Goal: Task Accomplishment & Management: Manage account settings

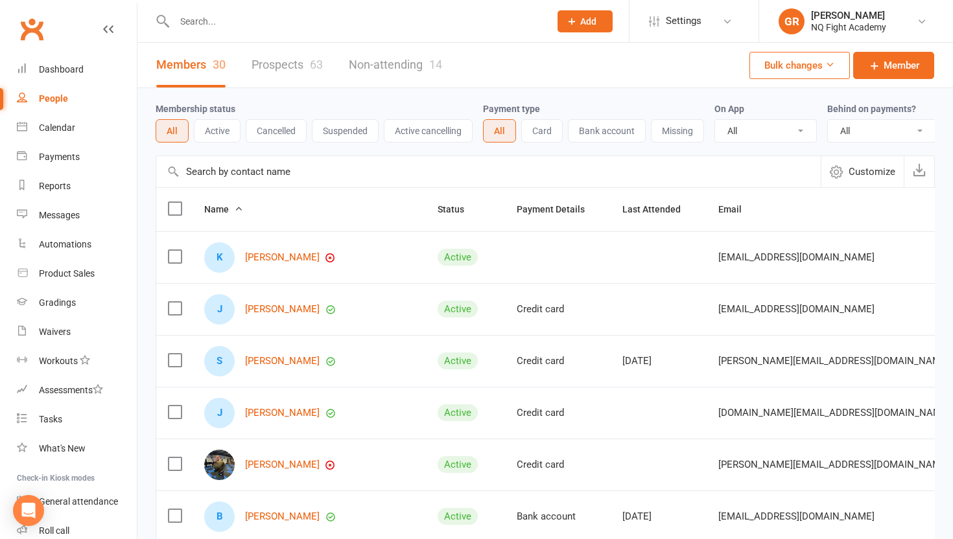
select select "100"
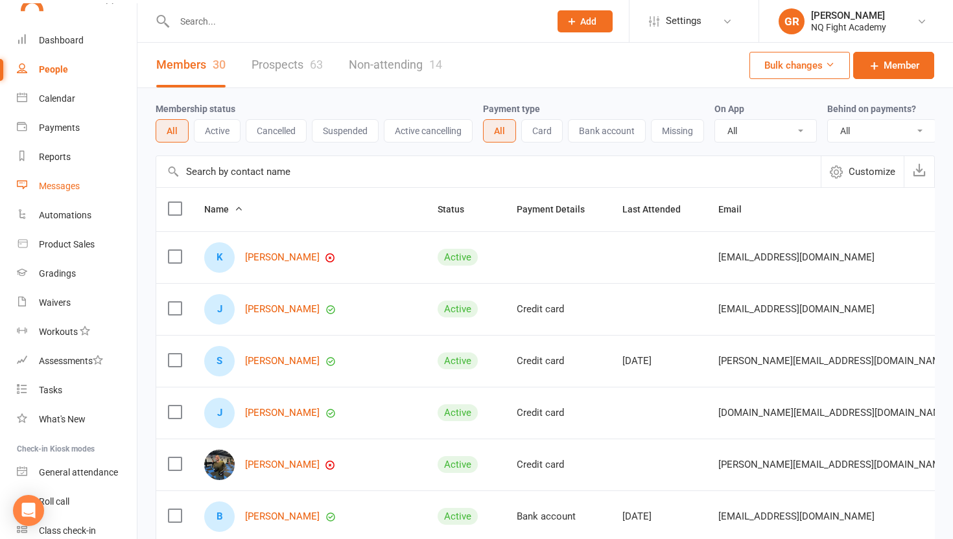
scroll to position [84, 0]
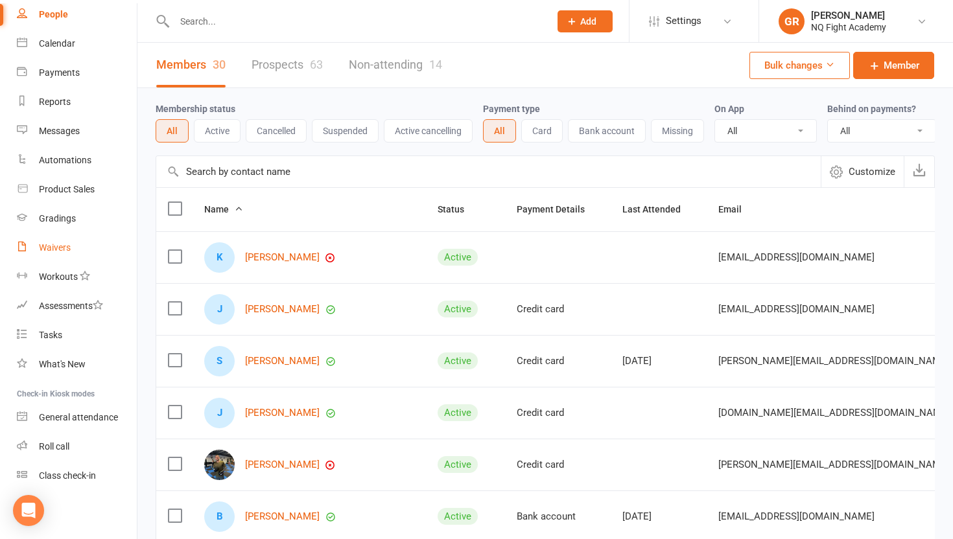
click at [59, 244] on div "Waivers" at bounding box center [55, 248] width 32 height 10
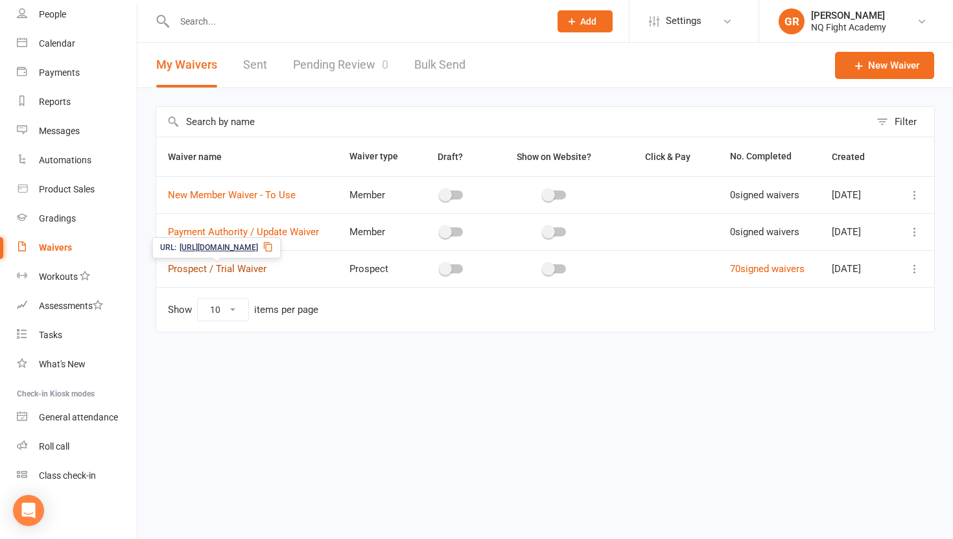
click at [210, 271] on link "Prospect / Trial Waiver" at bounding box center [217, 269] width 99 height 12
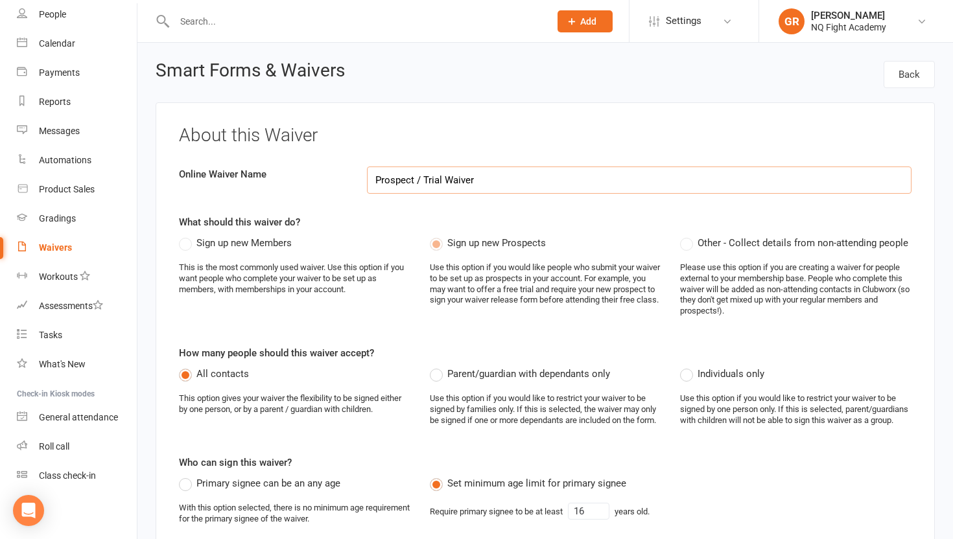
select select "select"
select select "checkbox"
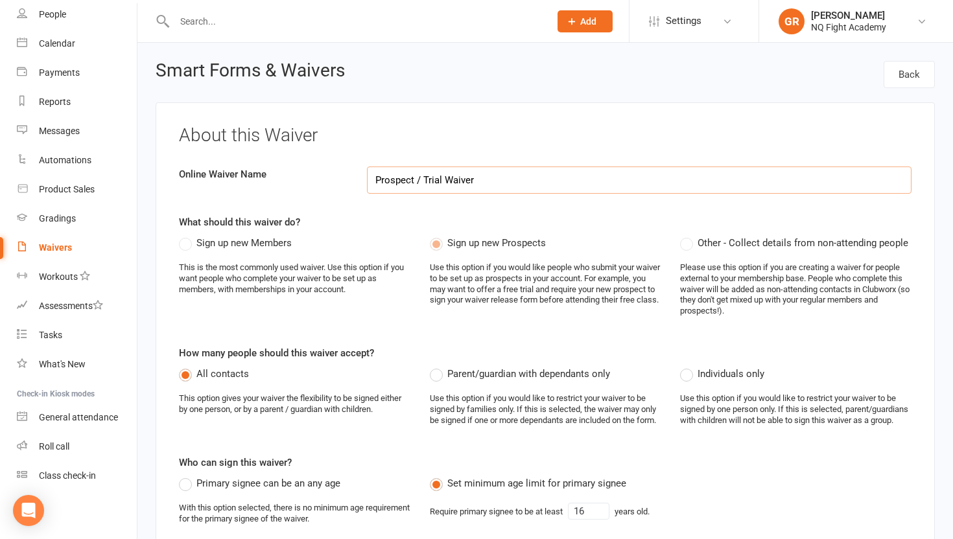
select select "checkbox"
select select "select"
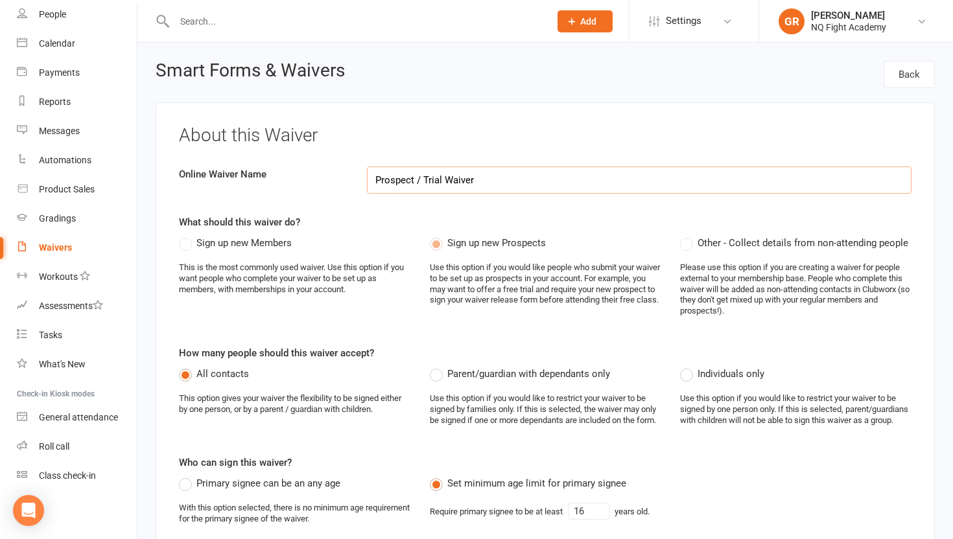
select select "select"
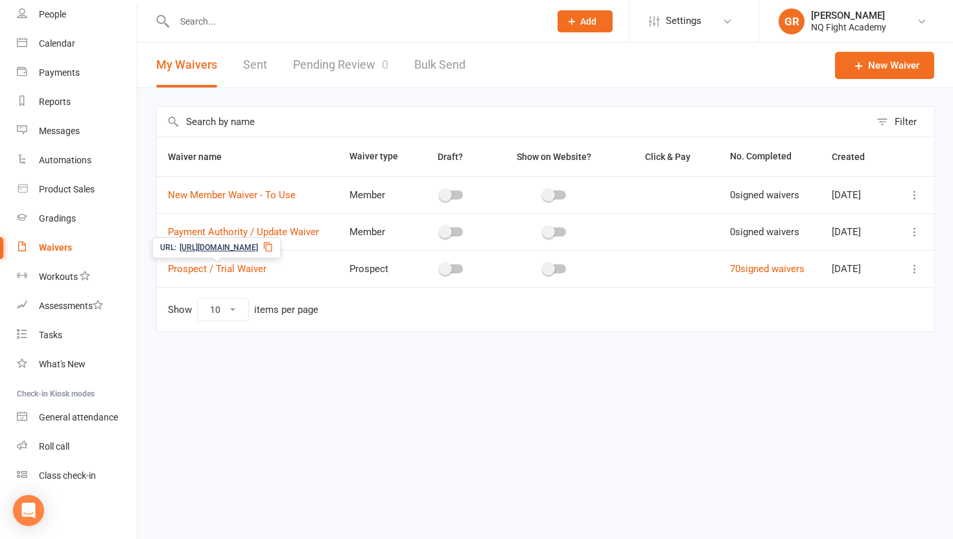
click at [274, 248] on icon at bounding box center [268, 247] width 10 height 10
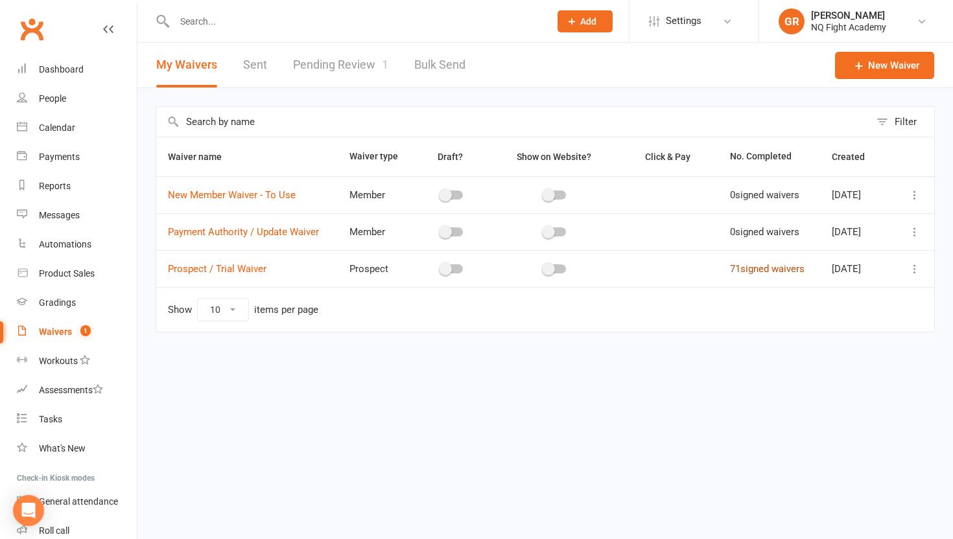
click at [741, 273] on link "71 signed waivers" at bounding box center [767, 269] width 75 height 12
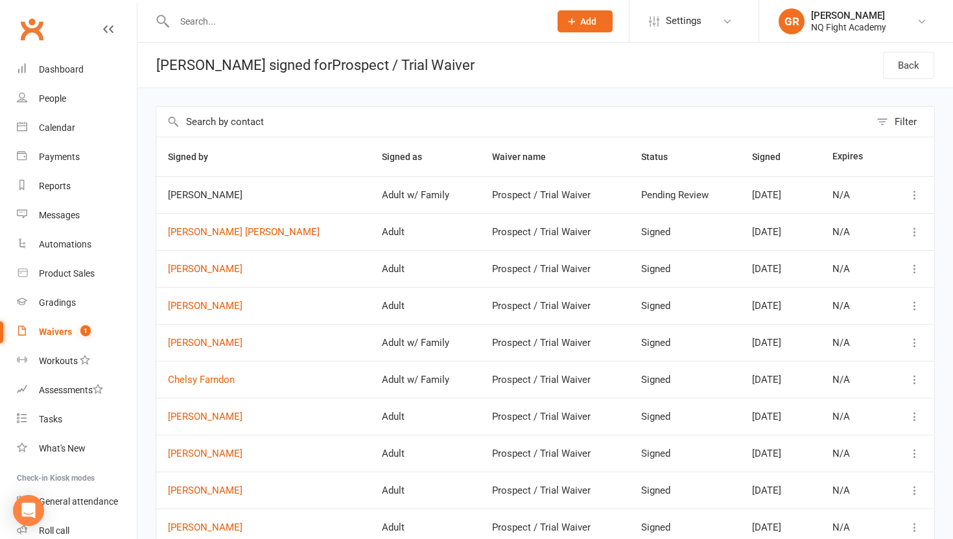
click at [54, 333] on div "Waivers" at bounding box center [55, 332] width 33 height 10
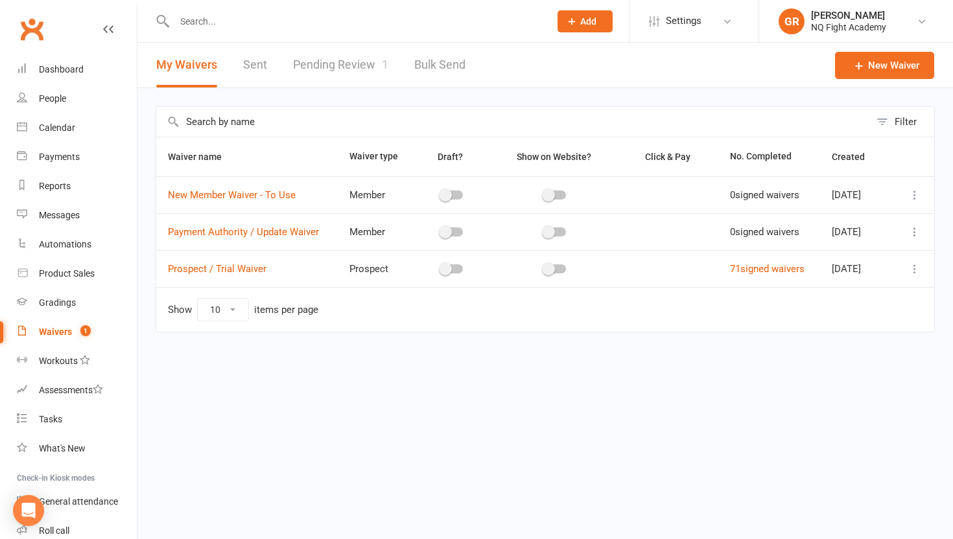
click at [332, 62] on link "Pending Review 1" at bounding box center [340, 65] width 95 height 45
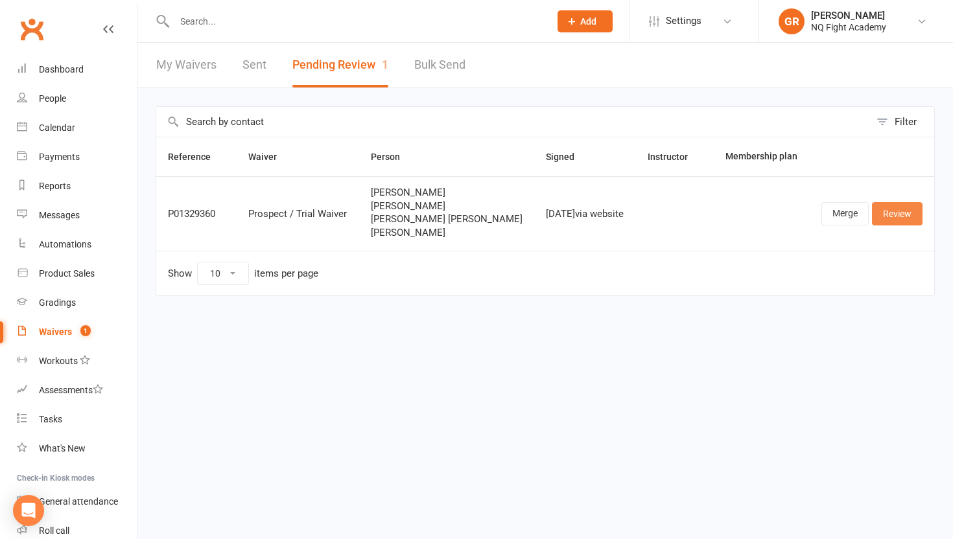
click at [895, 219] on link "Review" at bounding box center [897, 213] width 51 height 23
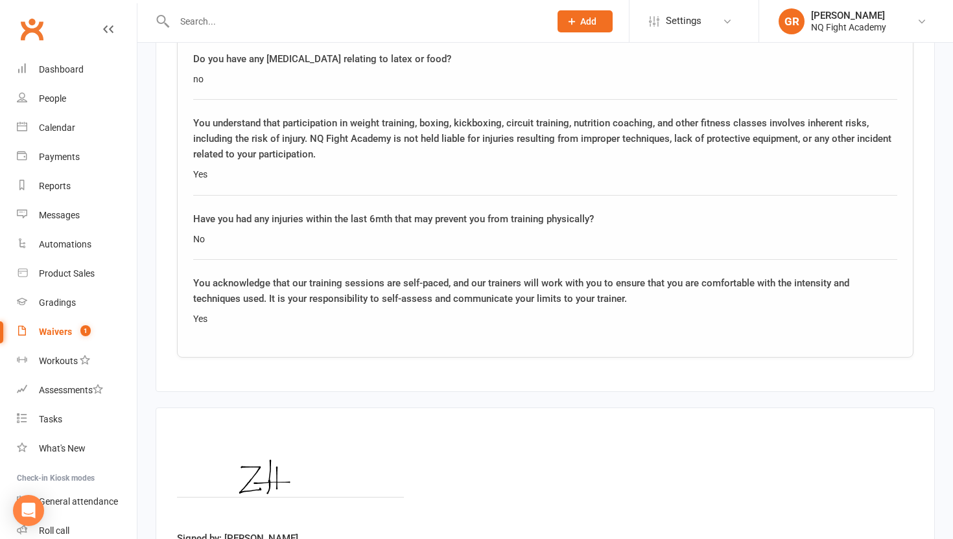
scroll to position [7148, 0]
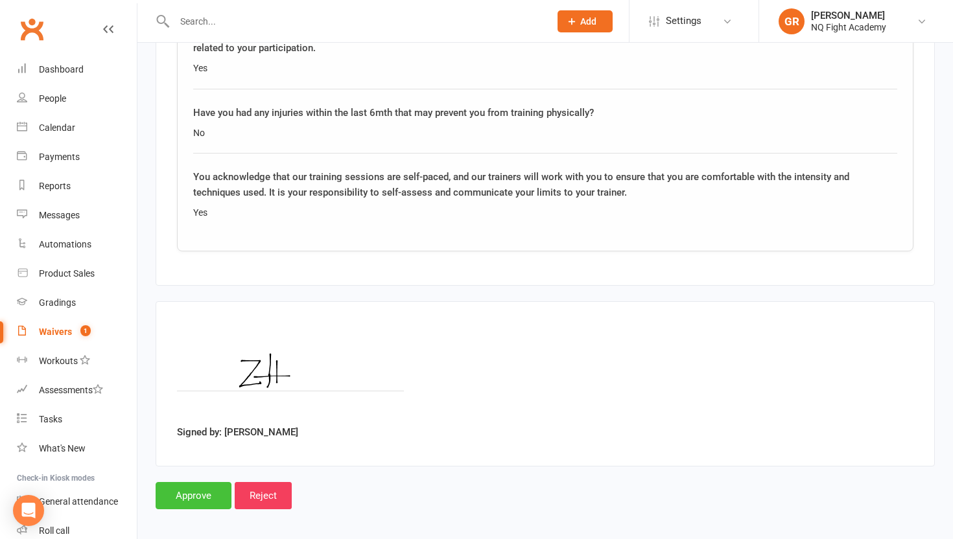
click at [167, 492] on input "Approve" at bounding box center [194, 495] width 76 height 27
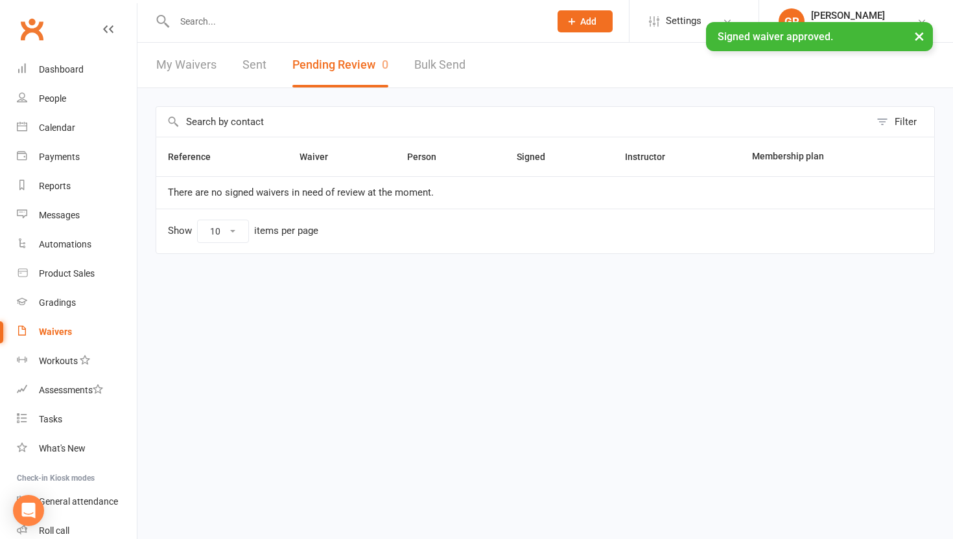
click at [54, 326] on link "Waivers" at bounding box center [77, 332] width 120 height 29
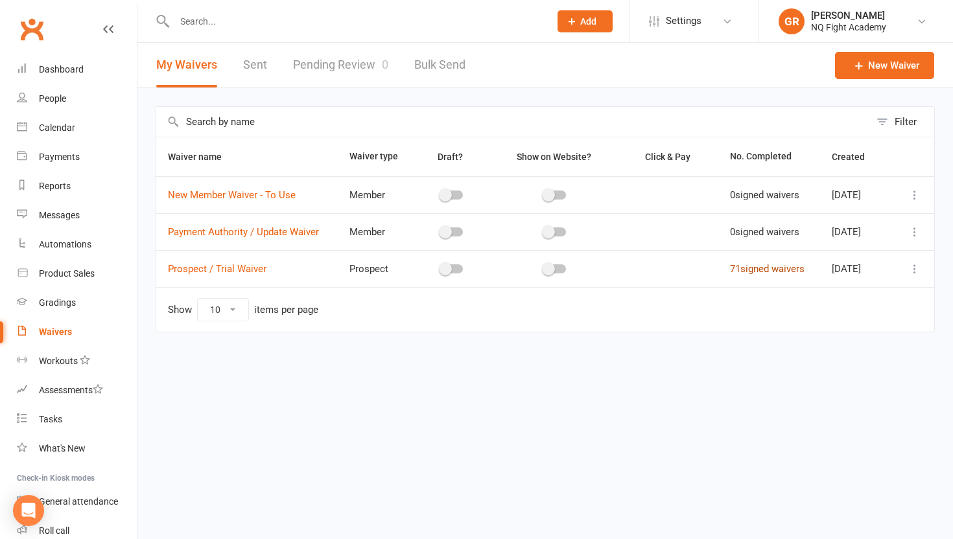
click at [766, 268] on link "71 signed waivers" at bounding box center [767, 269] width 75 height 12
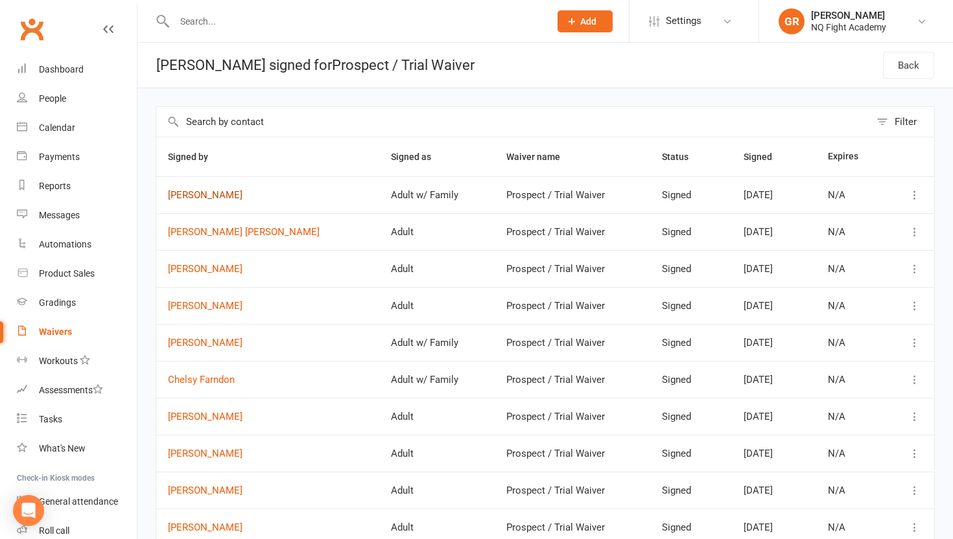
click at [179, 195] on link "[PERSON_NAME]" at bounding box center [268, 195] width 200 height 11
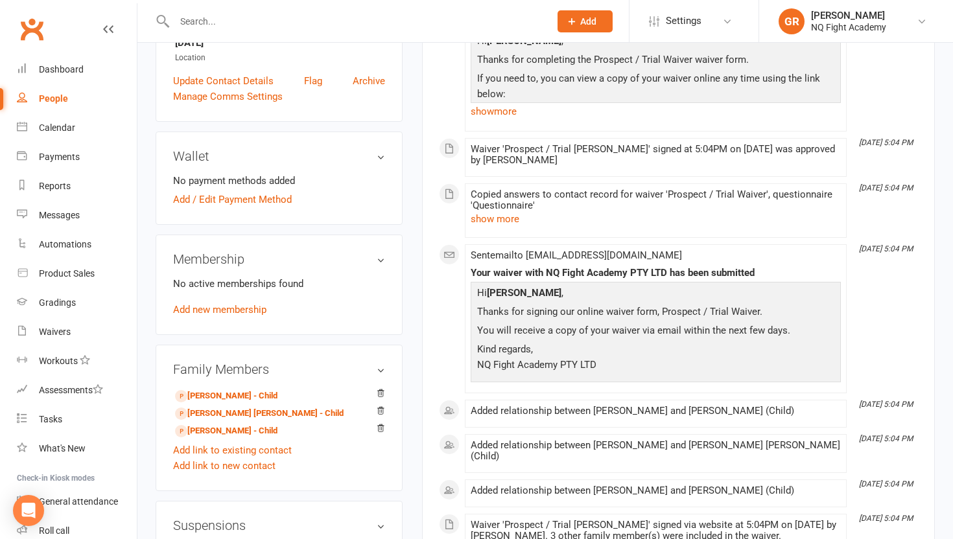
scroll to position [278, 0]
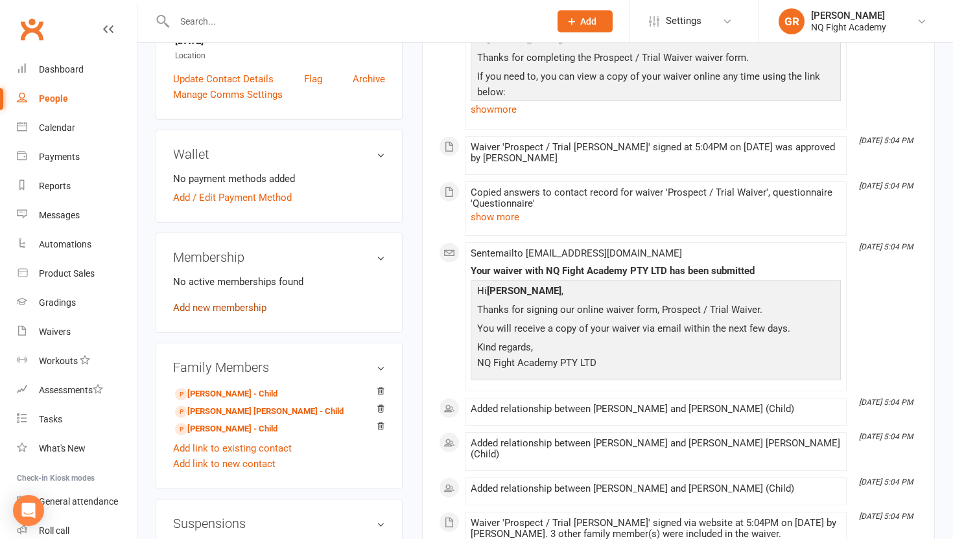
click at [226, 311] on link "Add new membership" at bounding box center [219, 308] width 93 height 12
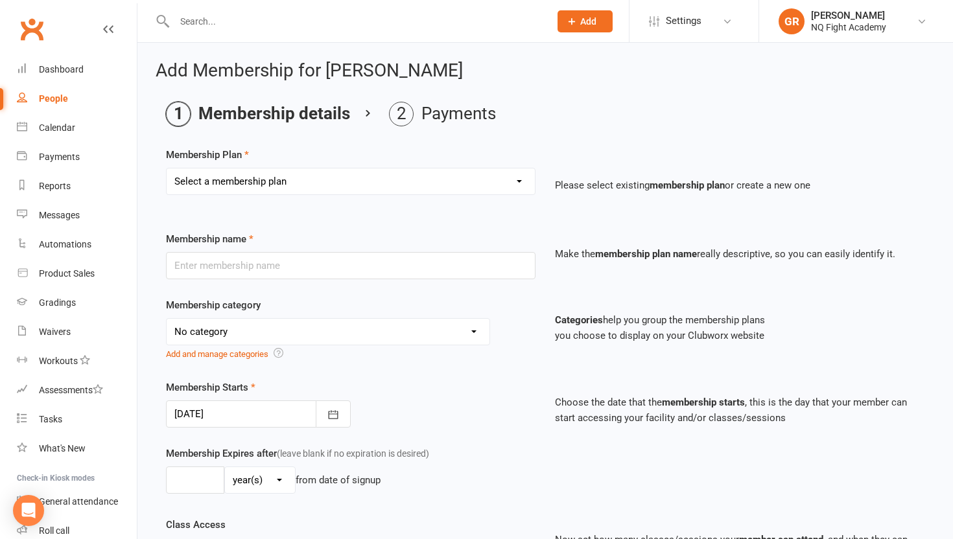
click at [299, 177] on select "Select a membership plan Create new Membership Plan Casual $25 Tap or Cash 2 Cl…" at bounding box center [351, 182] width 368 height 26
select select "16"
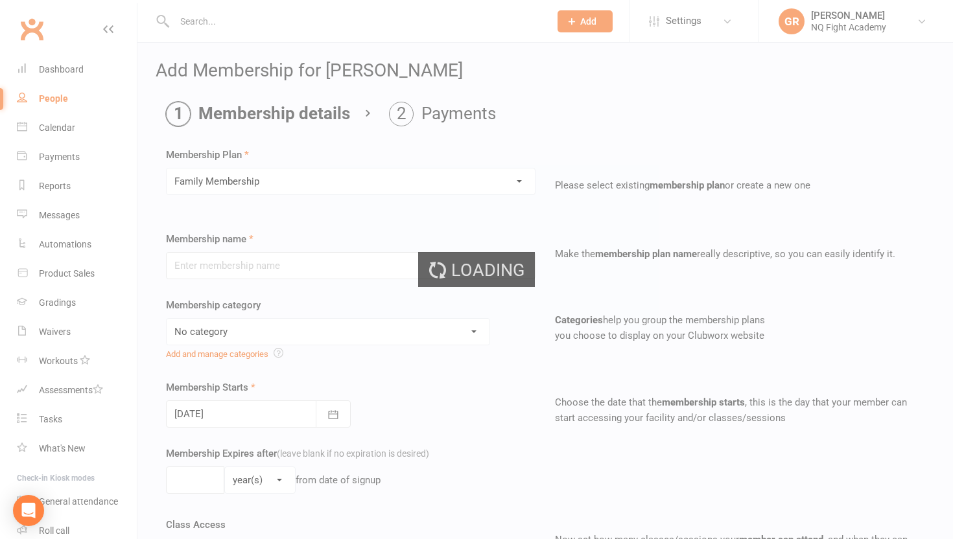
type input "Family Membership"
select select "5"
type input "0"
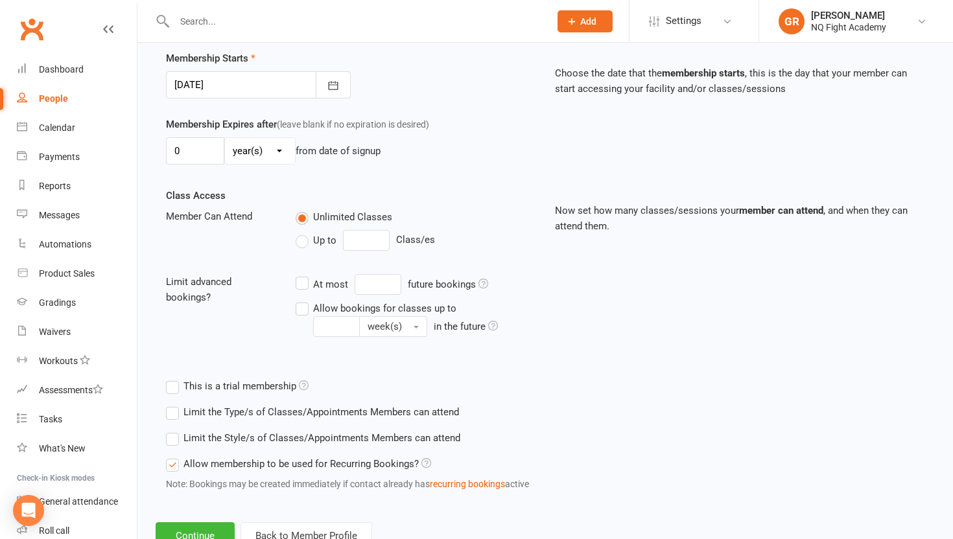
scroll to position [330, 0]
click at [302, 245] on label "Up to" at bounding box center [316, 240] width 41 height 16
click at [302, 232] on input "Up to" at bounding box center [300, 232] width 8 height 0
type input "0"
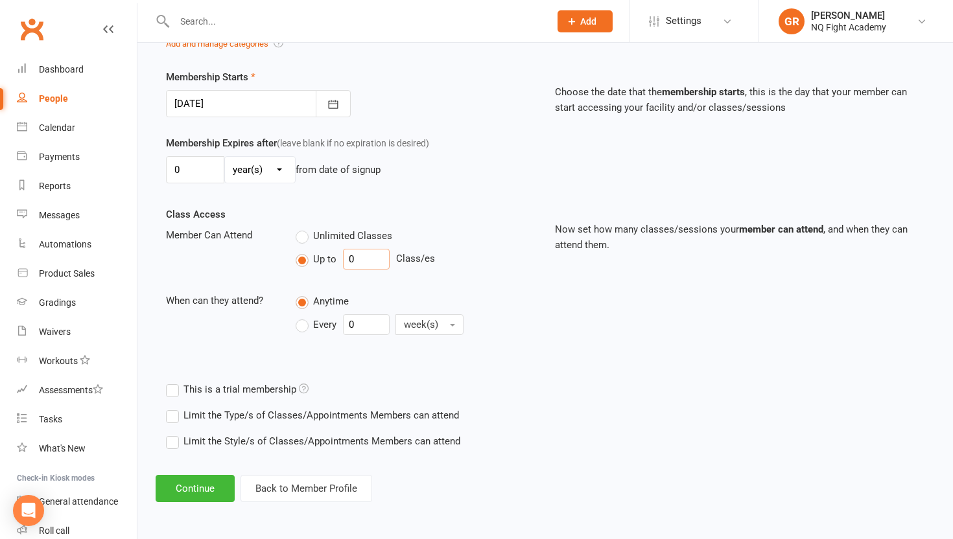
click at [362, 265] on input "0" at bounding box center [366, 259] width 47 height 21
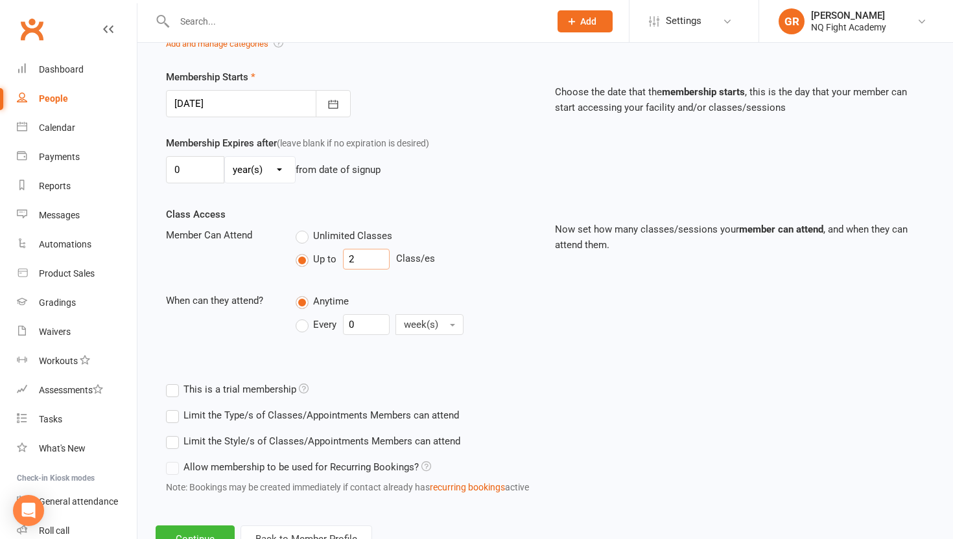
scroll to position [361, 0]
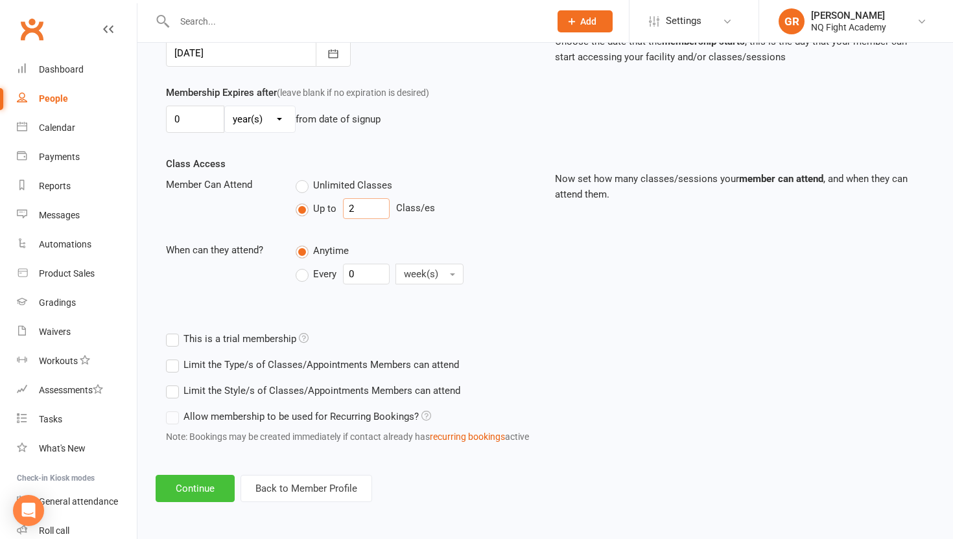
type input "2"
click at [187, 493] on button "Continue" at bounding box center [195, 488] width 79 height 27
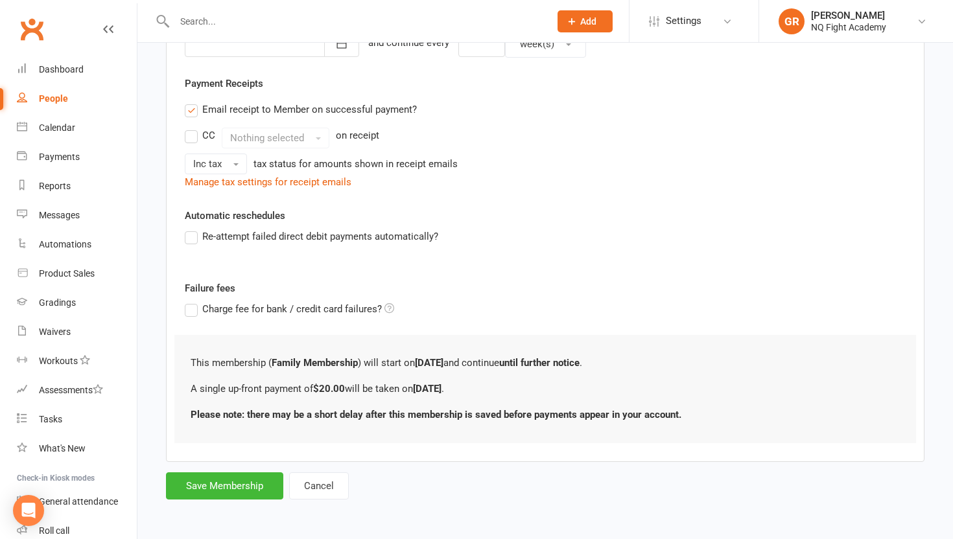
scroll to position [0, 0]
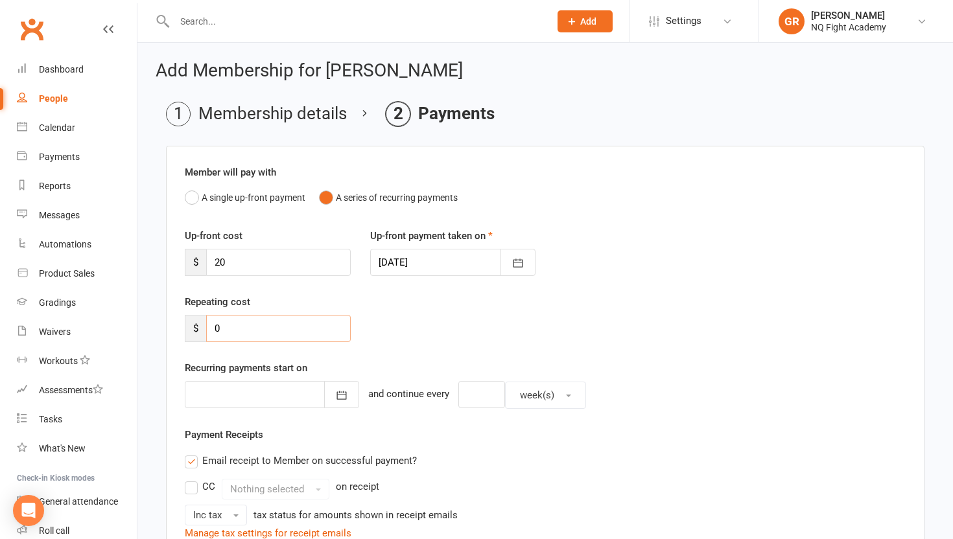
click at [265, 324] on input "0" at bounding box center [278, 328] width 145 height 27
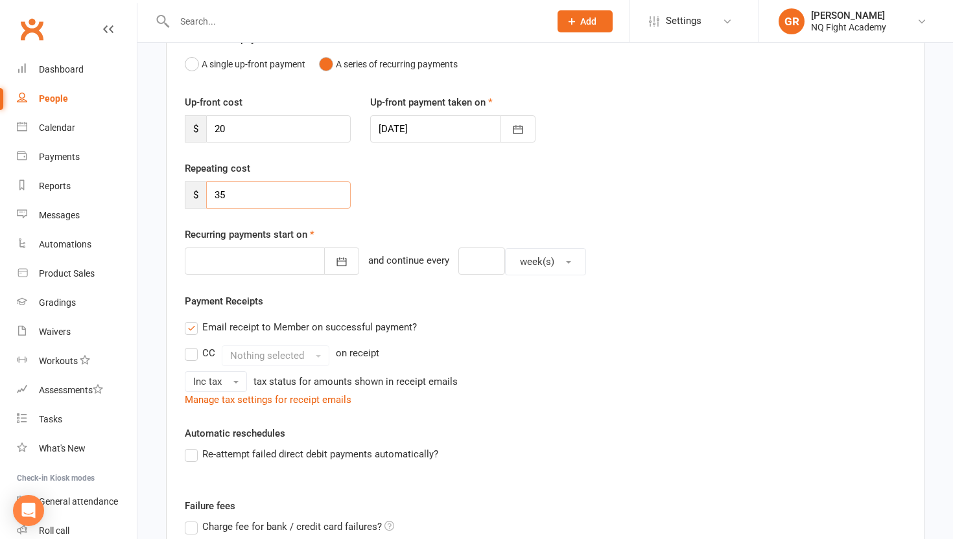
scroll to position [140, 0]
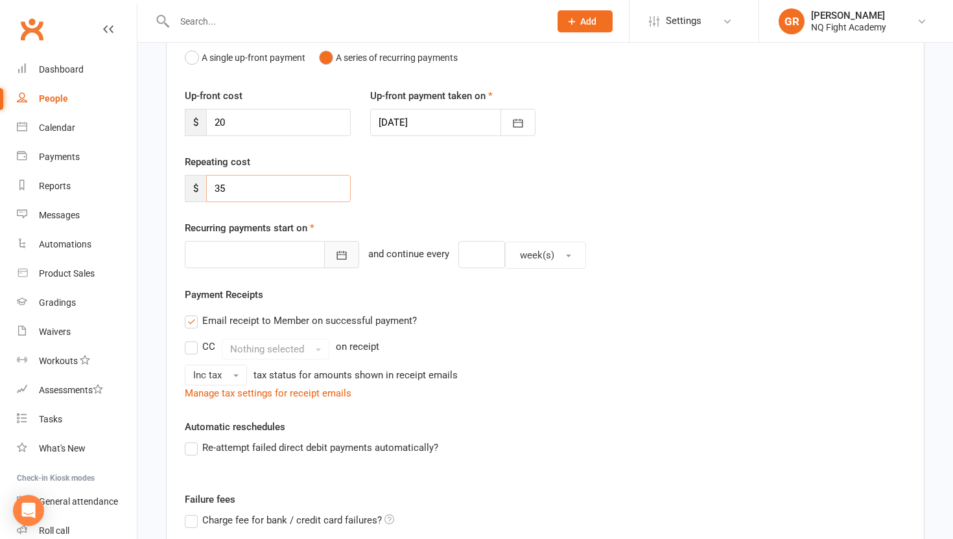
type input "35"
click at [337, 259] on icon "button" at bounding box center [342, 256] width 10 height 8
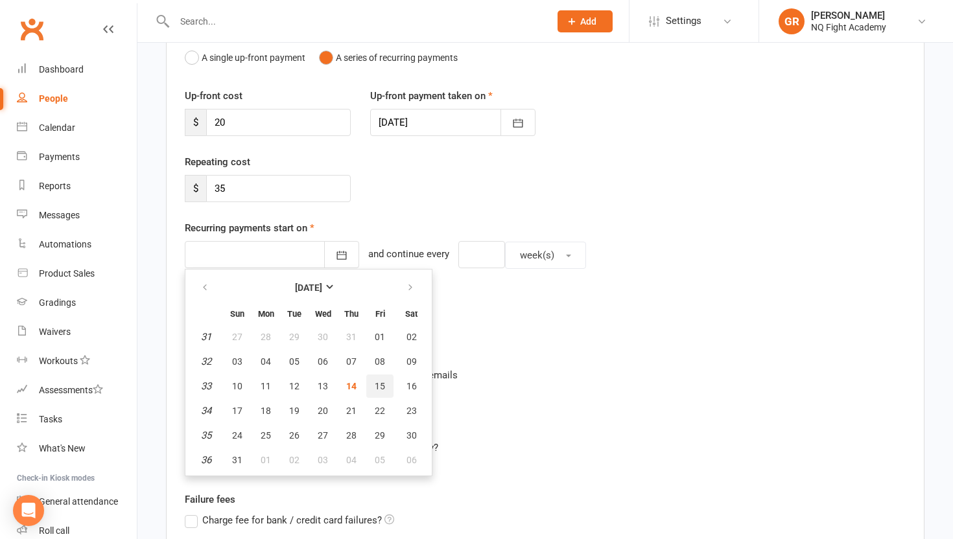
click at [383, 382] on span "15" at bounding box center [380, 386] width 10 height 10
type input "[DATE]"
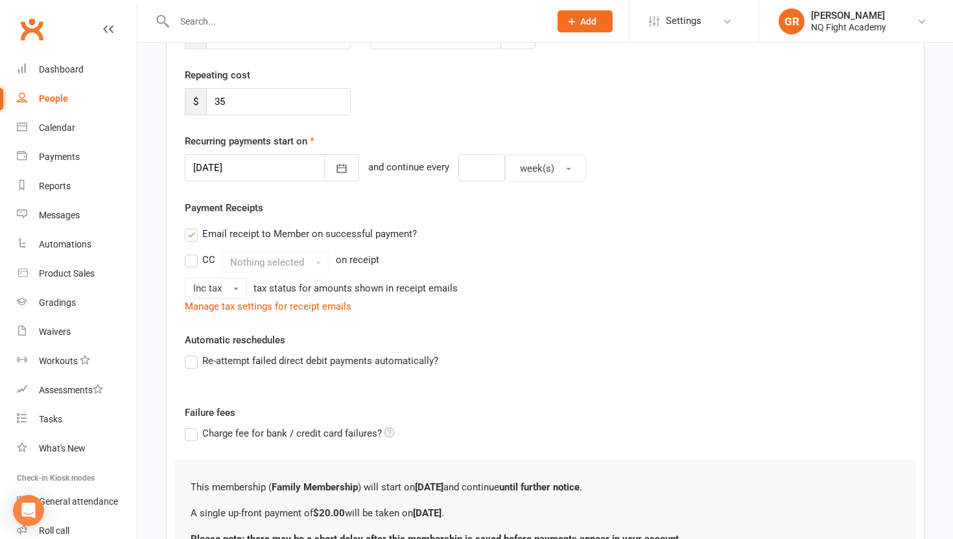
scroll to position [351, 0]
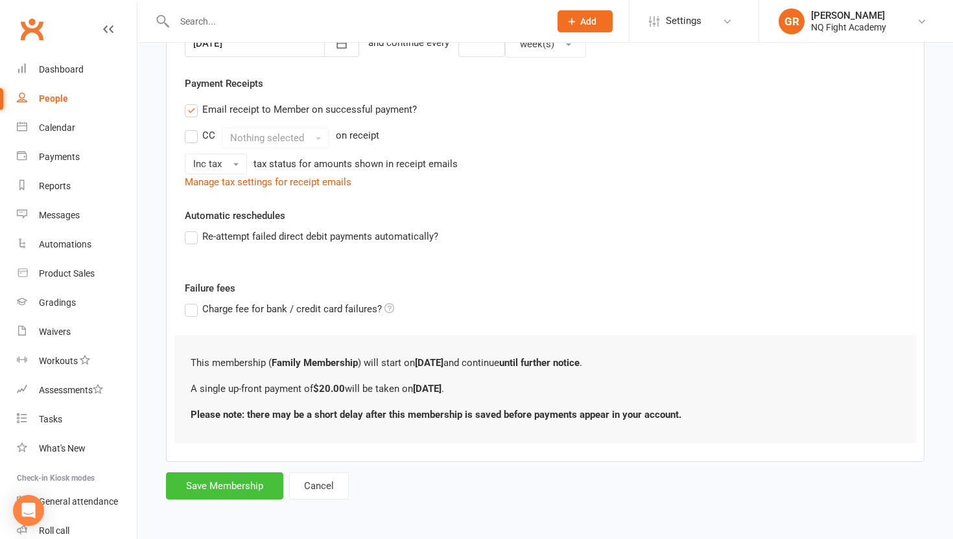
click at [226, 492] on button "Save Membership" at bounding box center [224, 486] width 117 height 27
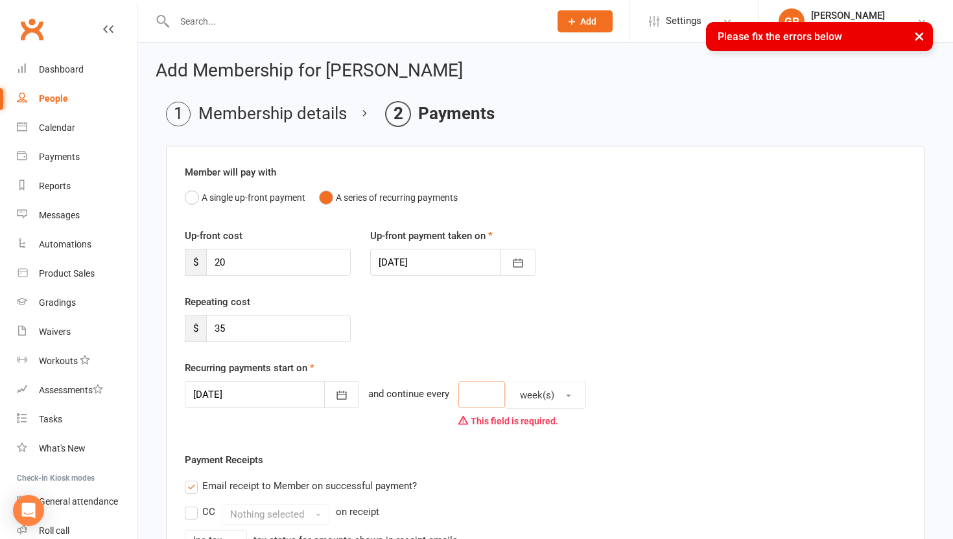
click at [458, 395] on input "number" at bounding box center [481, 394] width 47 height 27
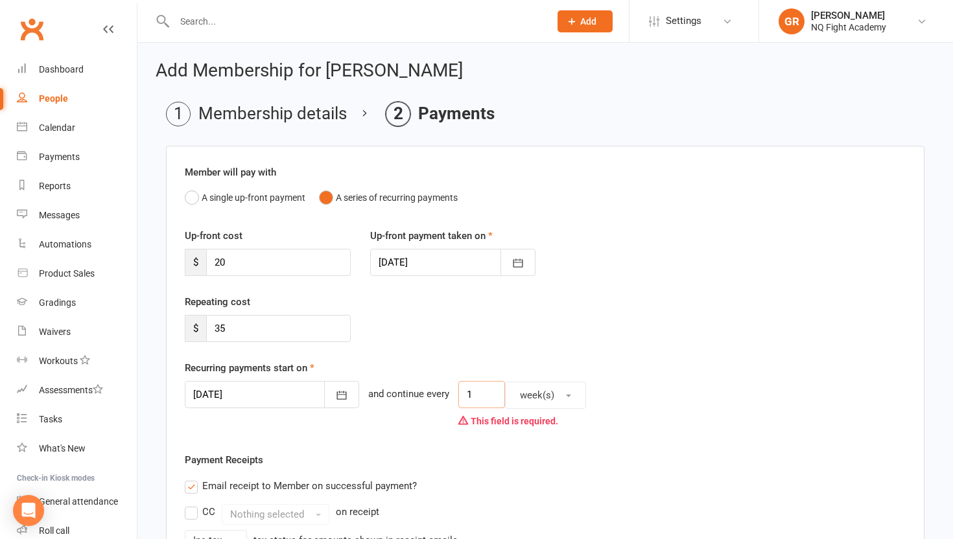
type input "1"
click at [673, 426] on div "[DATE] [DATE] Sun Mon Tue Wed Thu Fri Sat 31 27 28 29 30 31 01 02 32 03 04 05 0…" at bounding box center [545, 407] width 721 height 53
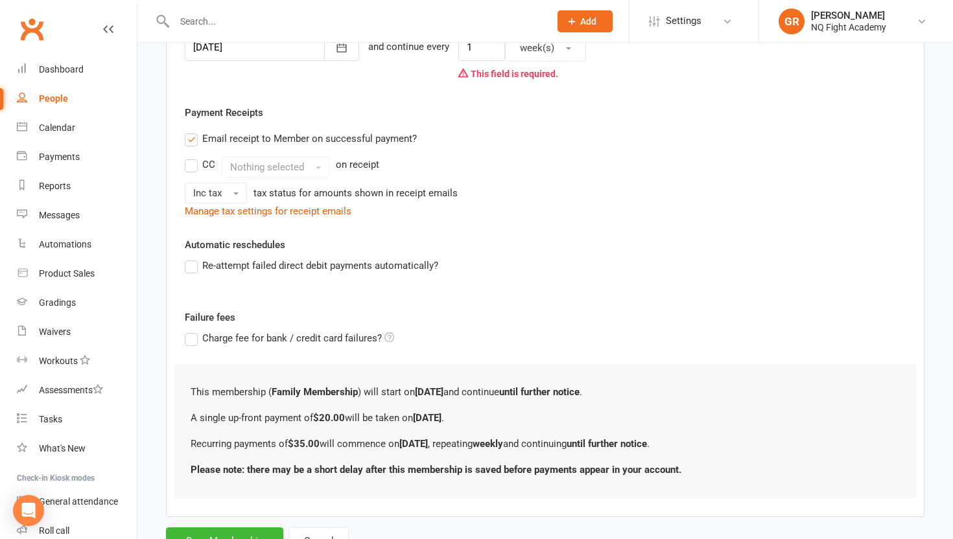
scroll to position [402, 0]
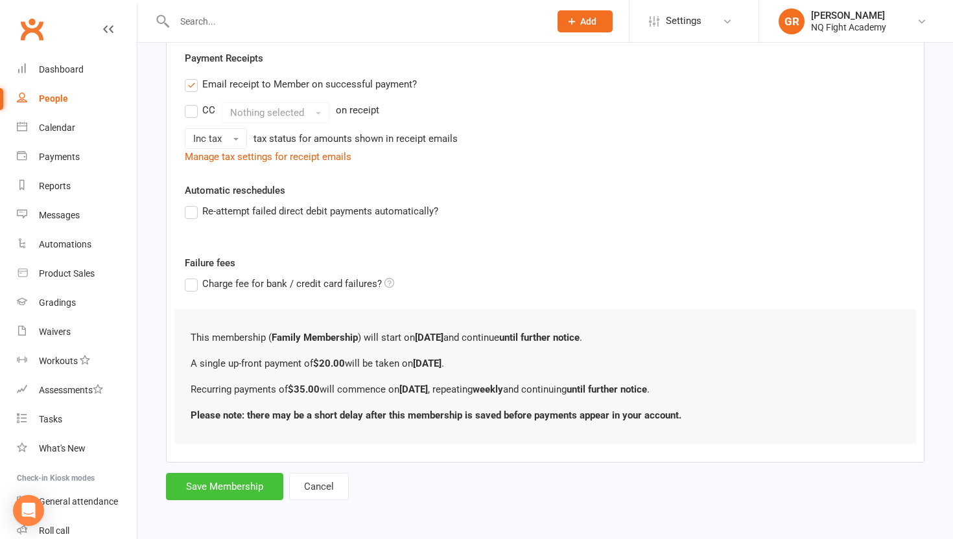
click at [241, 494] on button "Save Membership" at bounding box center [224, 486] width 117 height 27
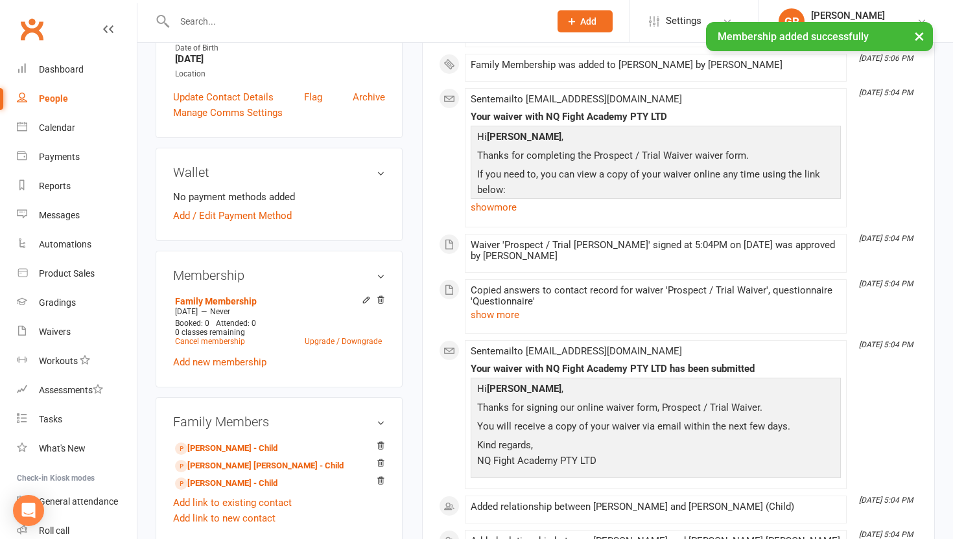
scroll to position [214, 0]
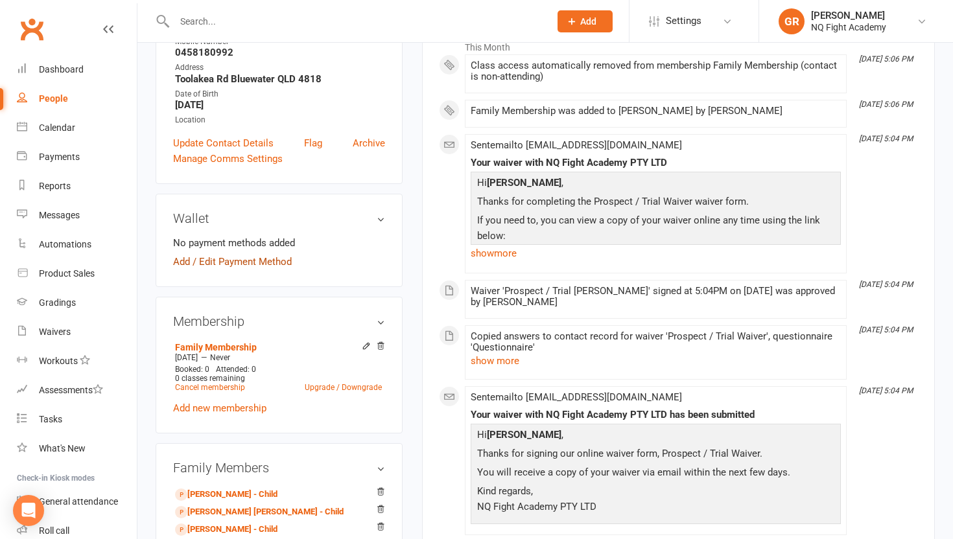
click at [275, 263] on link "Add / Edit Payment Method" at bounding box center [232, 262] width 119 height 16
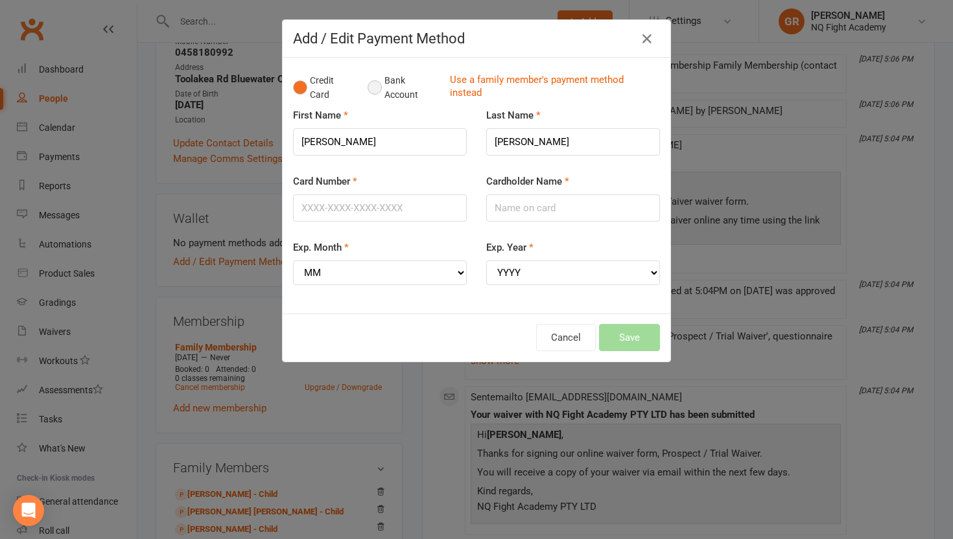
click at [372, 89] on button "Bank Account" at bounding box center [404, 88] width 72 height 40
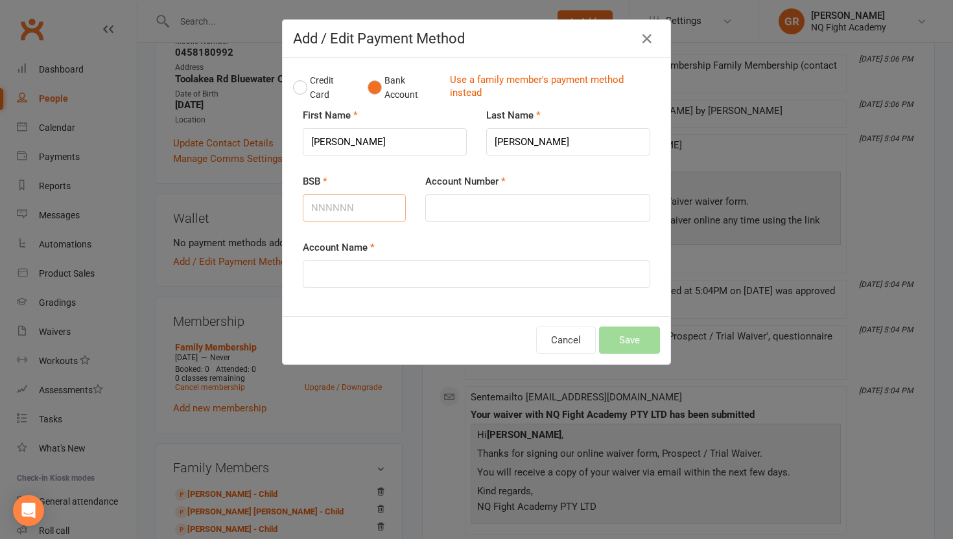
click at [326, 207] on input "BSB" at bounding box center [354, 208] width 103 height 27
type input "484799"
click at [438, 206] on input "Account Number" at bounding box center [537, 208] width 225 height 27
type input "121000500"
click at [374, 282] on input "Account Name" at bounding box center [477, 274] width 348 height 27
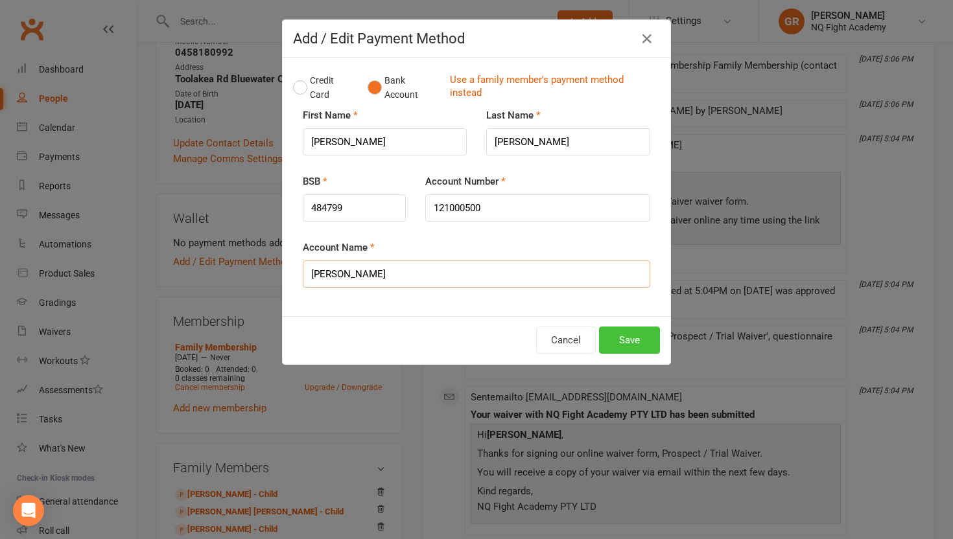
type input "[PERSON_NAME]"
click at [645, 345] on button "Save" at bounding box center [629, 340] width 61 height 27
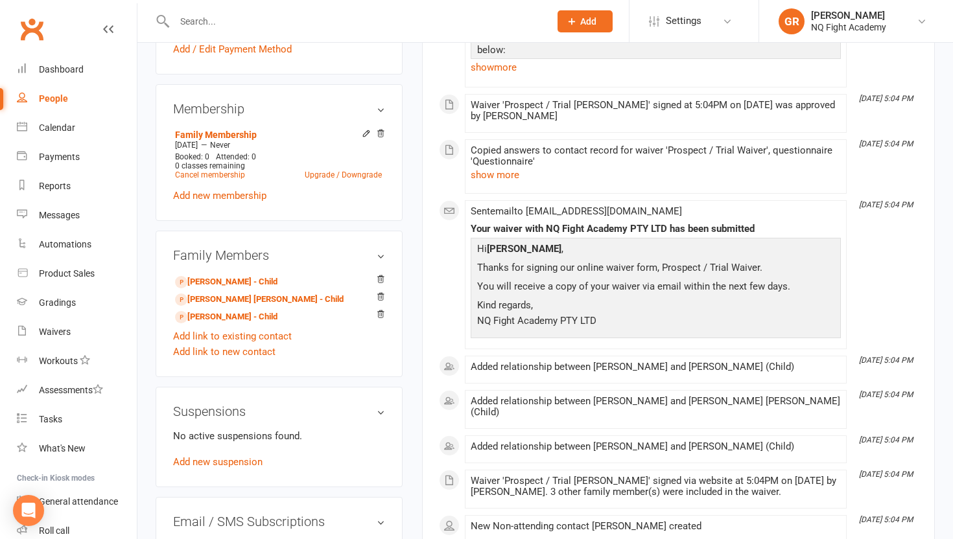
scroll to position [445, 0]
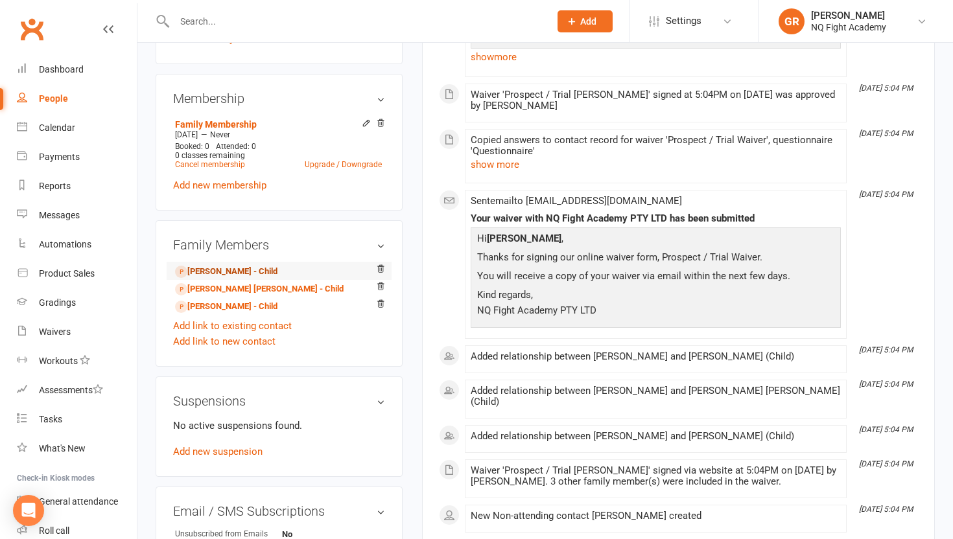
click at [229, 268] on link "[PERSON_NAME] - Child" at bounding box center [226, 272] width 102 height 14
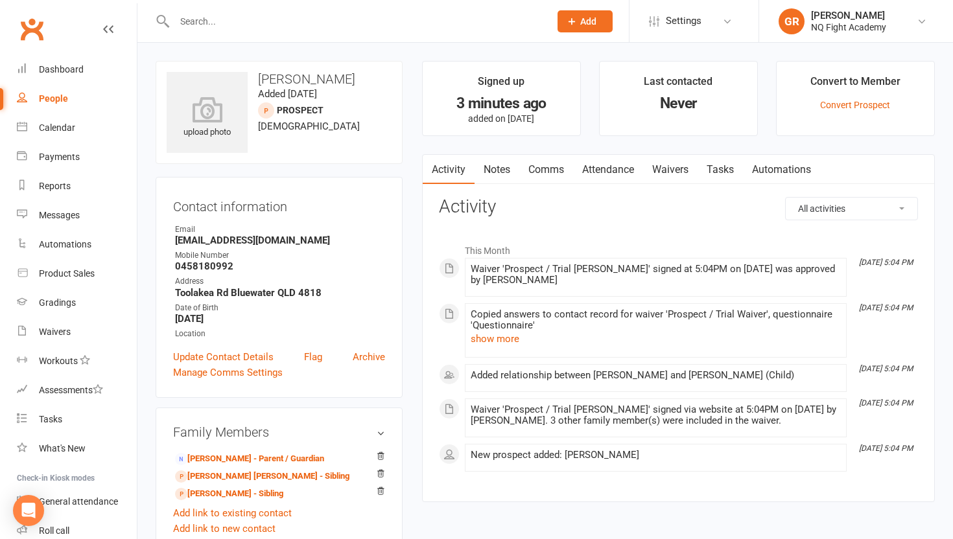
click at [584, 25] on span "Add" at bounding box center [588, 21] width 16 height 10
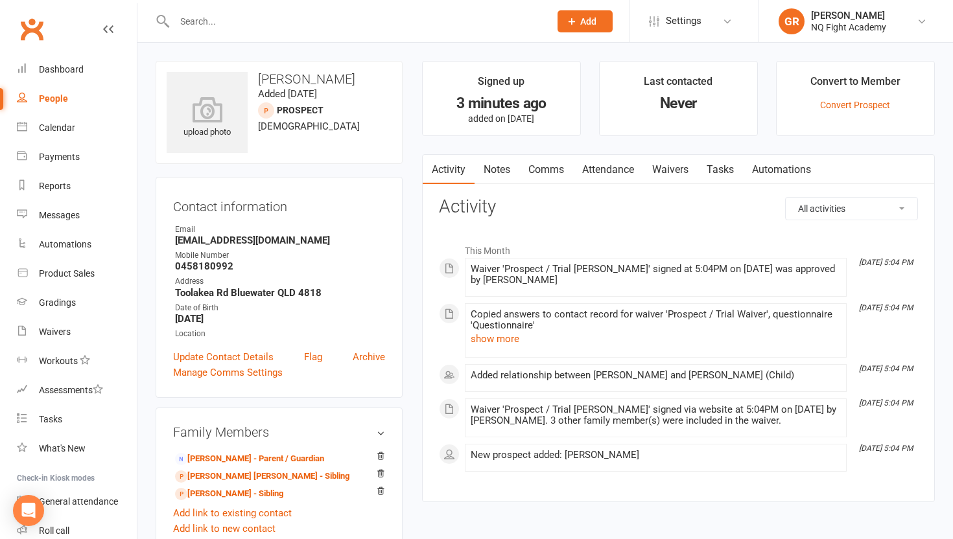
click at [51, 97] on div "People" at bounding box center [53, 98] width 29 height 10
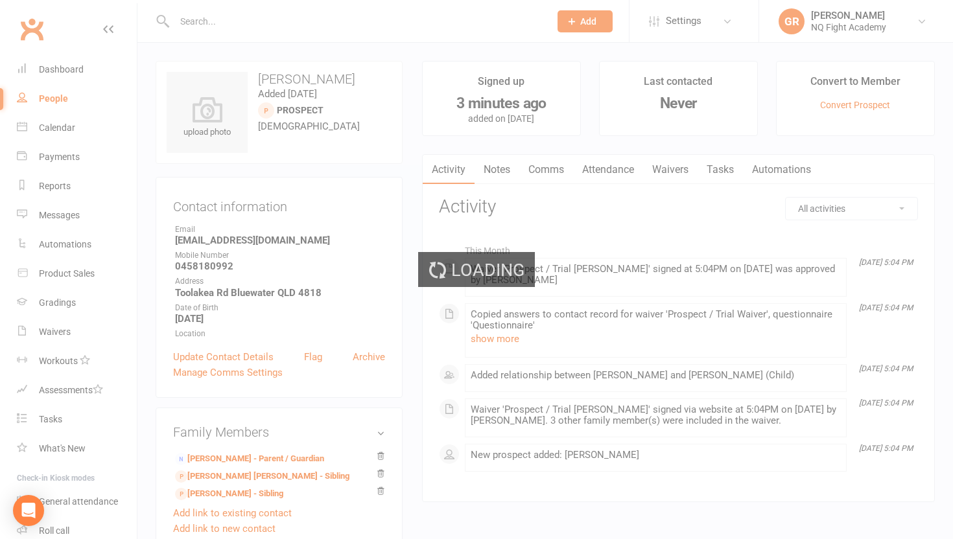
select select "100"
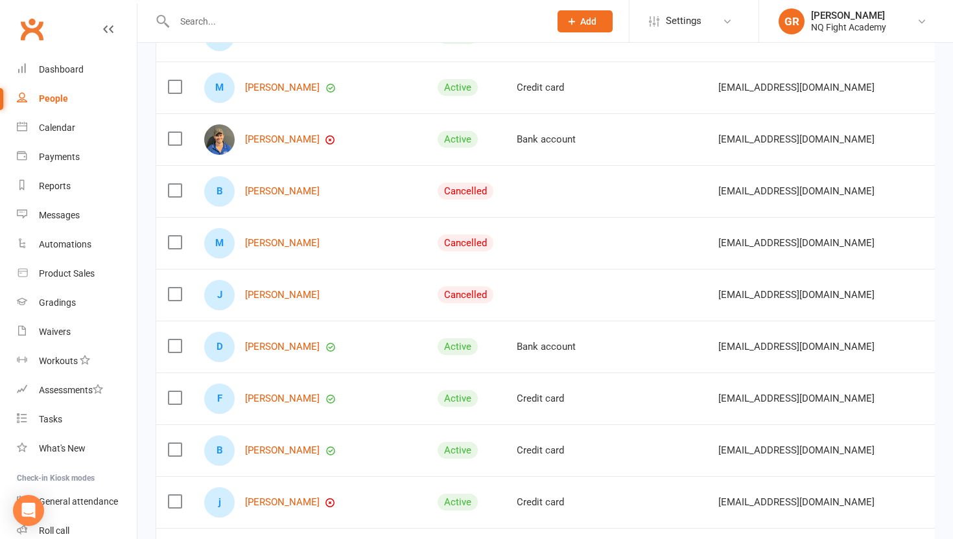
scroll to position [482, 0]
click at [173, 191] on label at bounding box center [174, 189] width 13 height 13
click at [173, 183] on input "checkbox" at bounding box center [174, 183] width 13 height 0
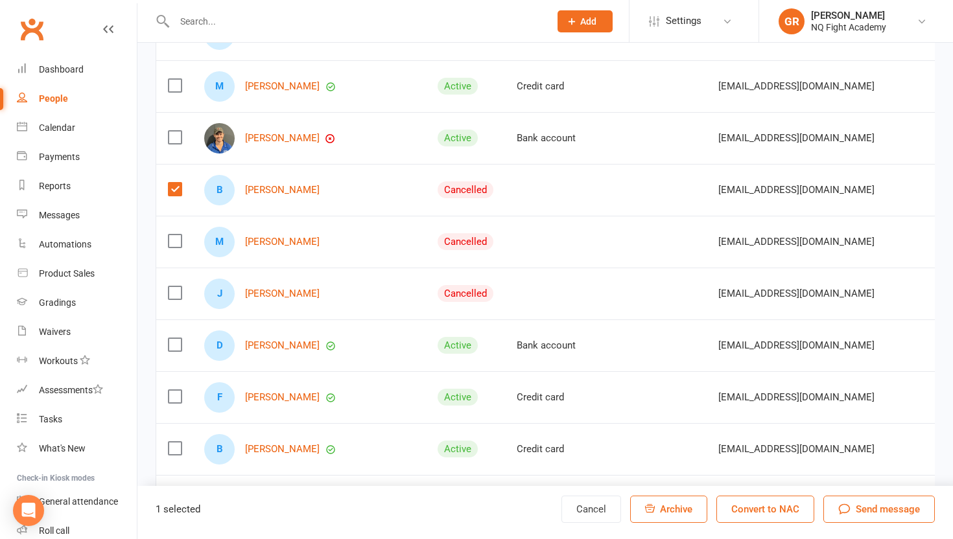
click at [174, 240] on label at bounding box center [174, 241] width 13 height 13
click at [174, 235] on input "checkbox" at bounding box center [174, 235] width 13 height 0
click at [174, 296] on label at bounding box center [174, 293] width 13 height 13
click at [174, 287] on input "checkbox" at bounding box center [174, 287] width 13 height 0
click at [174, 296] on label at bounding box center [174, 293] width 13 height 13
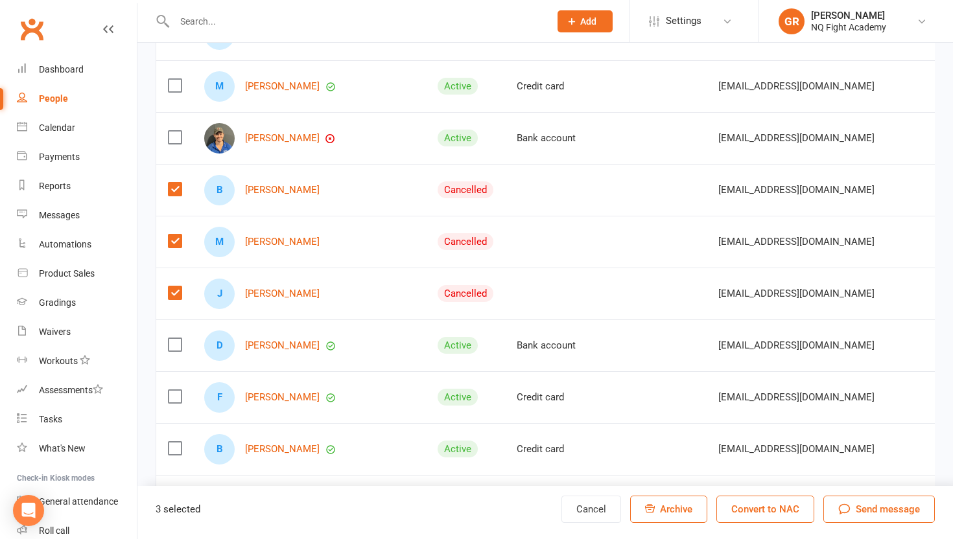
click at [174, 287] on input "checkbox" at bounding box center [174, 287] width 13 height 0
click at [173, 237] on label at bounding box center [174, 241] width 13 height 13
click at [173, 235] on input "checkbox" at bounding box center [174, 235] width 13 height 0
click at [176, 190] on label at bounding box center [174, 189] width 13 height 13
click at [176, 183] on input "checkbox" at bounding box center [174, 183] width 13 height 0
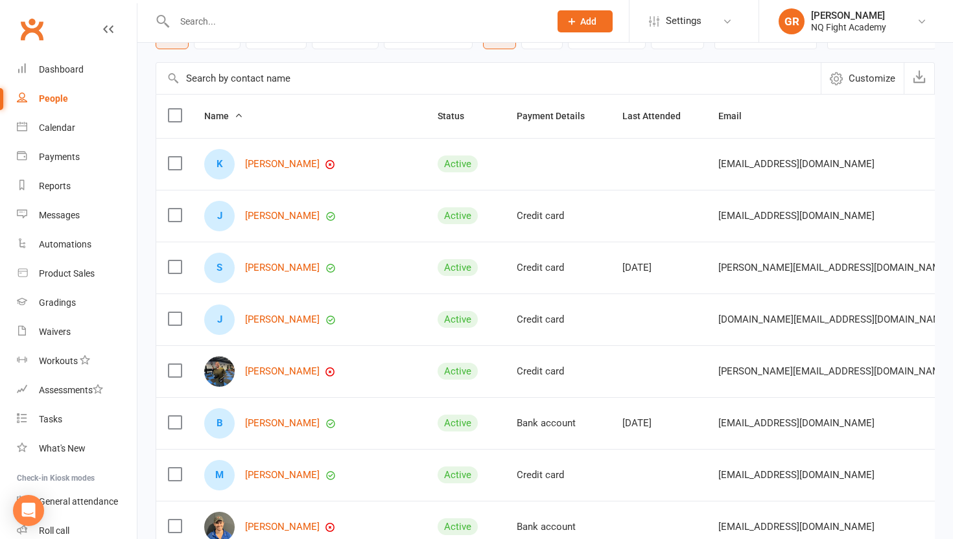
scroll to position [0, 0]
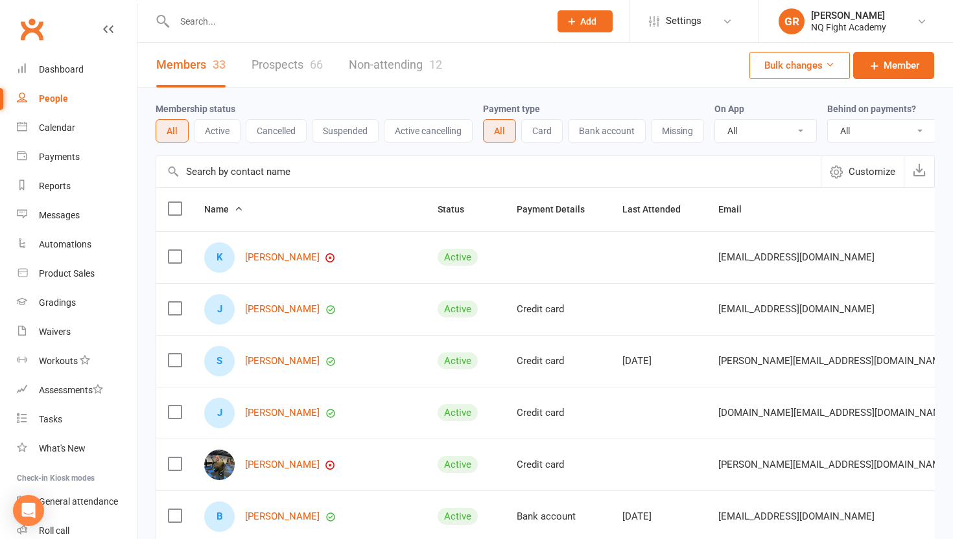
click at [163, 133] on button "All" at bounding box center [172, 130] width 33 height 23
click at [222, 18] on input "text" at bounding box center [356, 21] width 370 height 18
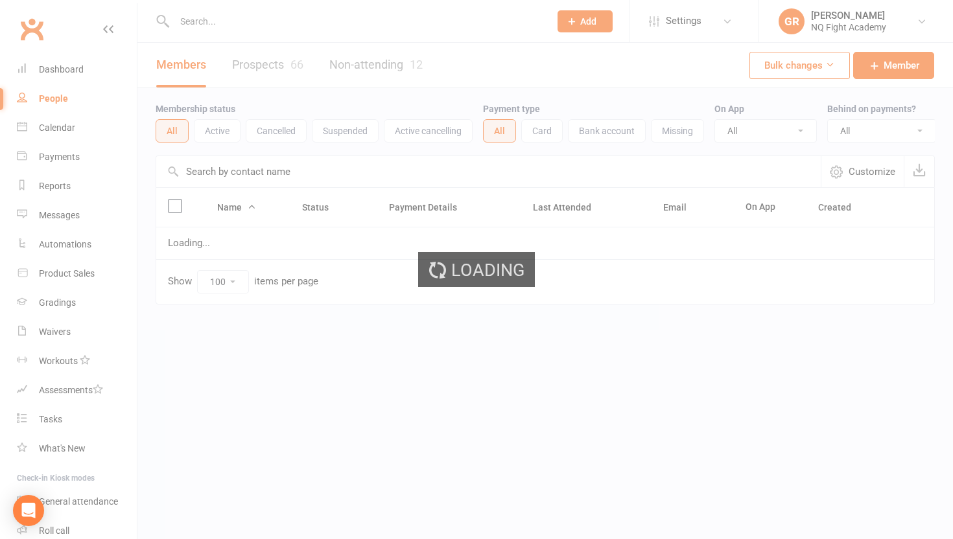
select select "100"
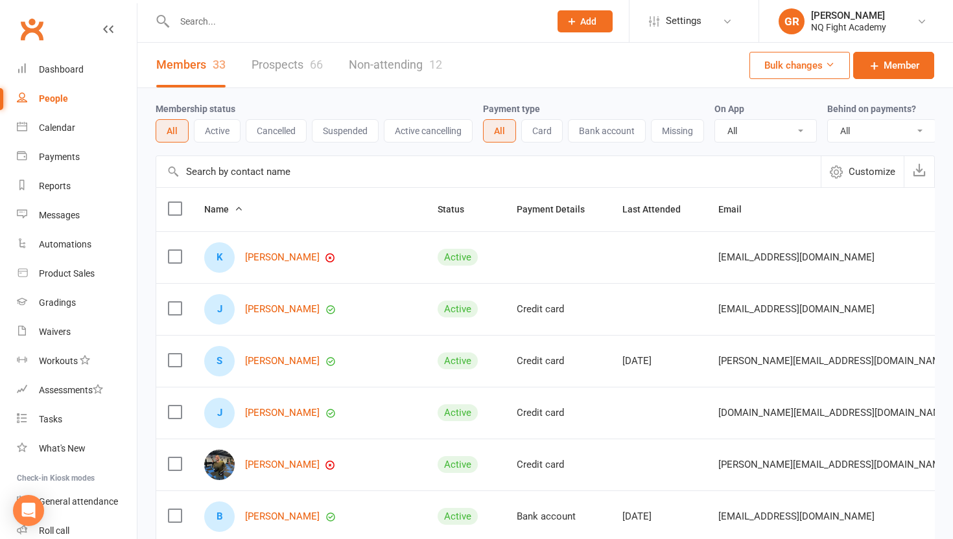
click at [265, 72] on link "Prospects 66" at bounding box center [287, 65] width 71 height 45
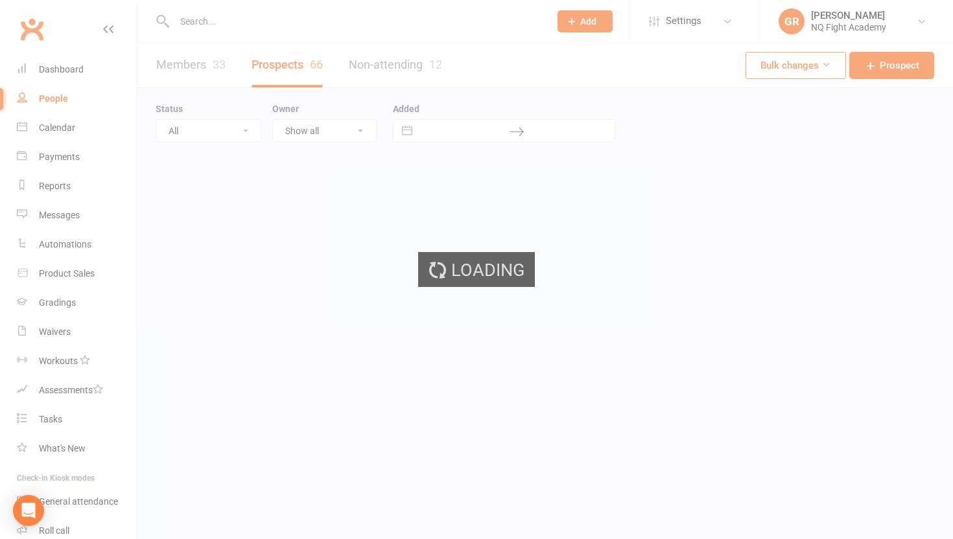
select select "100"
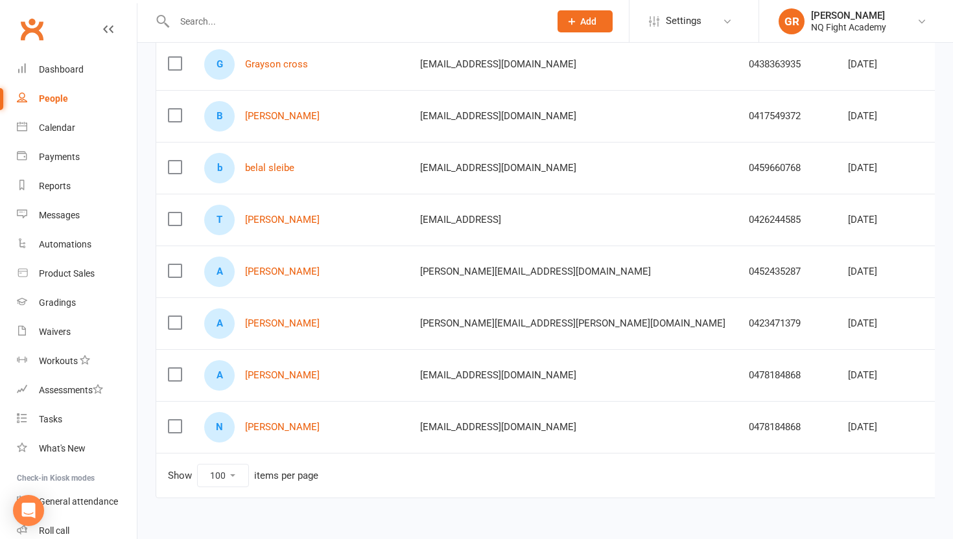
scroll to position [3226, 0]
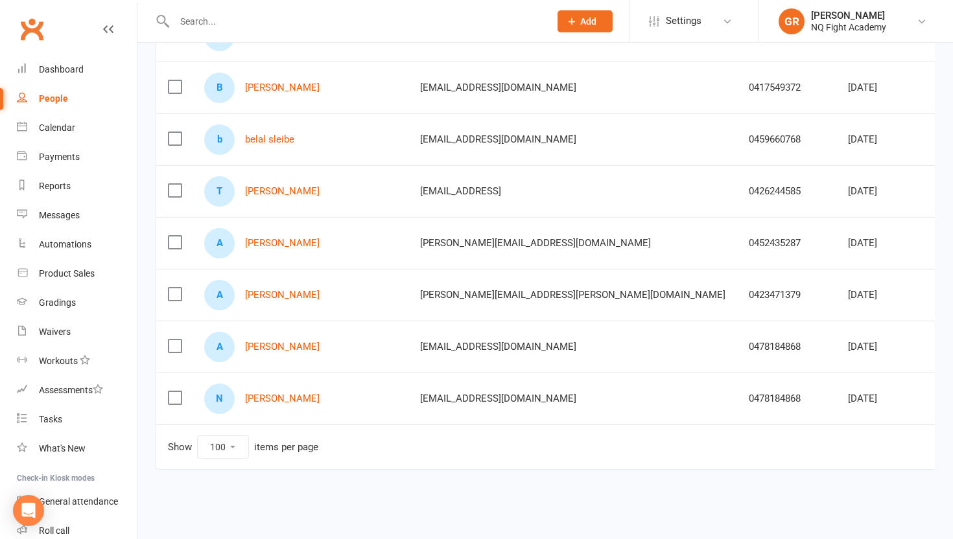
click at [176, 297] on label at bounding box center [174, 294] width 13 height 13
click at [176, 288] on input "checkbox" at bounding box center [174, 288] width 13 height 0
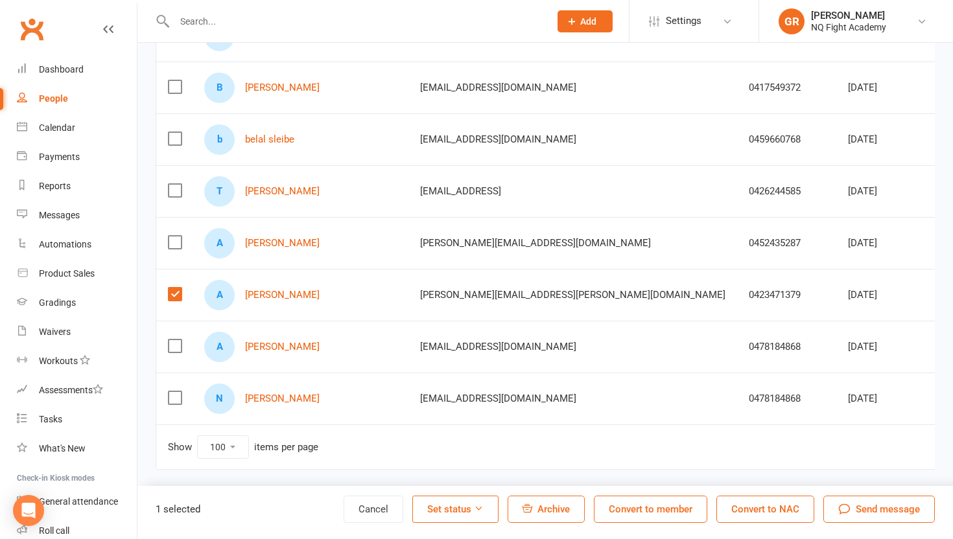
click at [174, 294] on label at bounding box center [174, 294] width 13 height 13
click at [174, 288] on input "checkbox" at bounding box center [174, 288] width 13 height 0
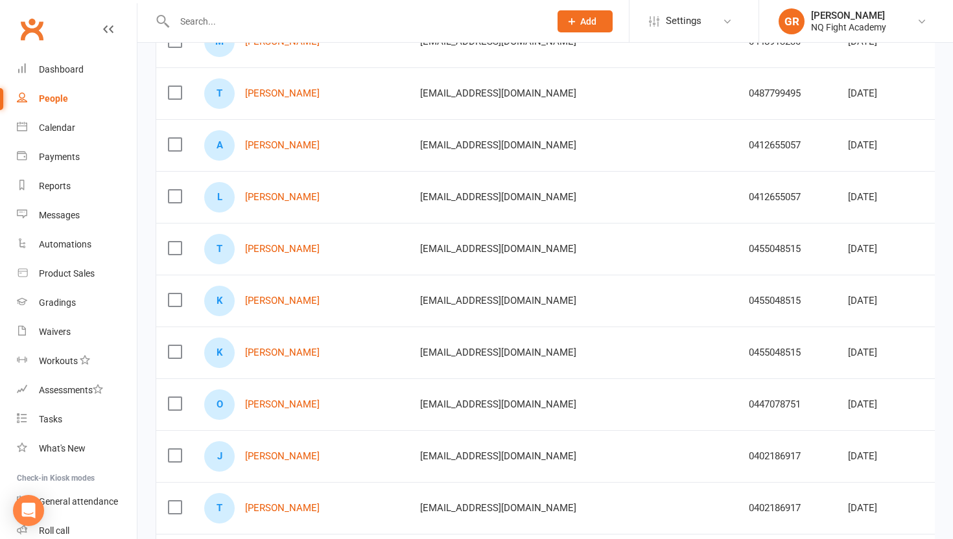
scroll to position [0, 0]
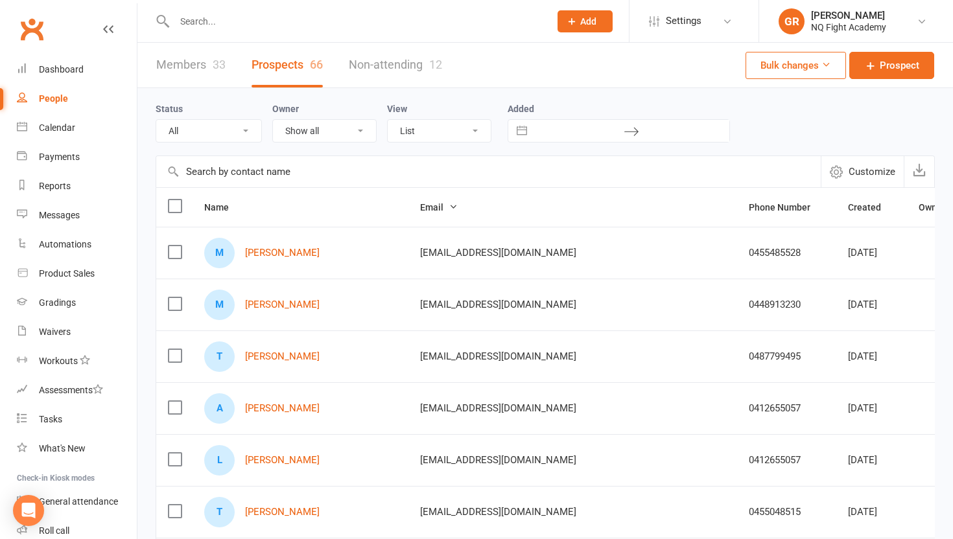
click at [56, 101] on div "People" at bounding box center [53, 98] width 29 height 10
click at [169, 66] on link "Members 33" at bounding box center [190, 65] width 69 height 45
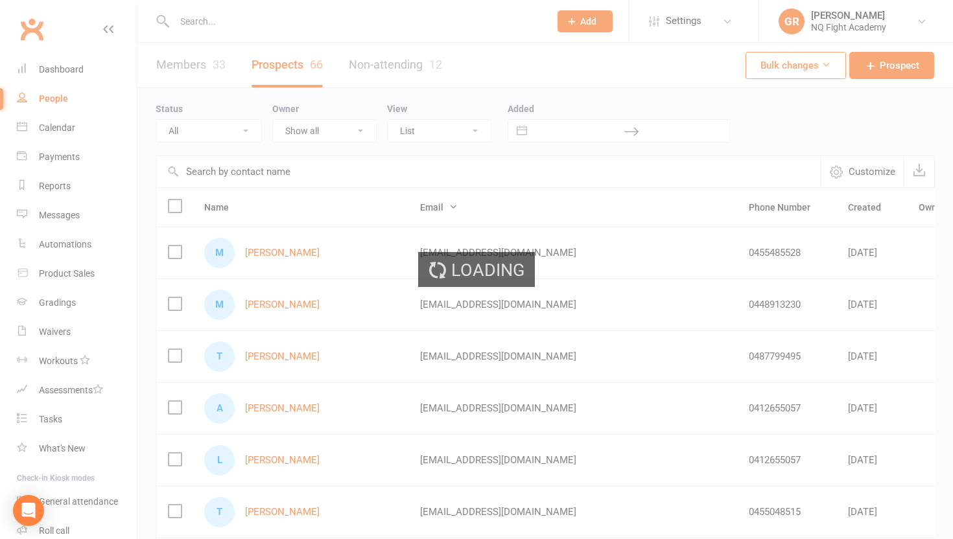
select select "100"
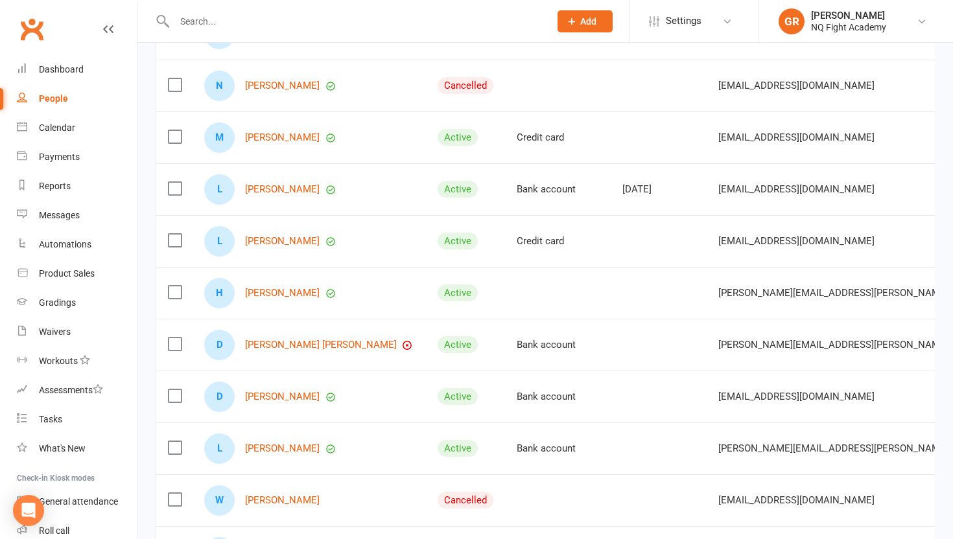
scroll to position [1002, 0]
click at [270, 347] on link "[PERSON_NAME] [PERSON_NAME]" at bounding box center [321, 344] width 152 height 11
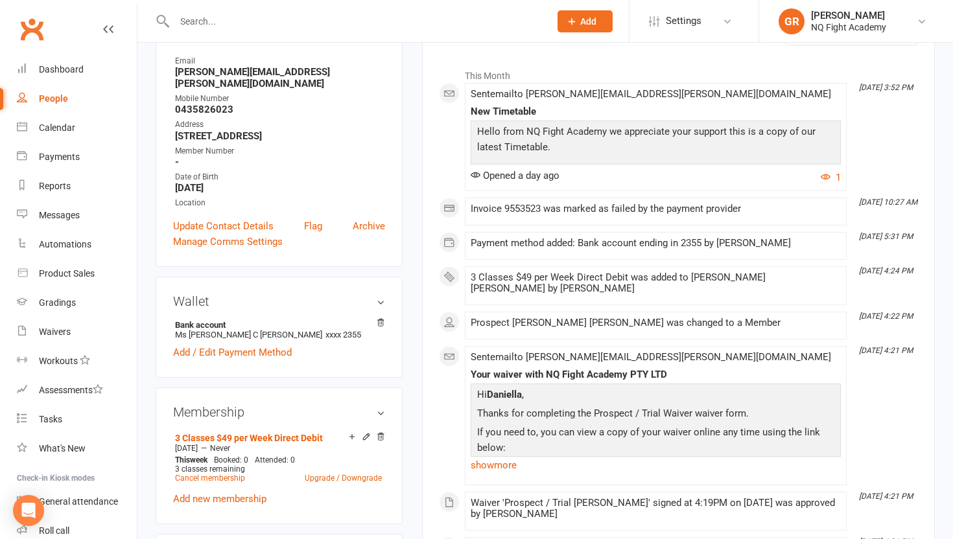
scroll to position [185, 0]
click at [41, 335] on div "Waivers" at bounding box center [55, 332] width 32 height 10
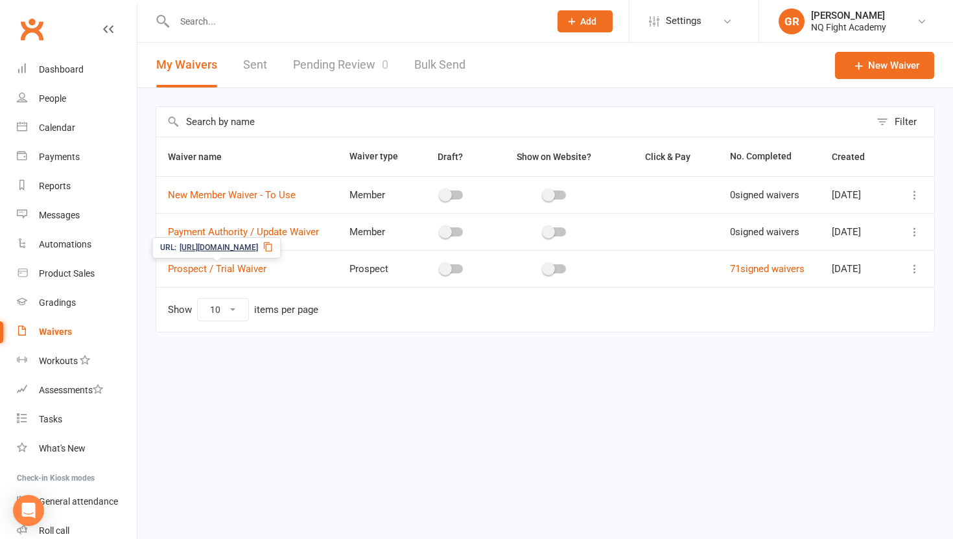
click at [242, 246] on span "https://app.clubworx.com/s/lIfIdo4b" at bounding box center [219, 248] width 78 height 12
click at [760, 270] on link "72 signed waivers" at bounding box center [767, 269] width 75 height 12
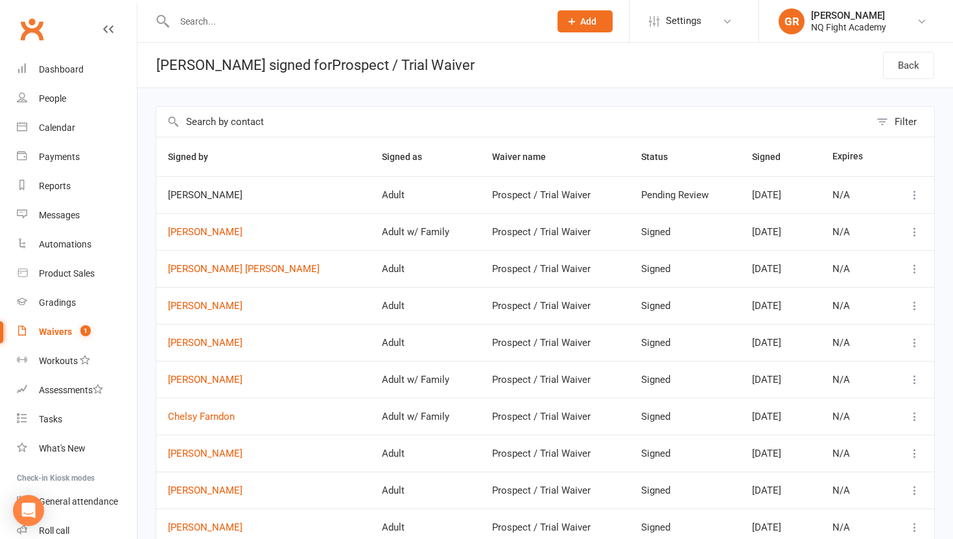
click at [51, 331] on div "Waivers" at bounding box center [55, 332] width 33 height 10
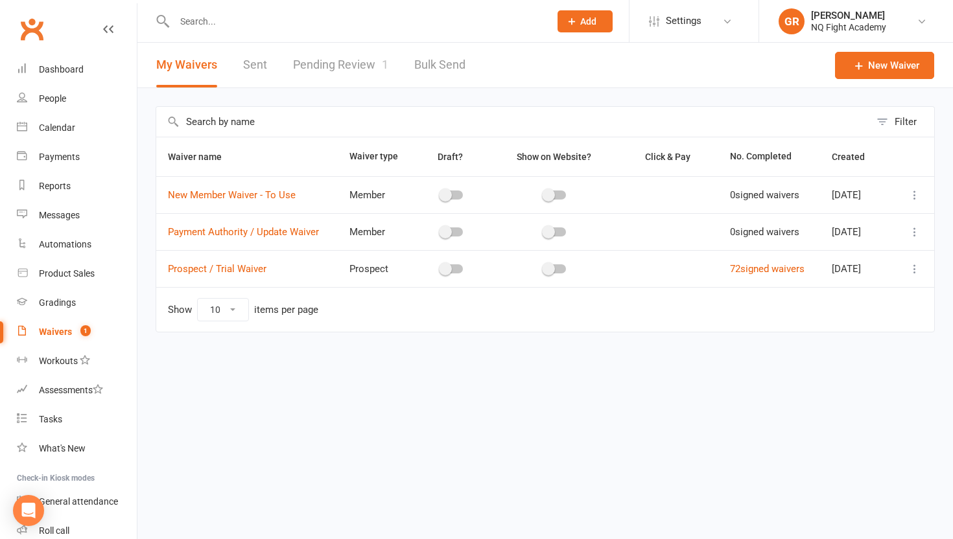
click at [342, 73] on link "Pending Review 1" at bounding box center [340, 65] width 95 height 45
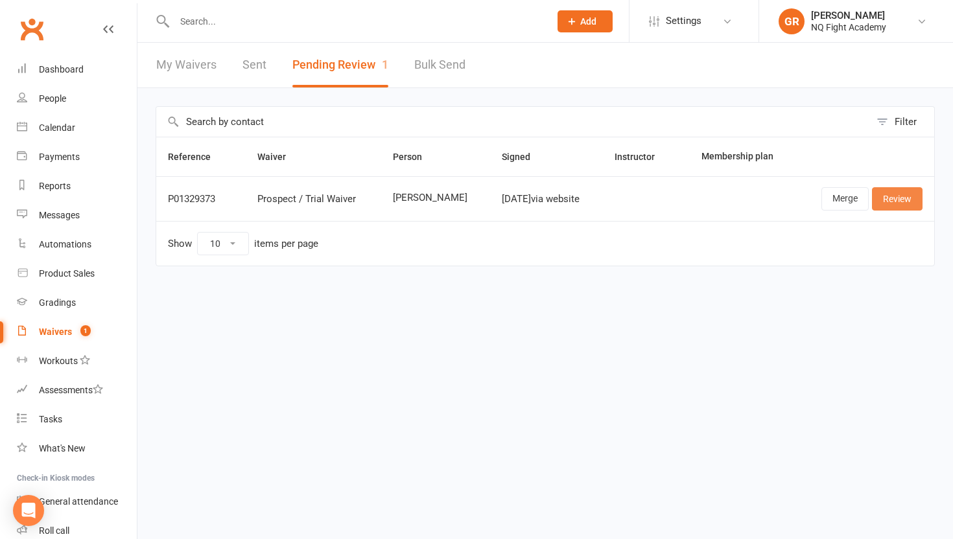
click at [905, 202] on link "Review" at bounding box center [897, 198] width 51 height 23
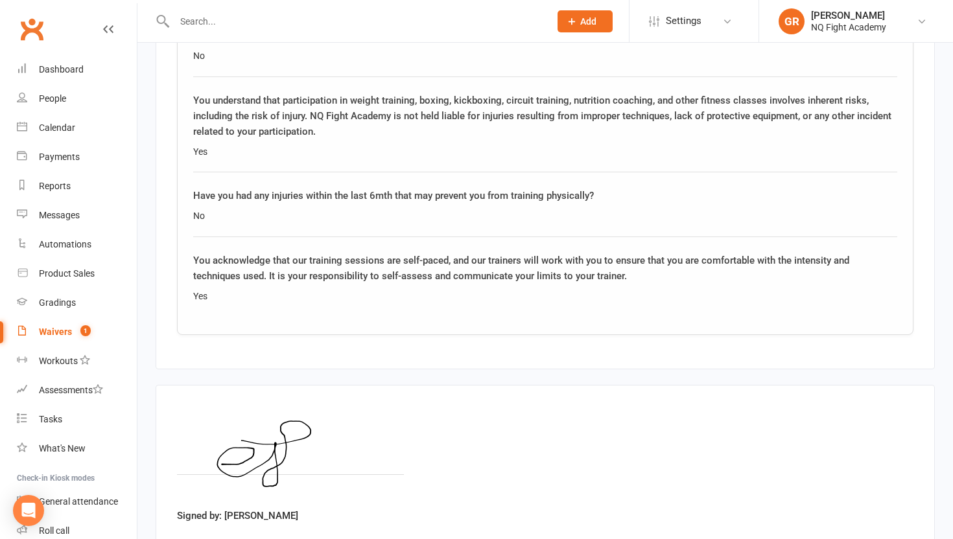
scroll to position [1973, 0]
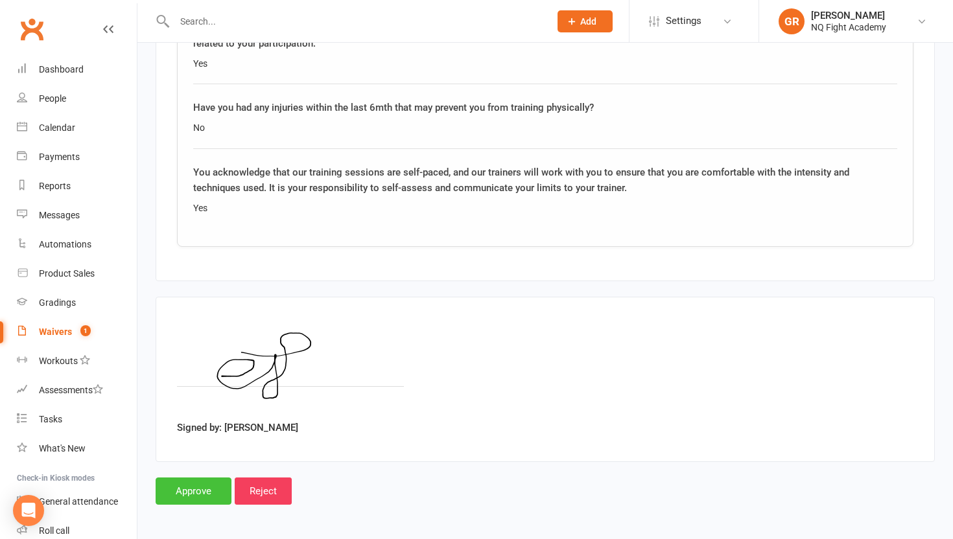
click at [208, 493] on input "Approve" at bounding box center [194, 491] width 76 height 27
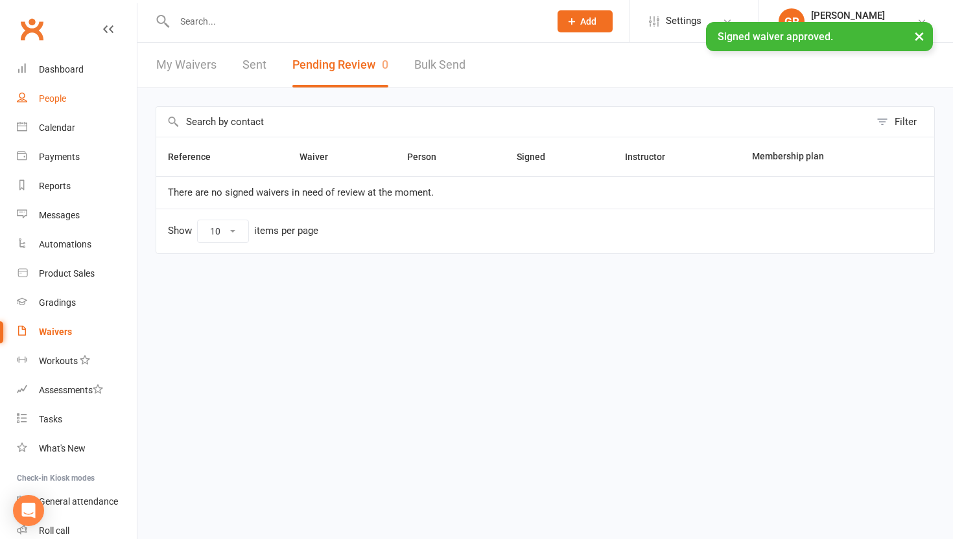
click at [60, 101] on div "People" at bounding box center [52, 98] width 27 height 10
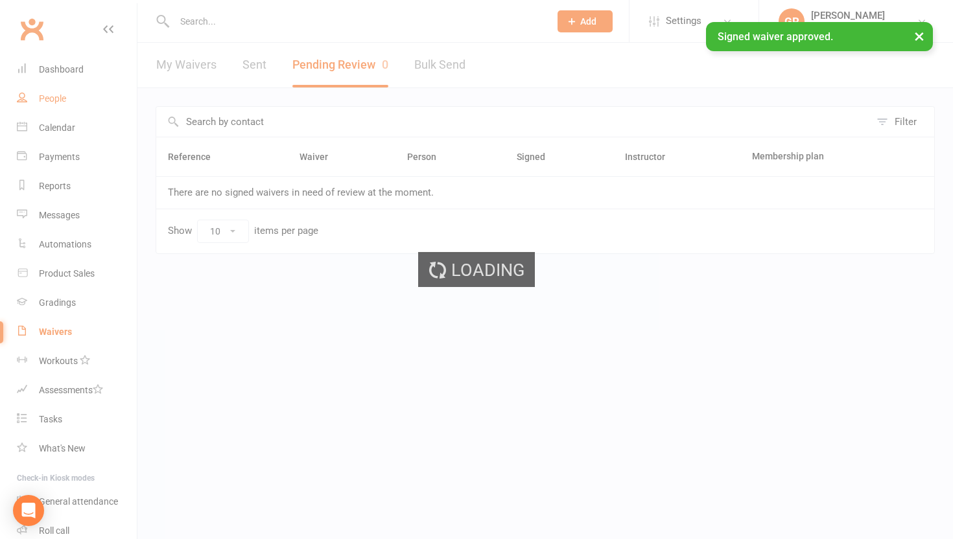
select select "100"
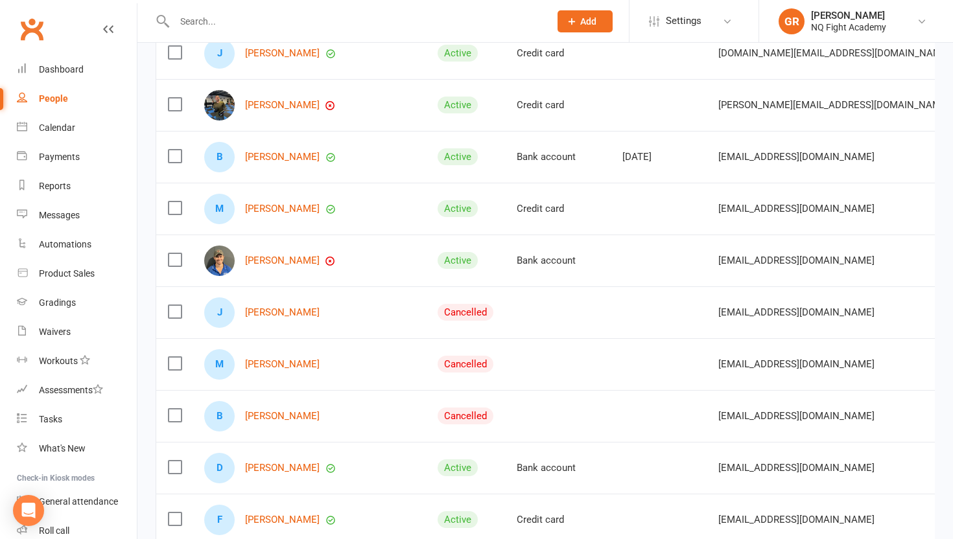
scroll to position [361, 0]
click at [283, 311] on link "[PERSON_NAME]" at bounding box center [282, 311] width 75 height 11
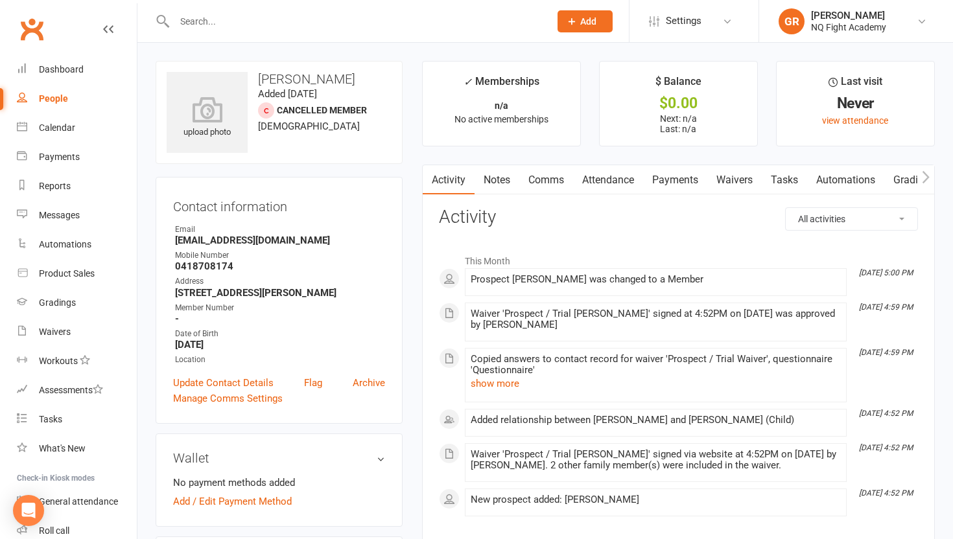
click at [56, 100] on div "People" at bounding box center [53, 98] width 29 height 10
select select "100"
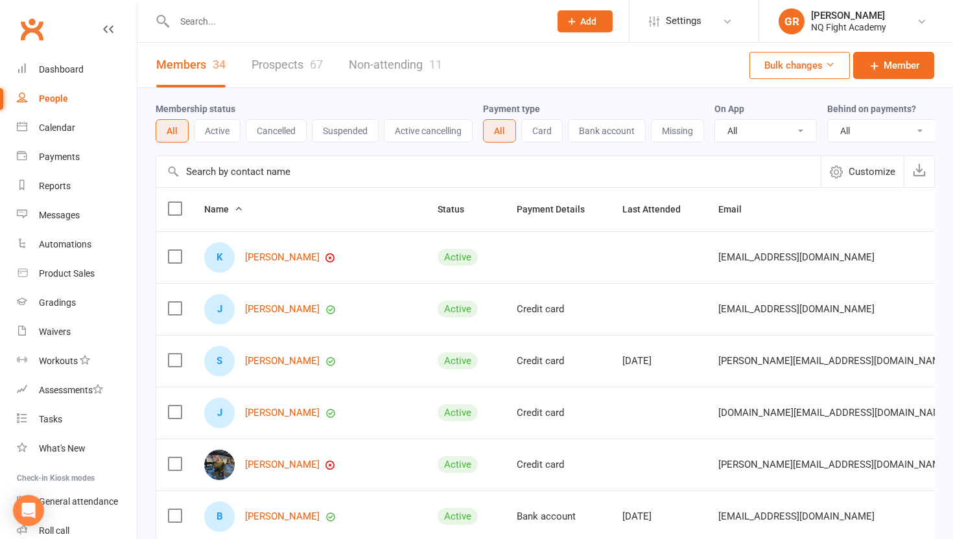
click at [394, 67] on link "Non-attending 11" at bounding box center [395, 65] width 93 height 45
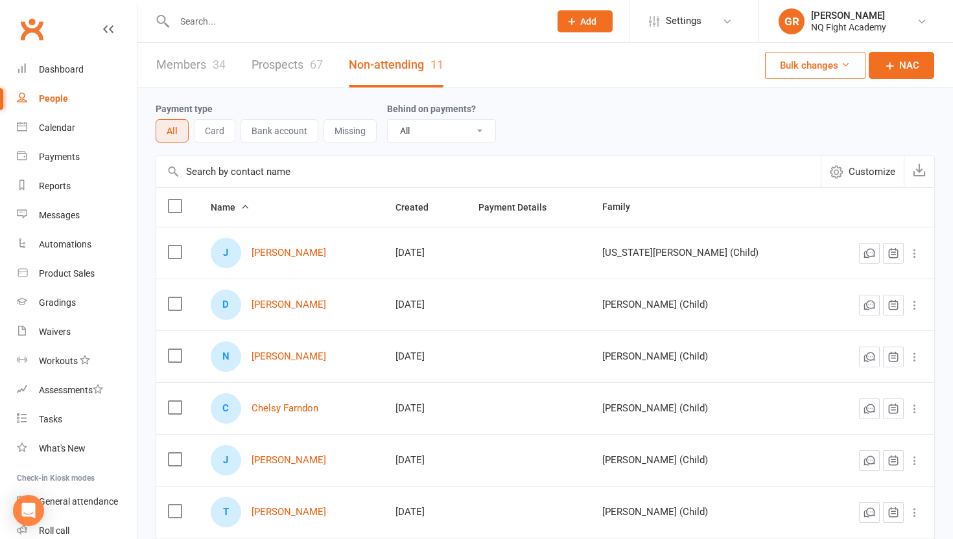
click at [56, 99] on div "People" at bounding box center [53, 98] width 29 height 10
click at [192, 58] on link "Members 34" at bounding box center [190, 65] width 69 height 45
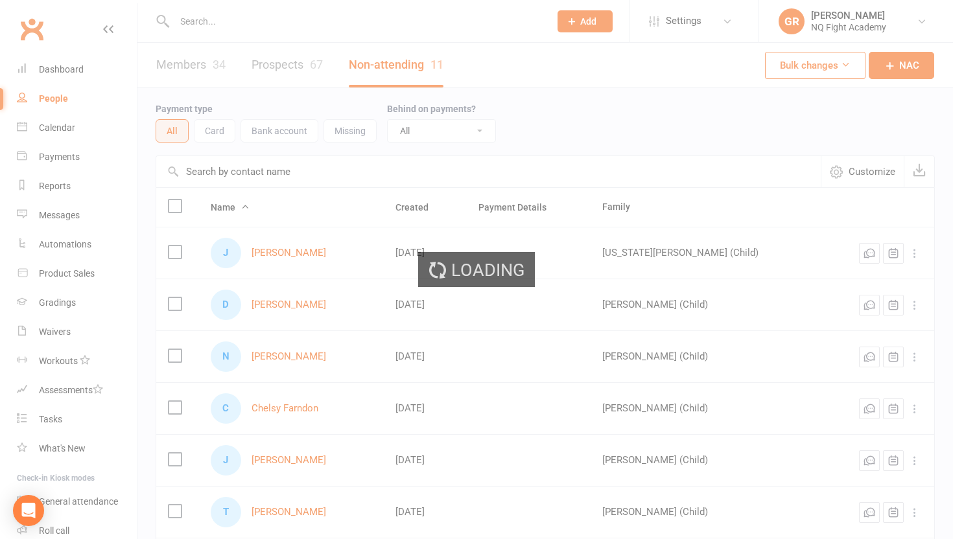
select select "100"
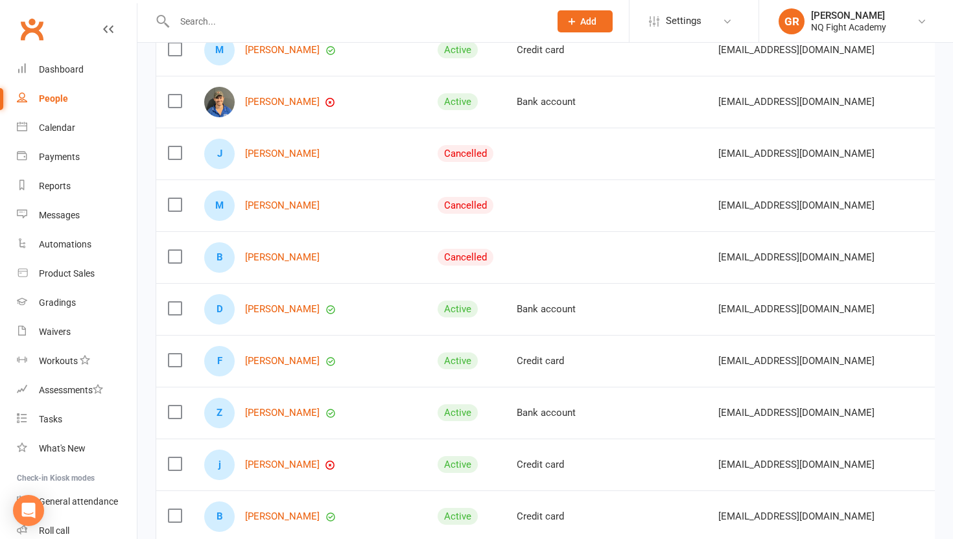
scroll to position [520, 0]
click at [301, 154] on link "[PERSON_NAME]" at bounding box center [282, 152] width 75 height 11
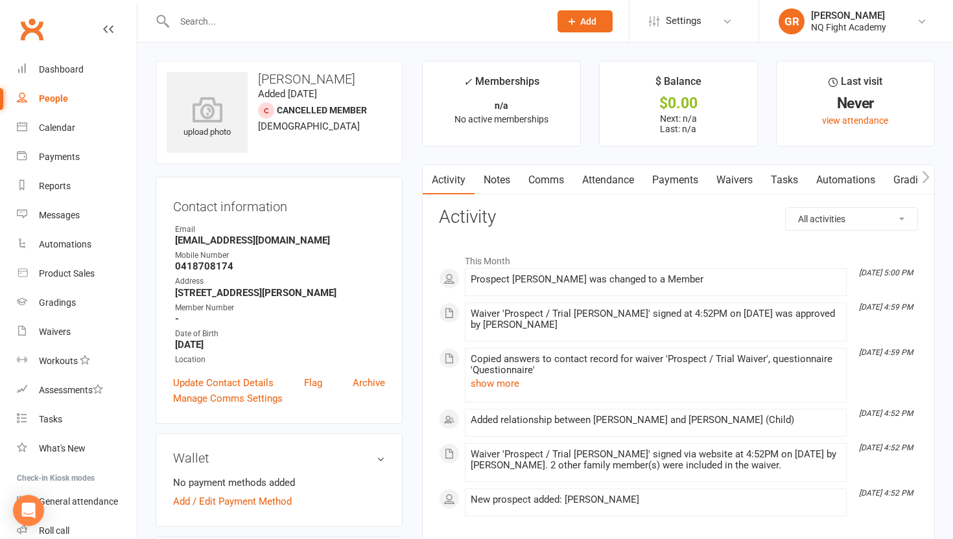
click at [63, 100] on div "People" at bounding box center [53, 98] width 29 height 10
select select "100"
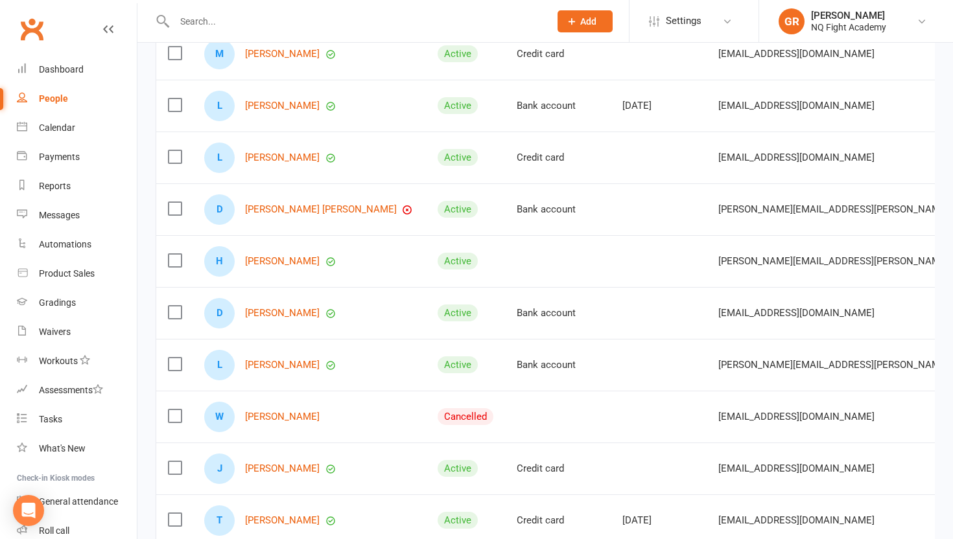
scroll to position [1132, 0]
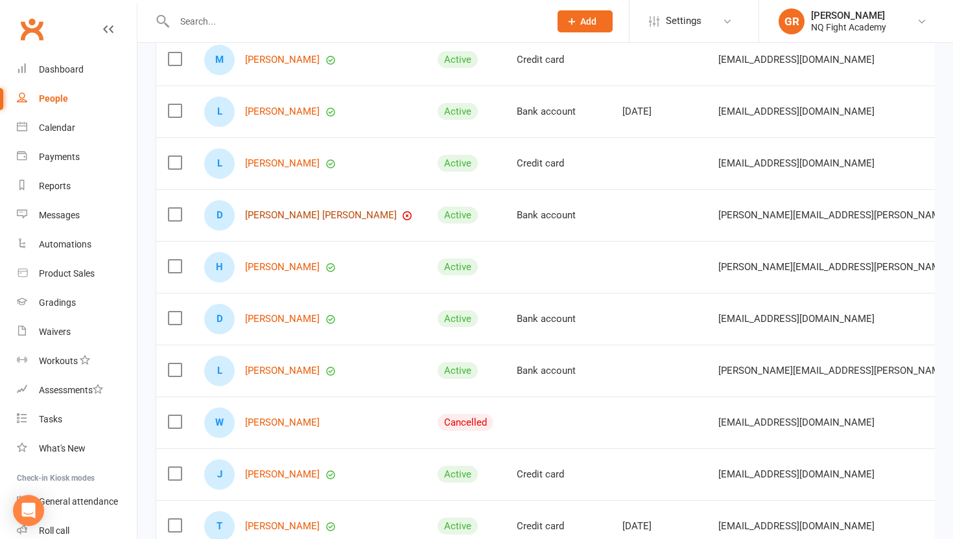
click at [265, 214] on link "[PERSON_NAME] [PERSON_NAME]" at bounding box center [321, 215] width 152 height 11
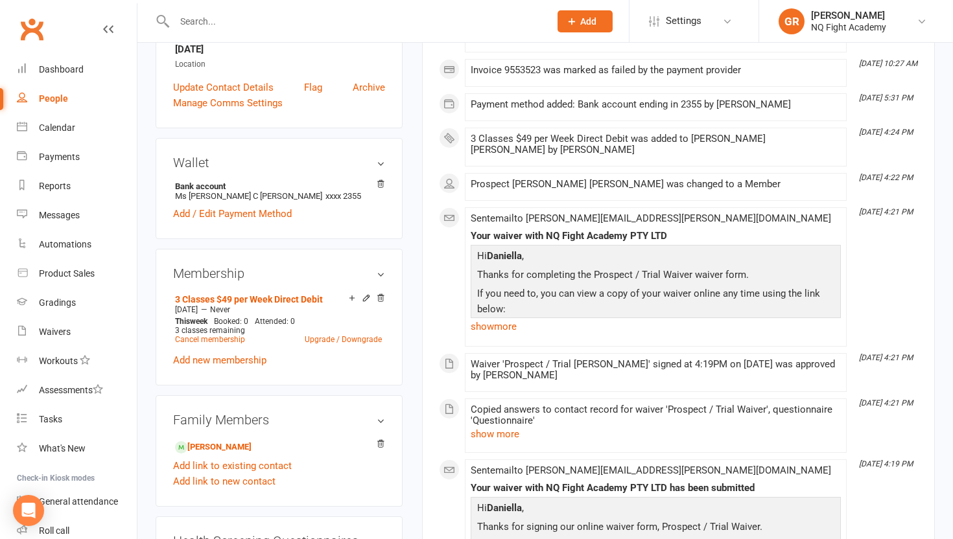
scroll to position [326, 0]
click at [260, 205] on link "Add / Edit Payment Method" at bounding box center [232, 213] width 119 height 16
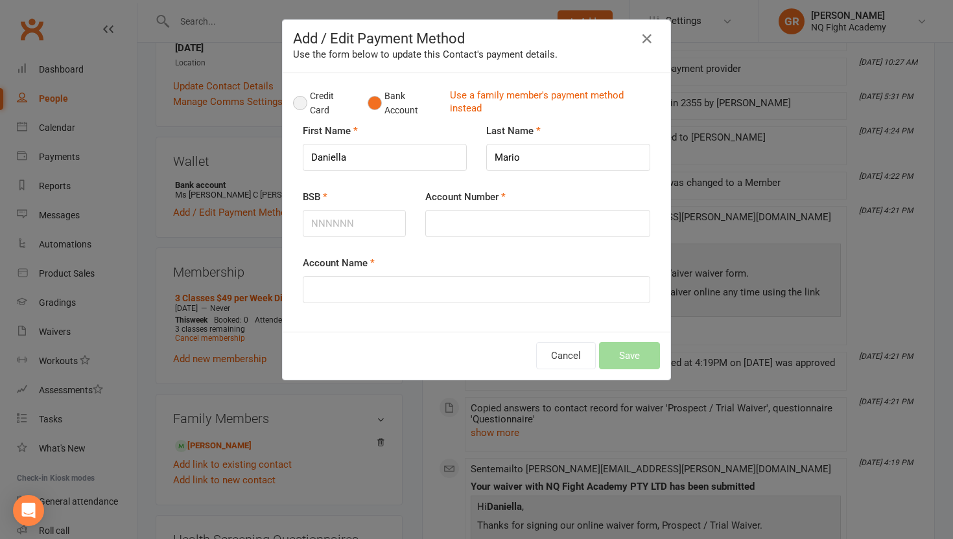
click at [300, 104] on button "Credit Card" at bounding box center [323, 104] width 61 height 40
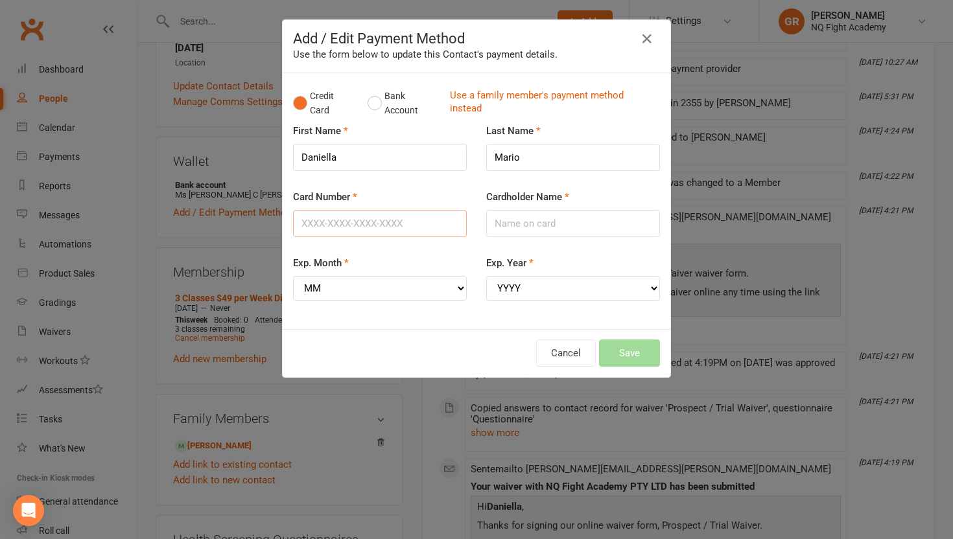
click at [364, 234] on input "Card Number" at bounding box center [380, 223] width 174 height 27
click at [333, 226] on input "Card Number" at bounding box center [380, 223] width 174 height 27
type input "5481717006106849"
click at [493, 224] on input "Cardholder Name" at bounding box center [573, 223] width 174 height 27
type input "m"
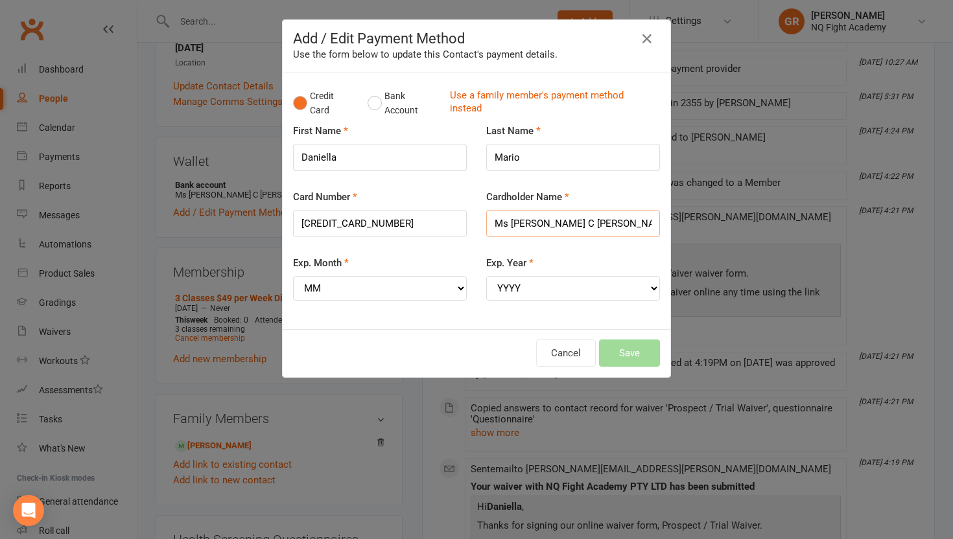
type input "Ms Daniella C Mario"
click at [415, 283] on select "MM 01 02 03 04 05 06 07 08 09 10 11 12" at bounding box center [380, 288] width 174 height 25
select select "01"
click at [501, 295] on select "YYYY 2025 2026 2027 2028 2029 2030 2031 2032 2033 2034" at bounding box center [573, 288] width 174 height 25
select select "2028"
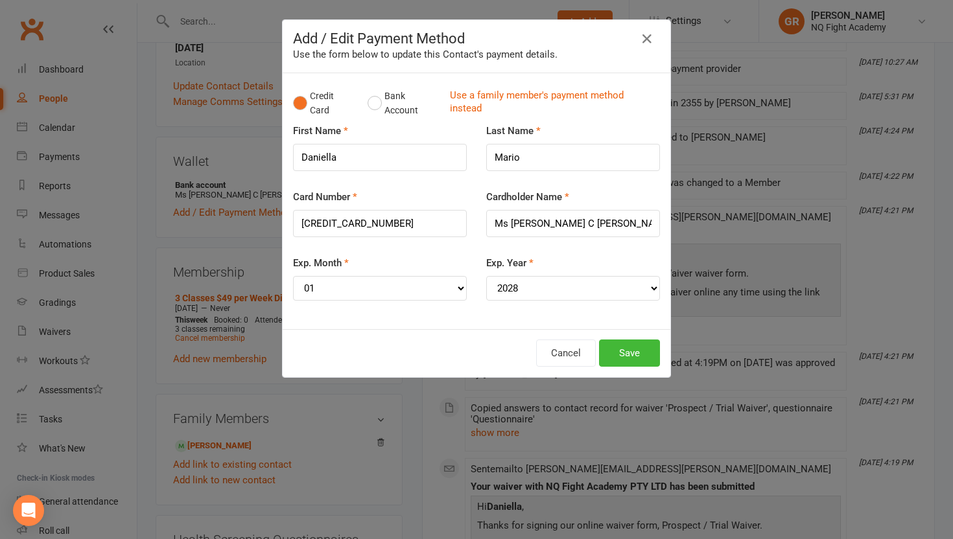
click at [469, 309] on div "Exp. Month MM 01 02 03 04 05 06 07 08 09 10 11 12" at bounding box center [379, 287] width 193 height 64
click at [611, 351] on button "Save" at bounding box center [629, 353] width 61 height 27
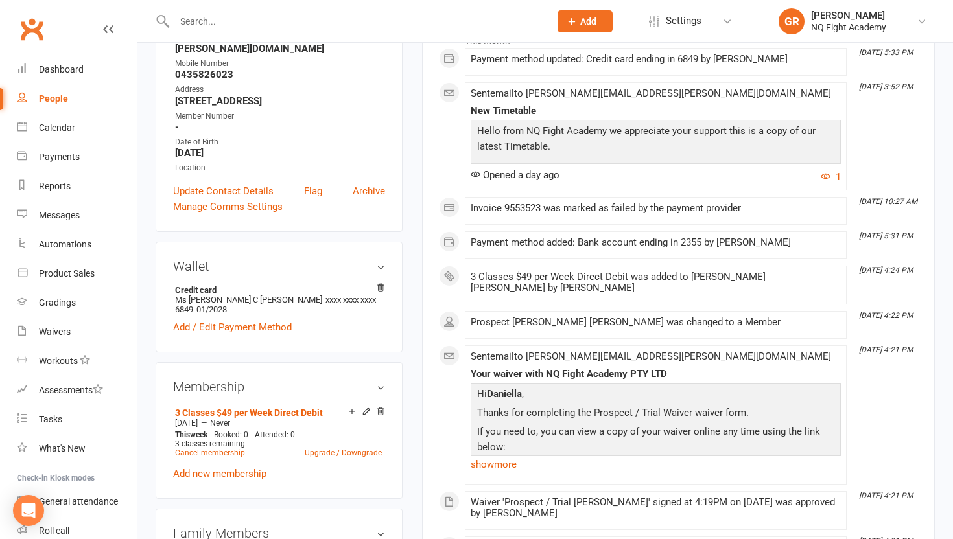
scroll to position [200, 0]
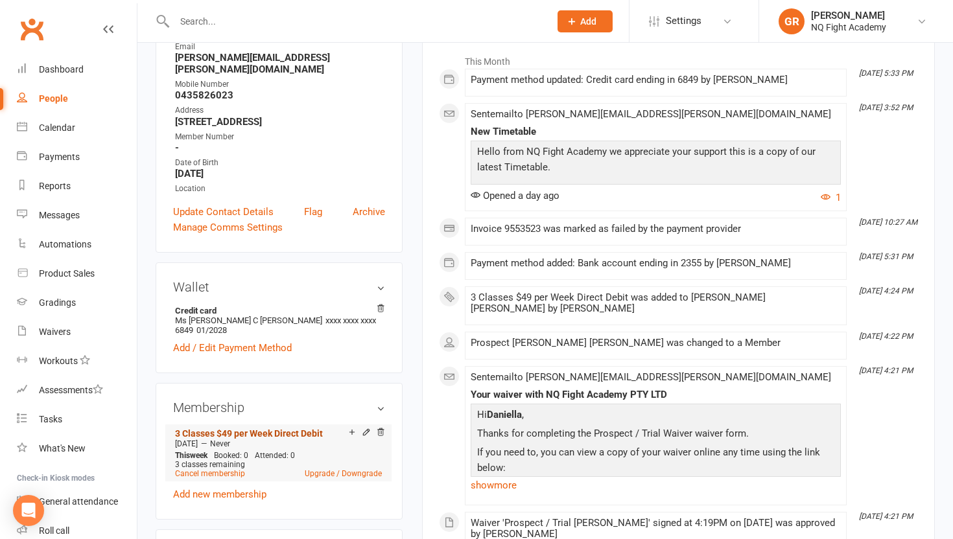
click at [236, 429] on link "3 Classes $49 per Week Direct Debit" at bounding box center [249, 434] width 148 height 10
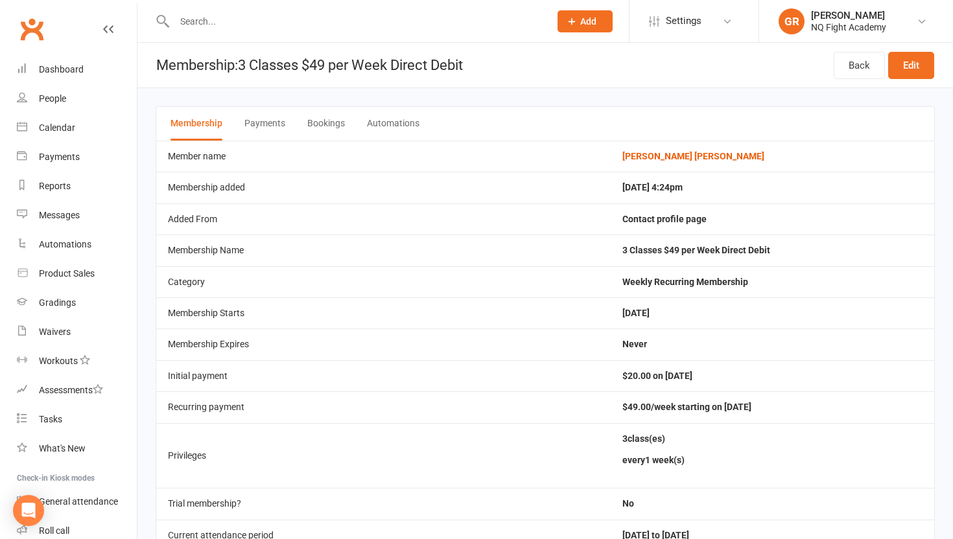
click at [252, 128] on button "Payments" at bounding box center [264, 124] width 41 height 34
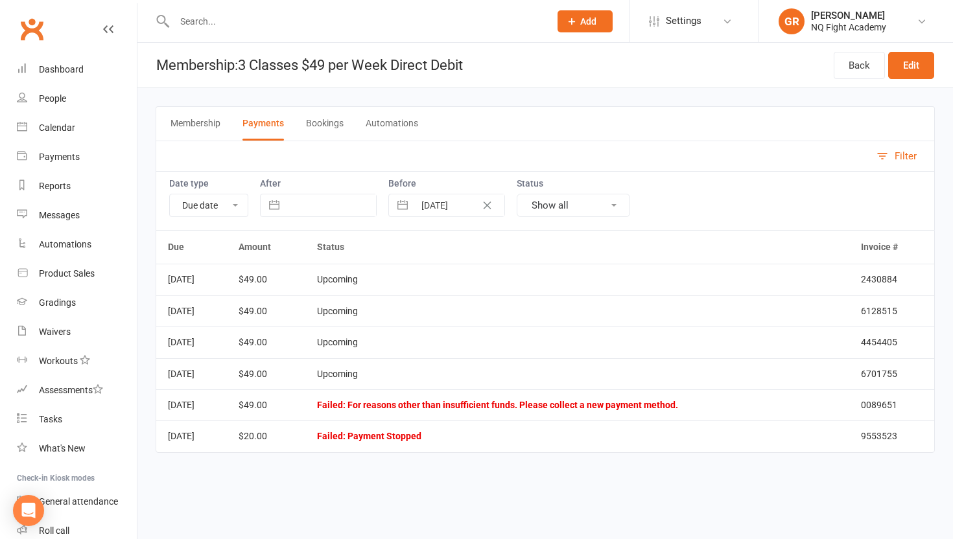
click at [509, 86] on header "Membership: 3 Classes $49 per Week Direct Debit Back Edit" at bounding box center [545, 65] width 816 height 45
click at [276, 407] on td "$49.00" at bounding box center [266, 405] width 79 height 31
click at [193, 120] on button "Membership" at bounding box center [196, 124] width 50 height 34
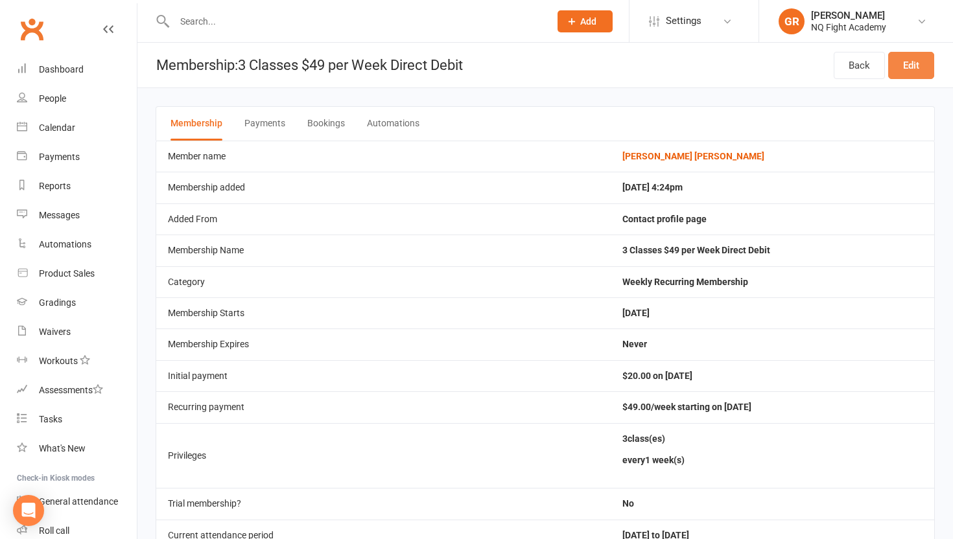
click at [912, 64] on link "Edit" at bounding box center [911, 65] width 46 height 27
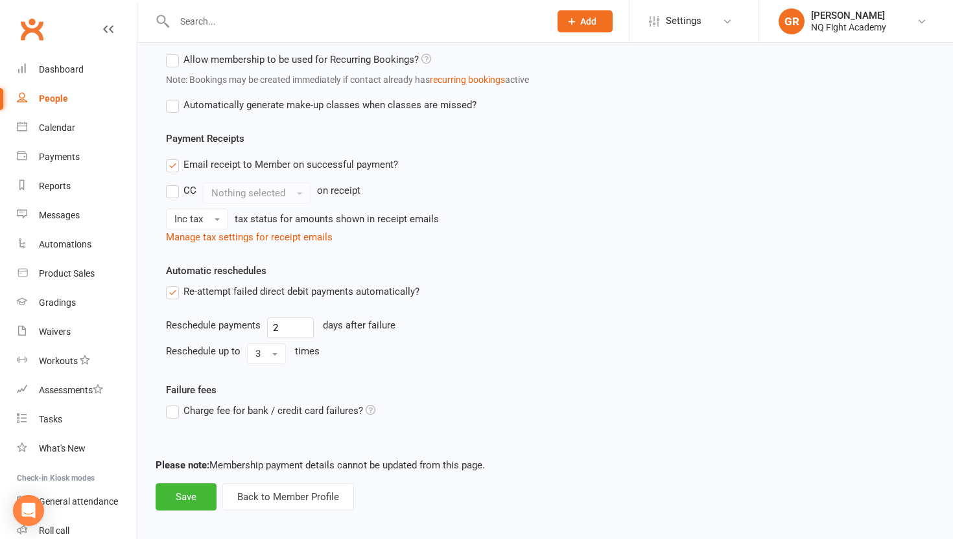
scroll to position [607, 0]
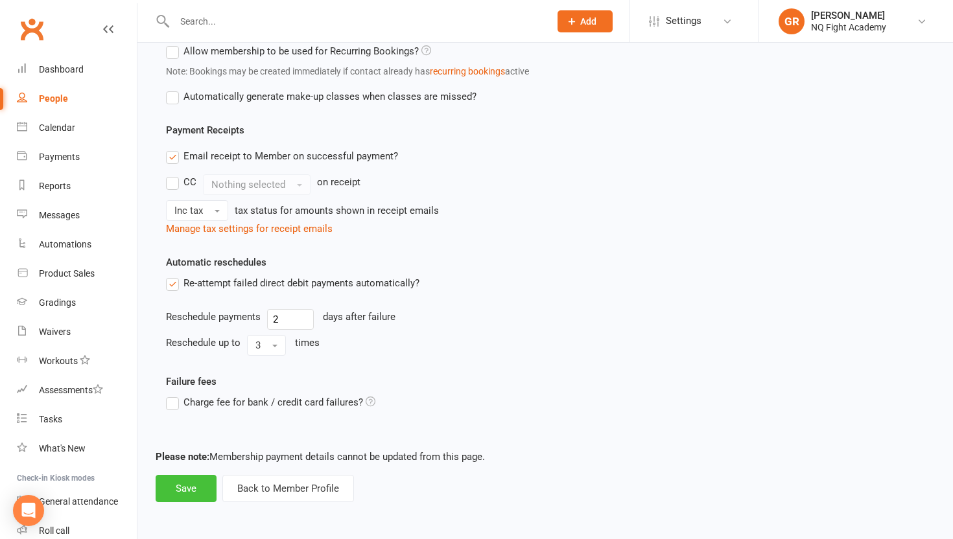
click at [176, 490] on button "Save" at bounding box center [186, 488] width 61 height 27
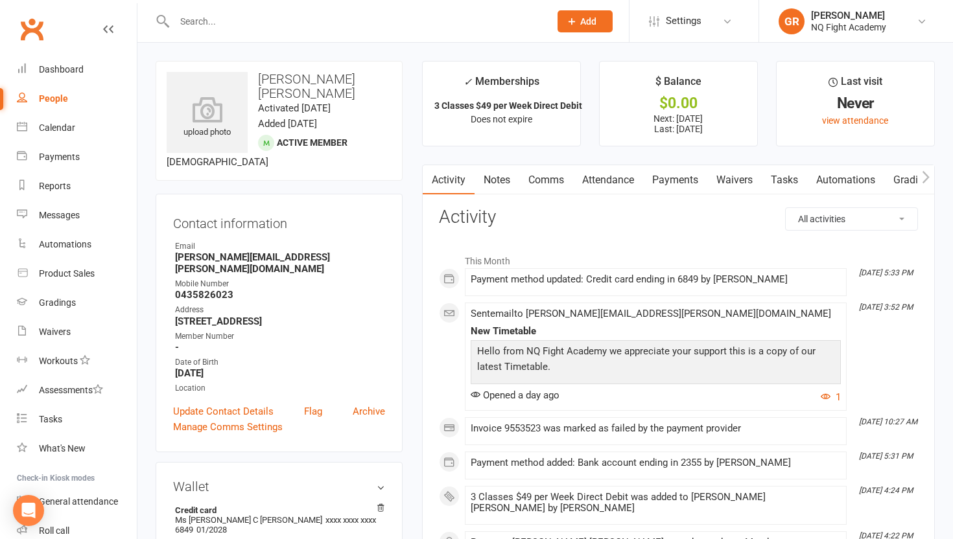
click at [497, 175] on link "Notes" at bounding box center [497, 180] width 45 height 30
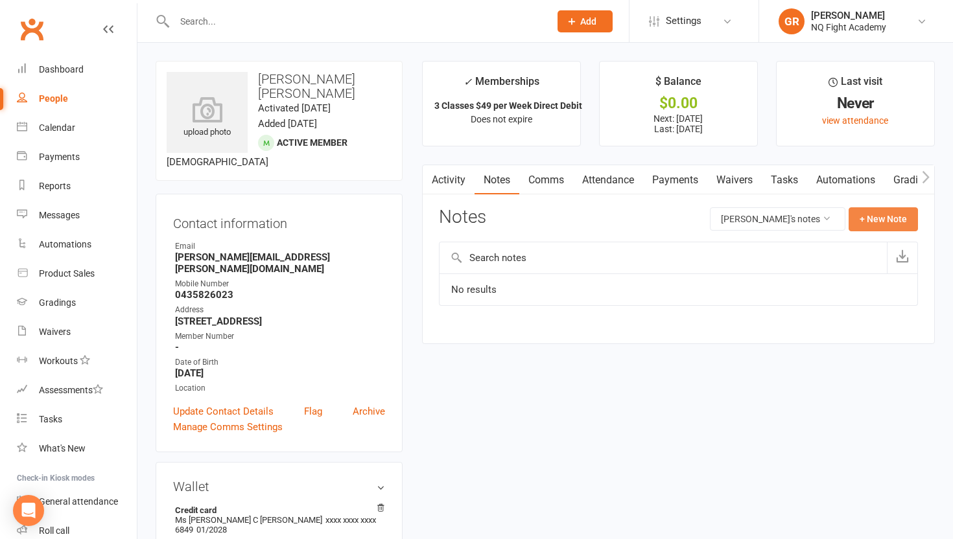
click at [877, 215] on button "+ New Note" at bounding box center [883, 218] width 69 height 23
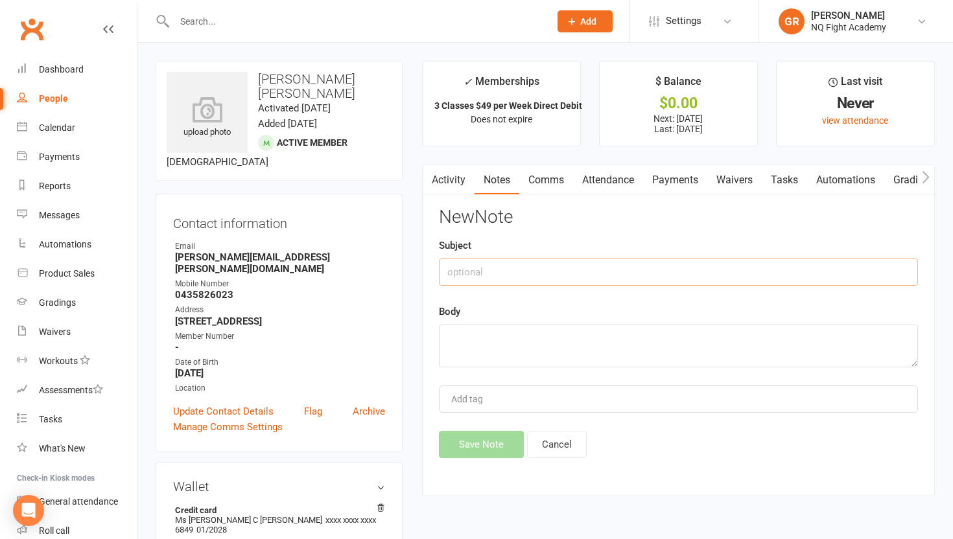
click at [475, 274] on input "text" at bounding box center [678, 272] width 479 height 27
type input "payment via bank deposit today"
click at [471, 338] on textarea at bounding box center [678, 346] width 479 height 43
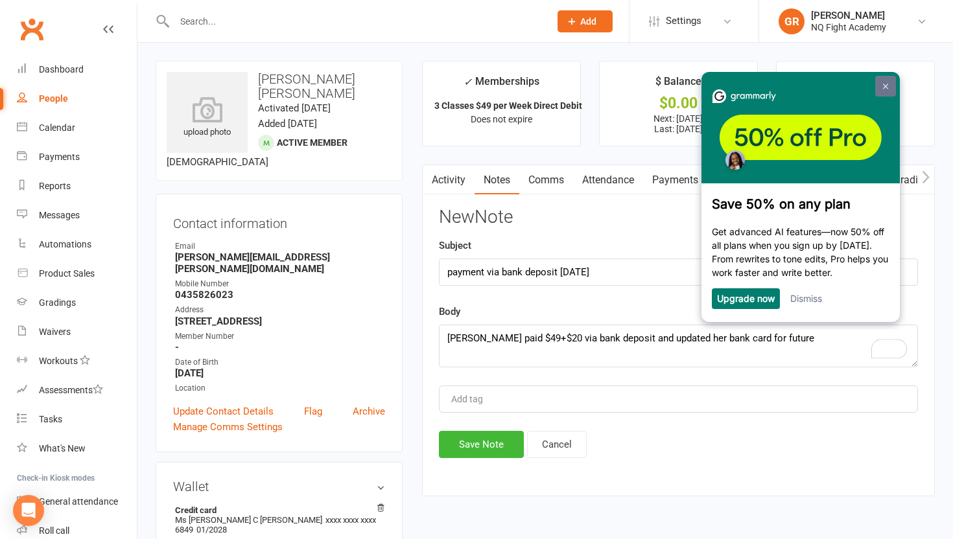
click at [888, 86] on link at bounding box center [885, 85] width 21 height 21
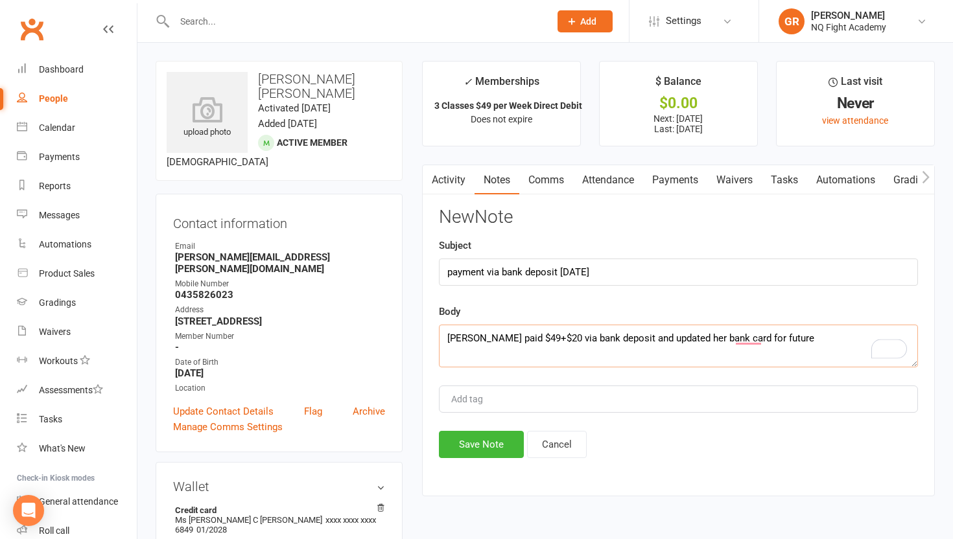
click at [775, 334] on textarea "Dani paid $49+$20 via bank deposit and updated her bank card for future" at bounding box center [678, 346] width 479 height 43
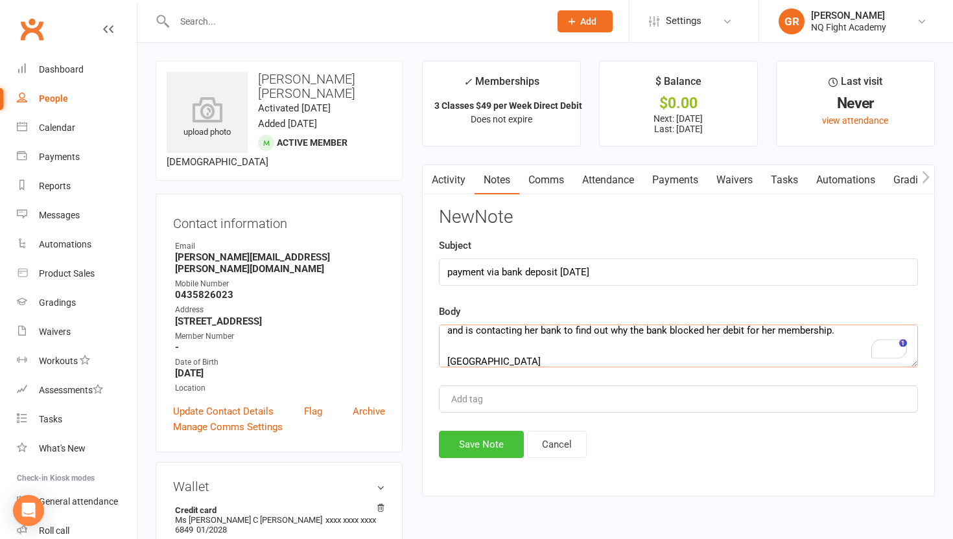
type textarea "Dani paid $49+$20 via bank deposit and updated her bank card for future weekly …"
click at [471, 446] on button "Save Note" at bounding box center [481, 444] width 85 height 27
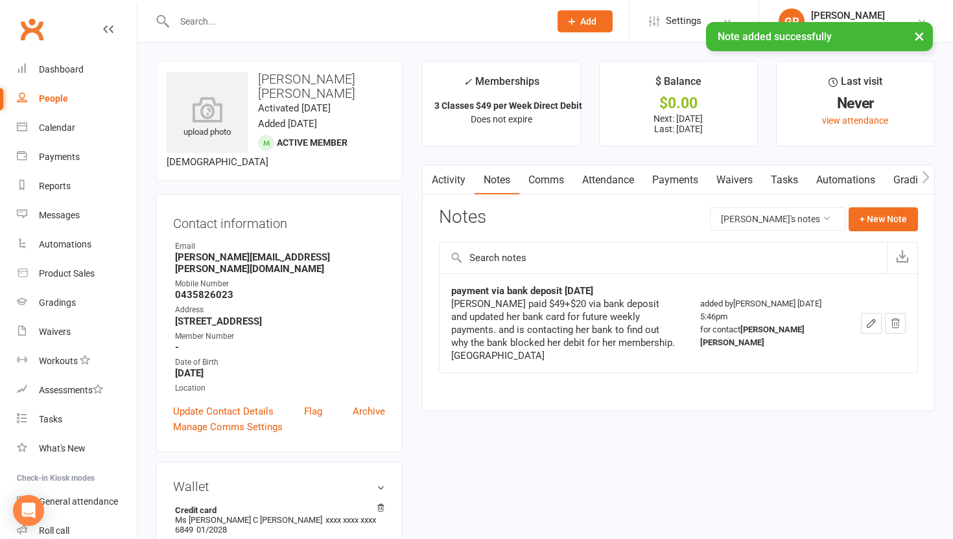
click at [657, 177] on link "Payments" at bounding box center [675, 180] width 64 height 30
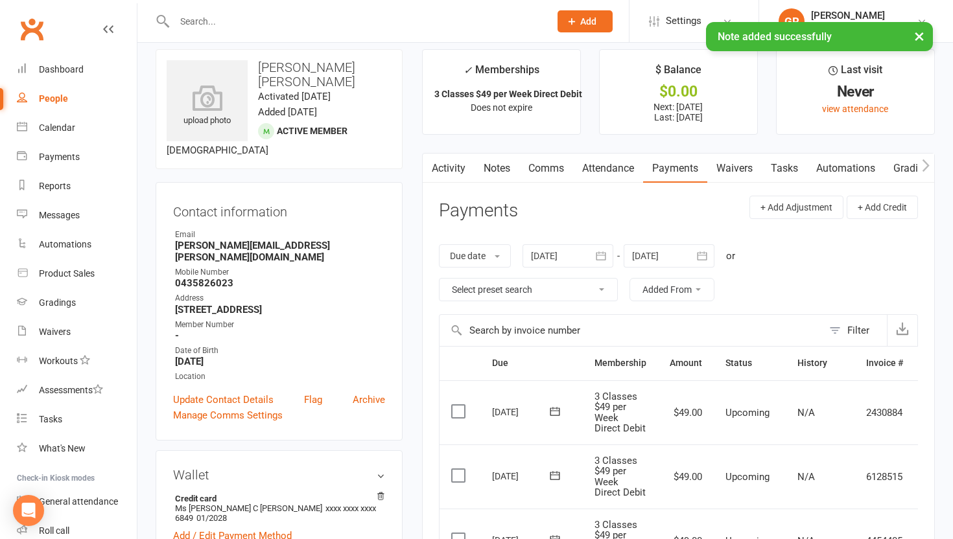
scroll to position [23, 0]
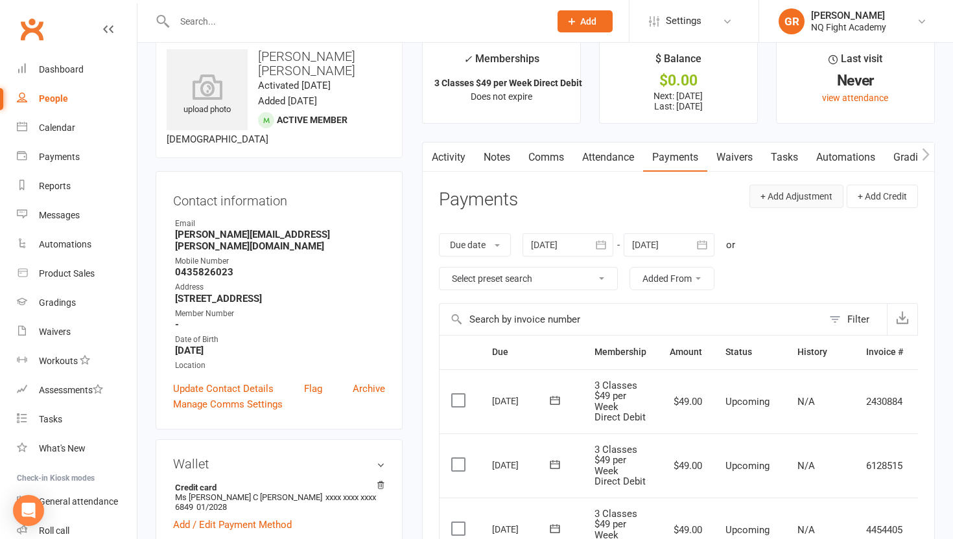
click at [788, 197] on button "+ Add Adjustment" at bounding box center [797, 196] width 94 height 23
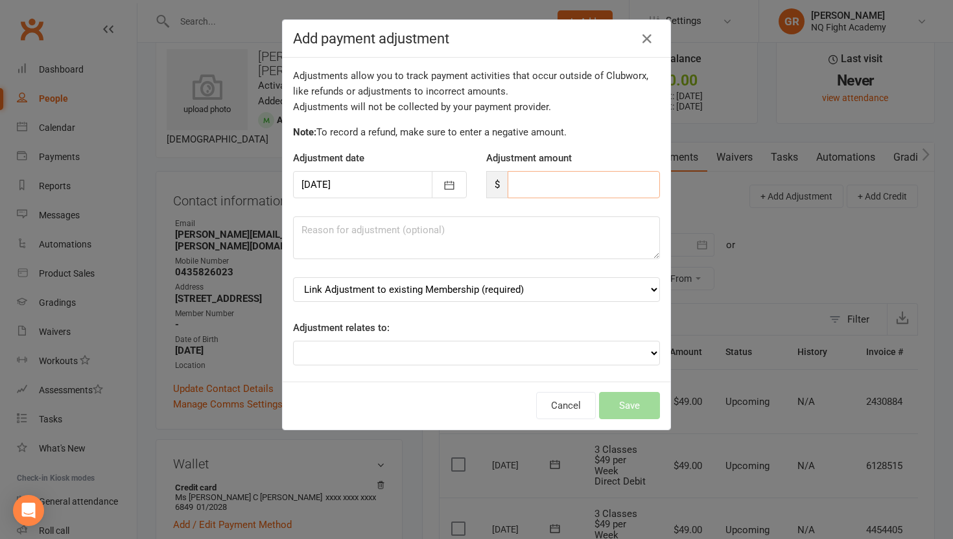
click at [525, 184] on input "number" at bounding box center [584, 184] width 152 height 27
type input "69"
click at [438, 235] on textarea at bounding box center [476, 238] width 367 height 43
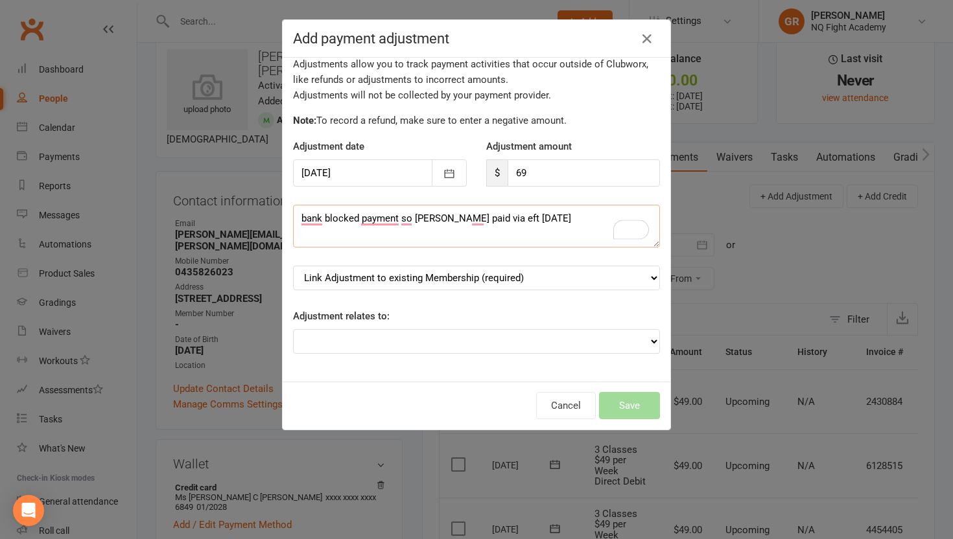
type textarea "bank blocked payment so Dani paid via eft today"
click at [504, 354] on div "Adjustments allow you to track payment activities that occur outside of Clubwor…" at bounding box center [477, 220] width 388 height 324
click at [498, 331] on select "Adjustment for an Autopayment Cash adjustment POS Sale adjustment Other adjustm…" at bounding box center [476, 341] width 367 height 25
select select "0"
click at [620, 408] on div "Cancel Save" at bounding box center [477, 406] width 388 height 48
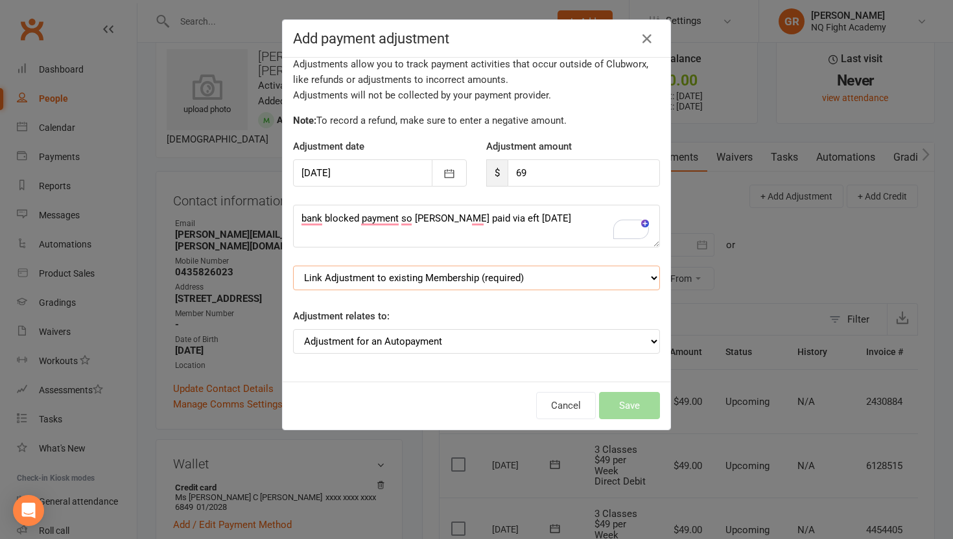
click at [562, 276] on select "Link Adjustment to existing Membership (required) 3 Classes $49 per Week Direct…" at bounding box center [476, 278] width 367 height 25
select select "0"
click at [617, 409] on button "Save" at bounding box center [629, 405] width 61 height 27
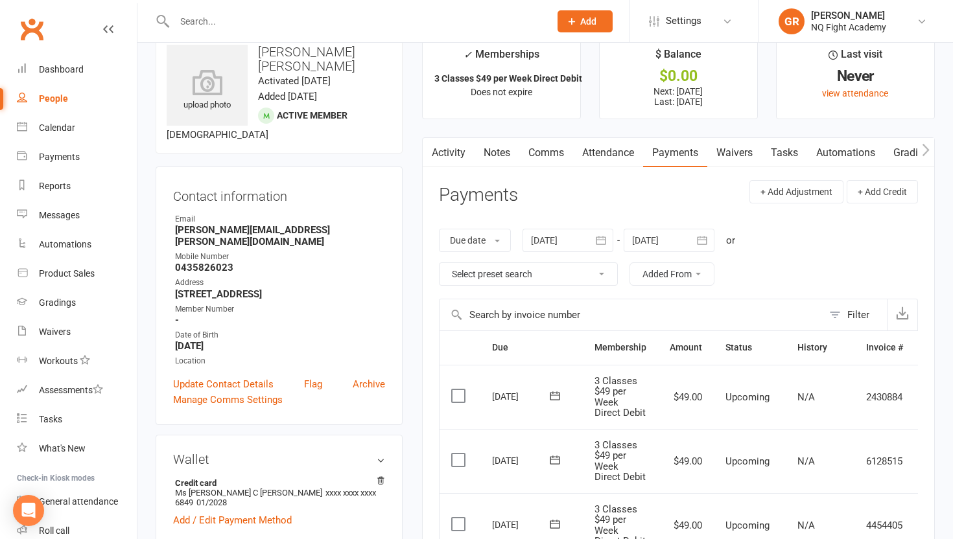
scroll to position [0, 0]
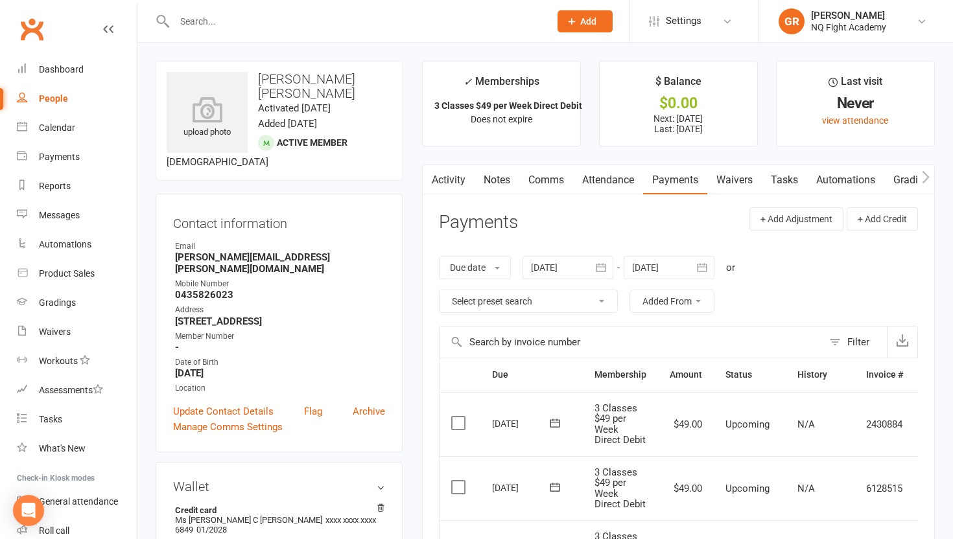
click at [56, 99] on div "People" at bounding box center [53, 98] width 29 height 10
select select "100"
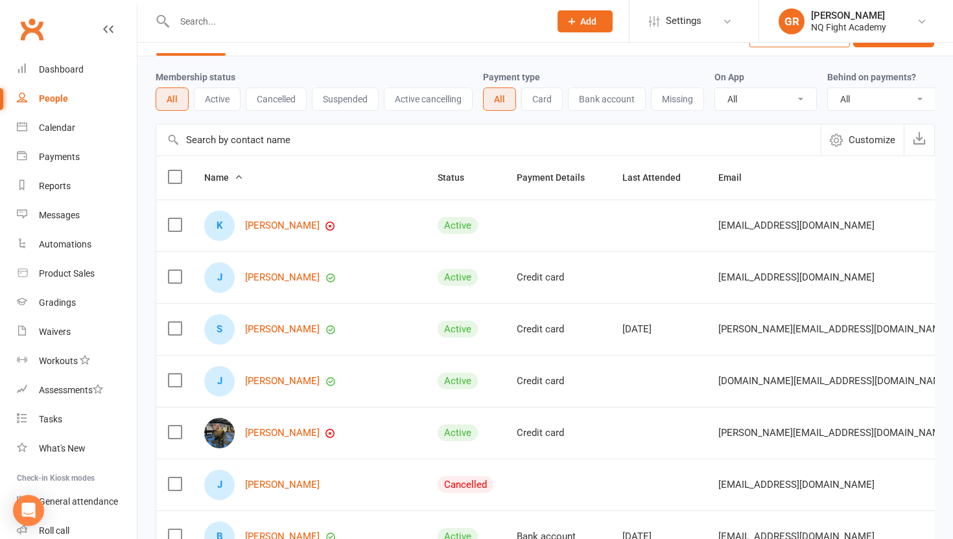
scroll to position [31, 0]
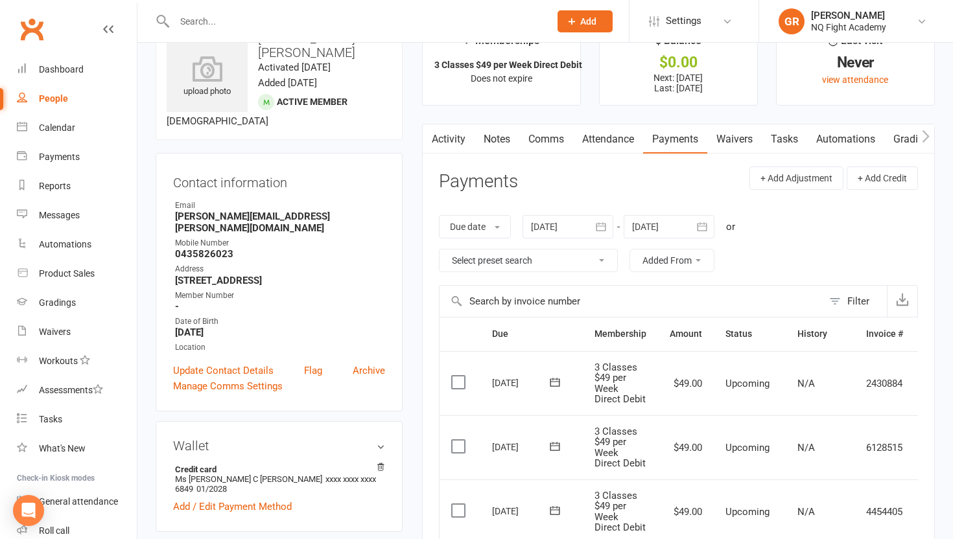
scroll to position [29, 0]
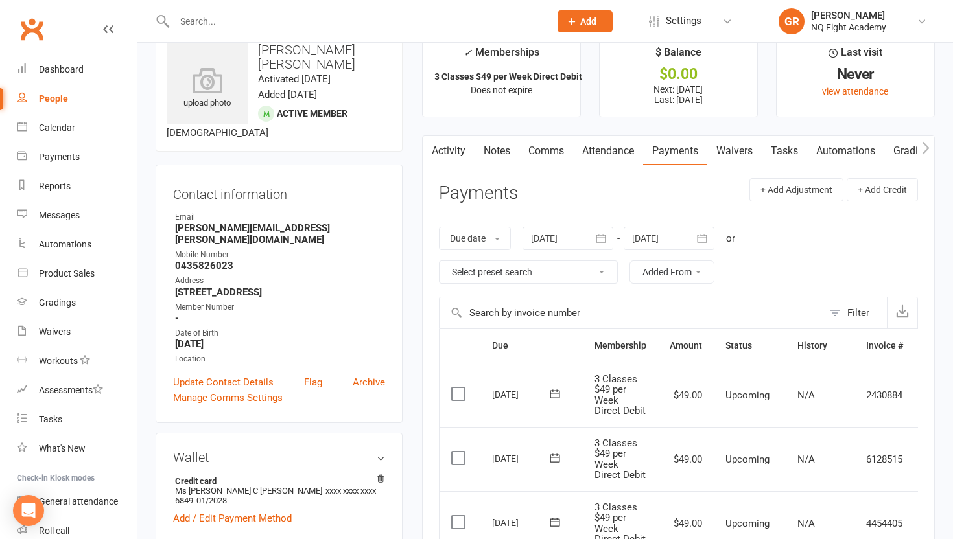
click at [59, 99] on div "People" at bounding box center [53, 98] width 29 height 10
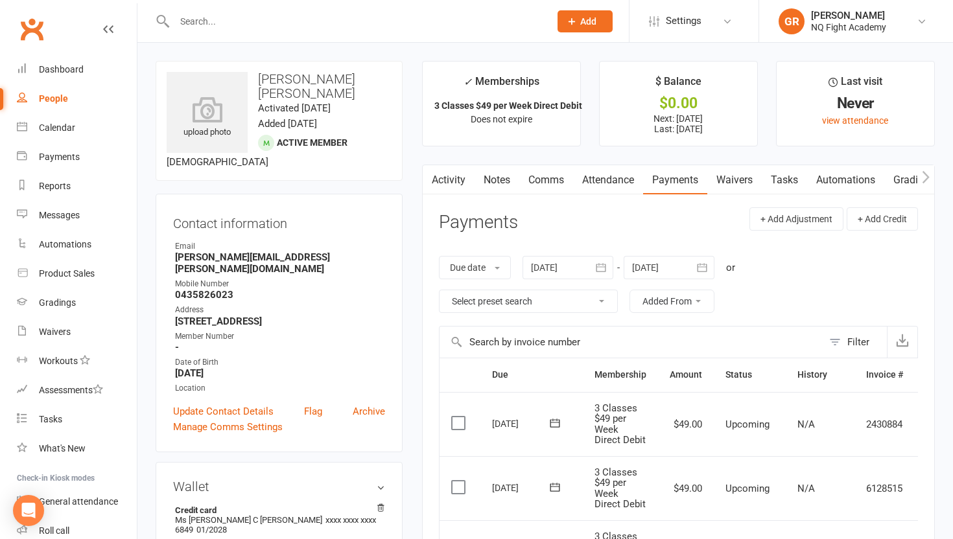
select select "100"
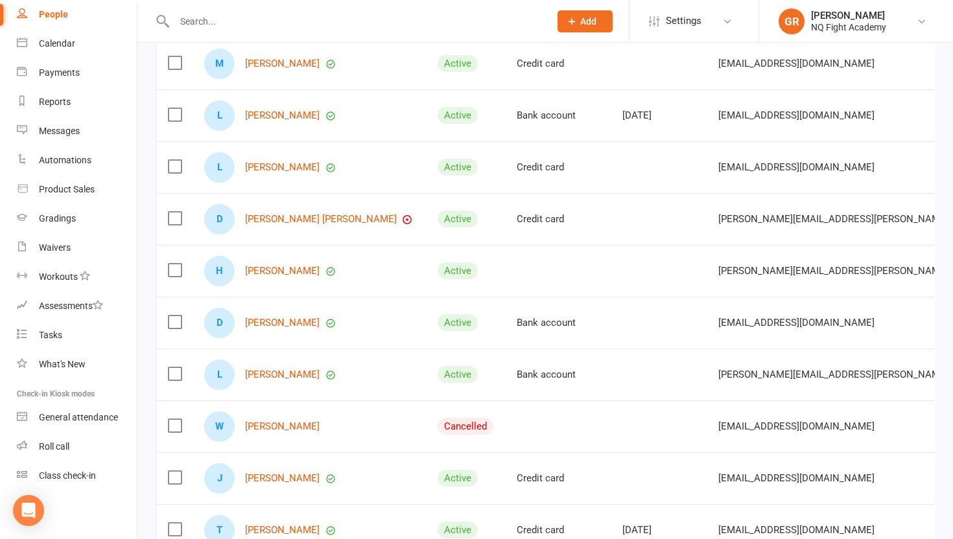
scroll to position [1127, 0]
click at [291, 220] on link "[PERSON_NAME] [PERSON_NAME]" at bounding box center [321, 220] width 152 height 11
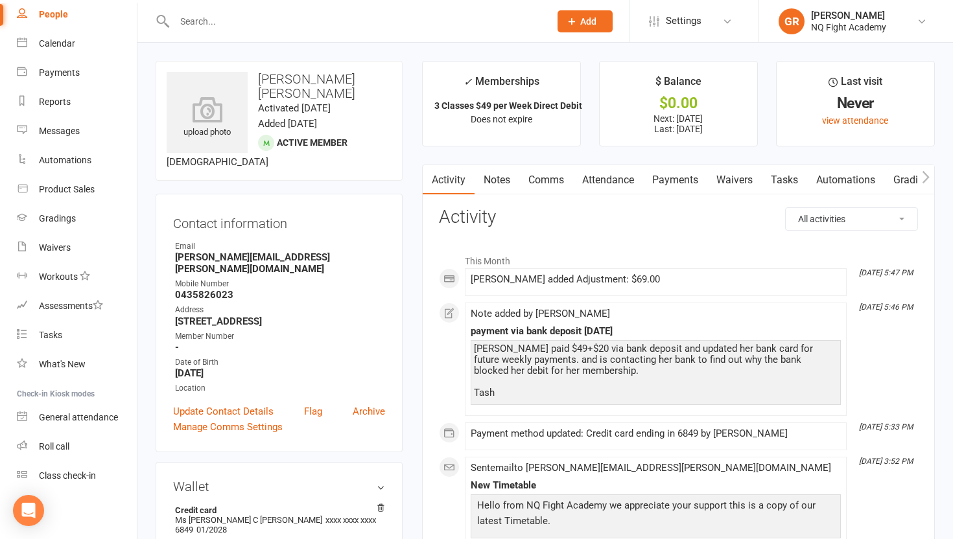
click at [673, 183] on link "Payments" at bounding box center [675, 180] width 64 height 30
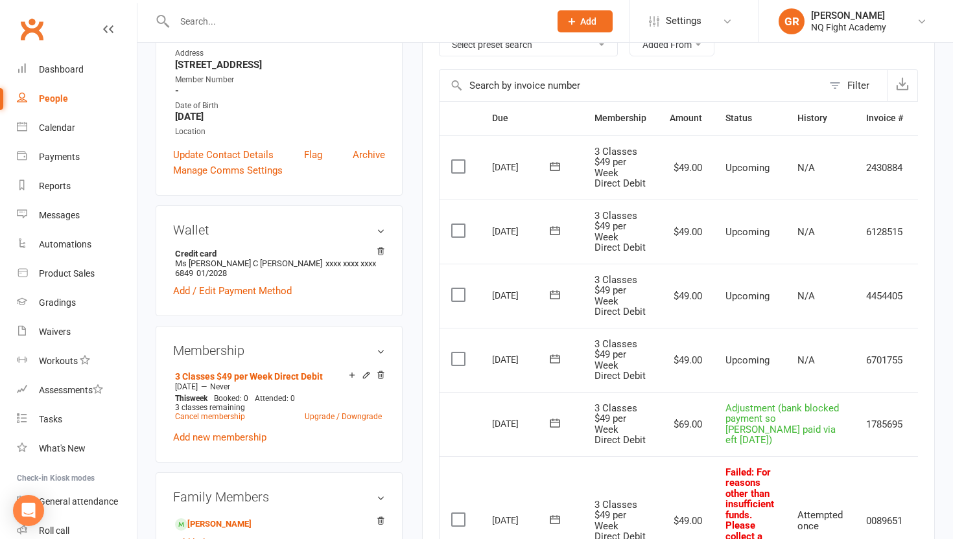
scroll to position [252, 0]
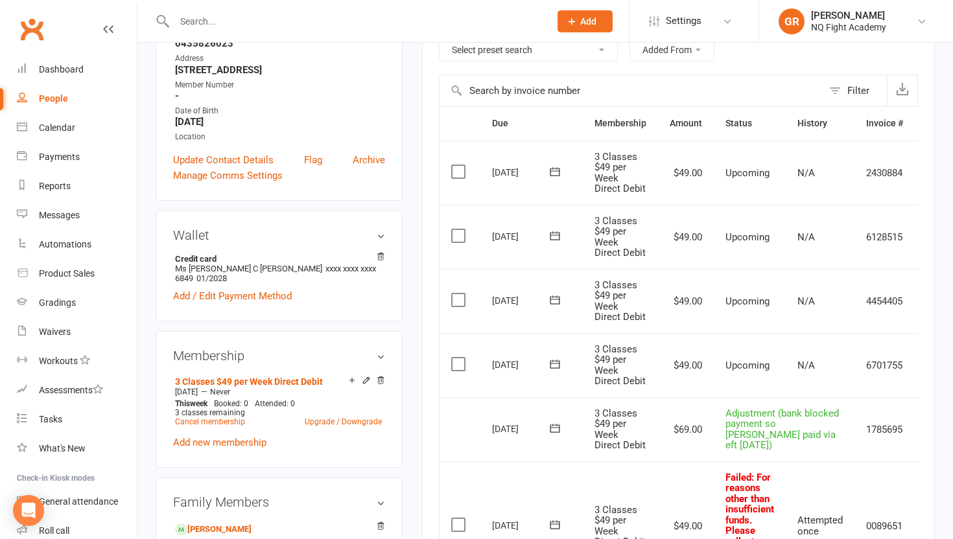
click at [60, 95] on div "People" at bounding box center [53, 98] width 29 height 10
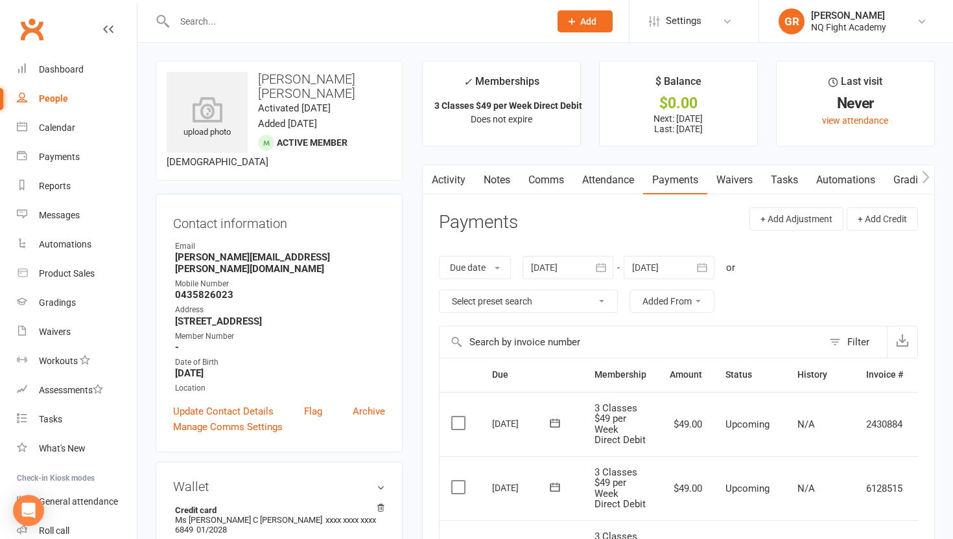
select select "100"
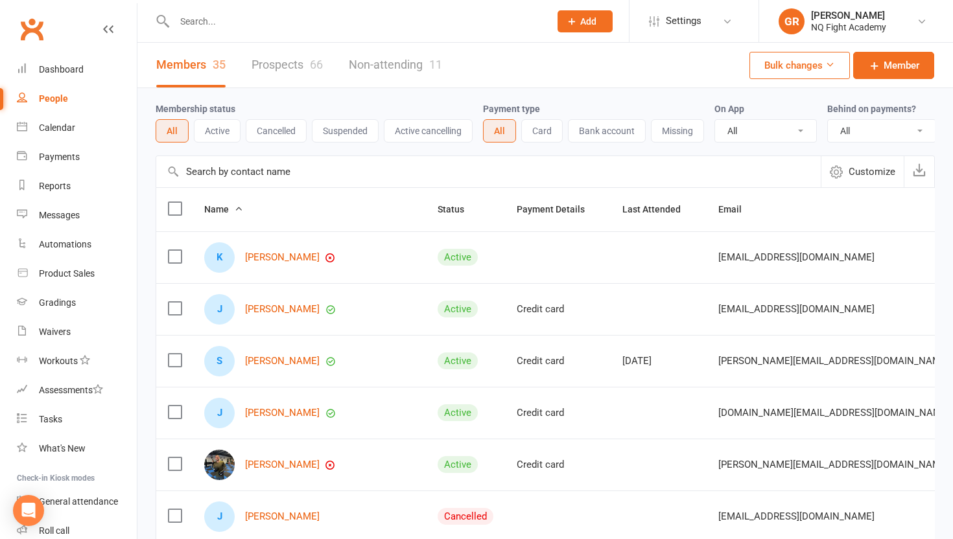
scroll to position [6, 0]
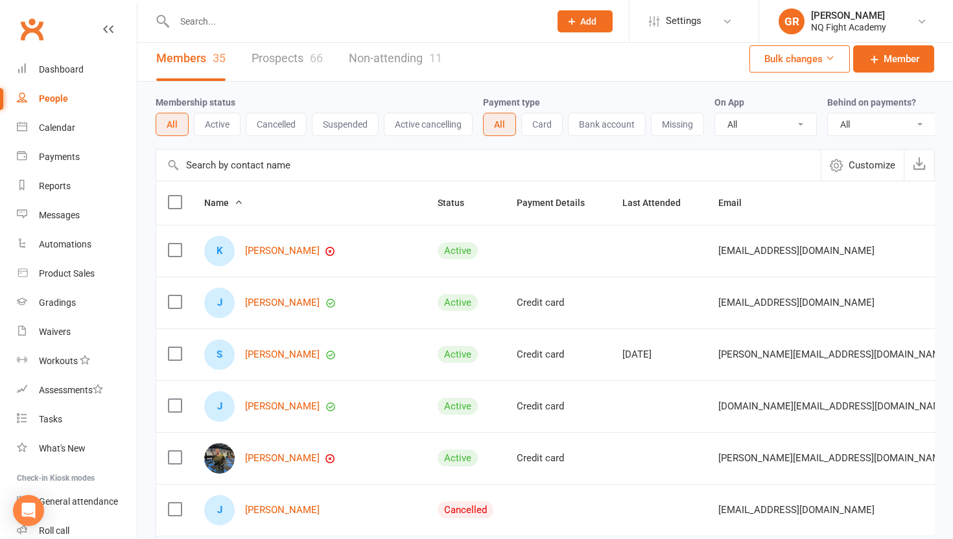
click at [217, 19] on input "text" at bounding box center [356, 21] width 370 height 18
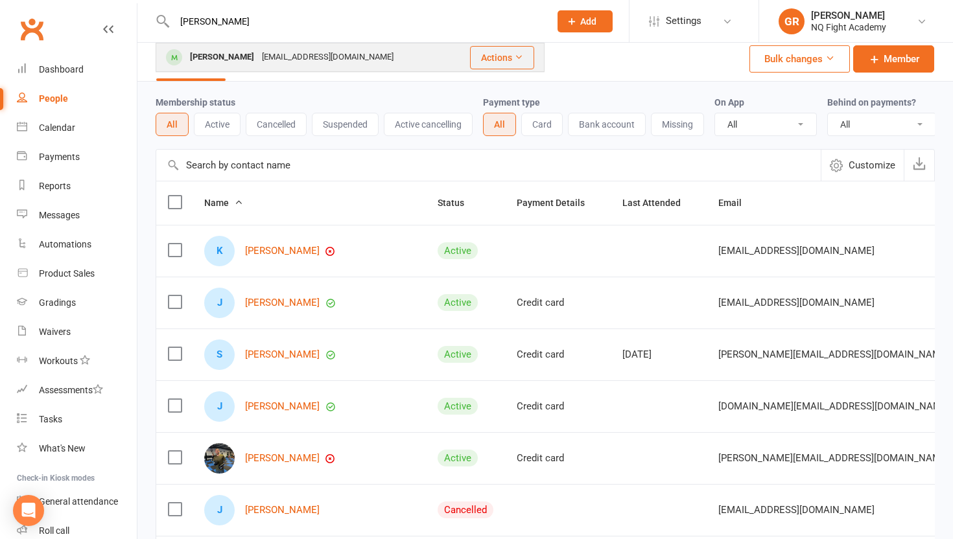
type input "zandra"
click at [222, 56] on div "[PERSON_NAME]" at bounding box center [222, 57] width 72 height 19
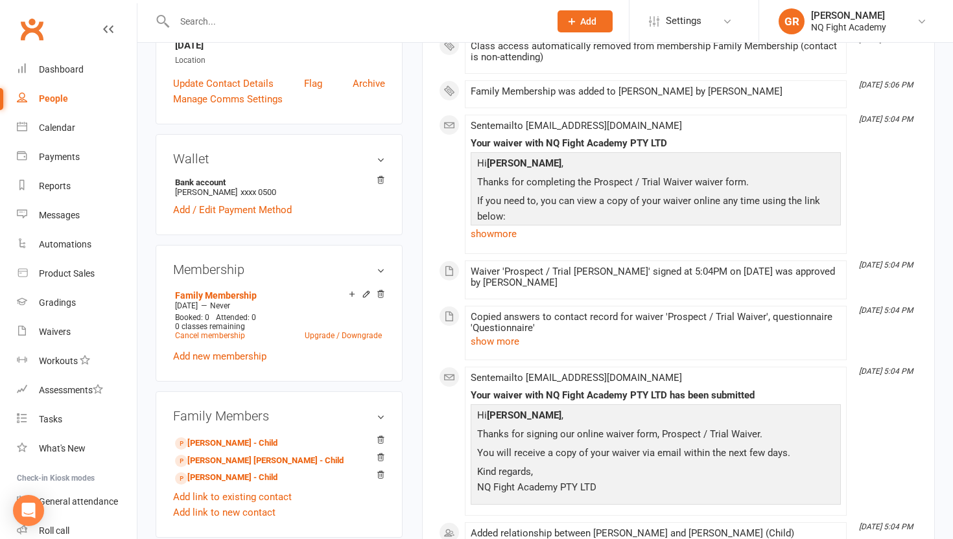
scroll to position [305, 0]
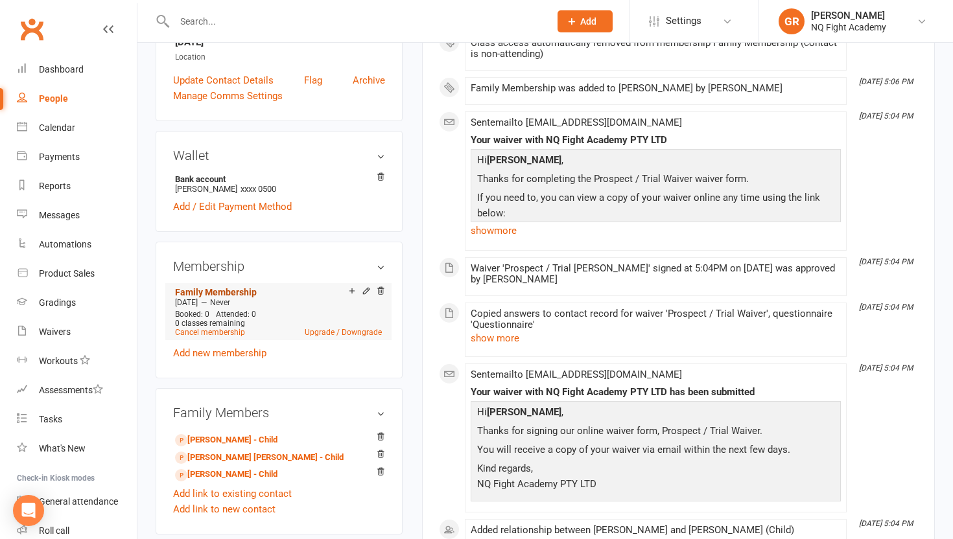
click at [198, 292] on link "Family Membership" at bounding box center [216, 292] width 82 height 10
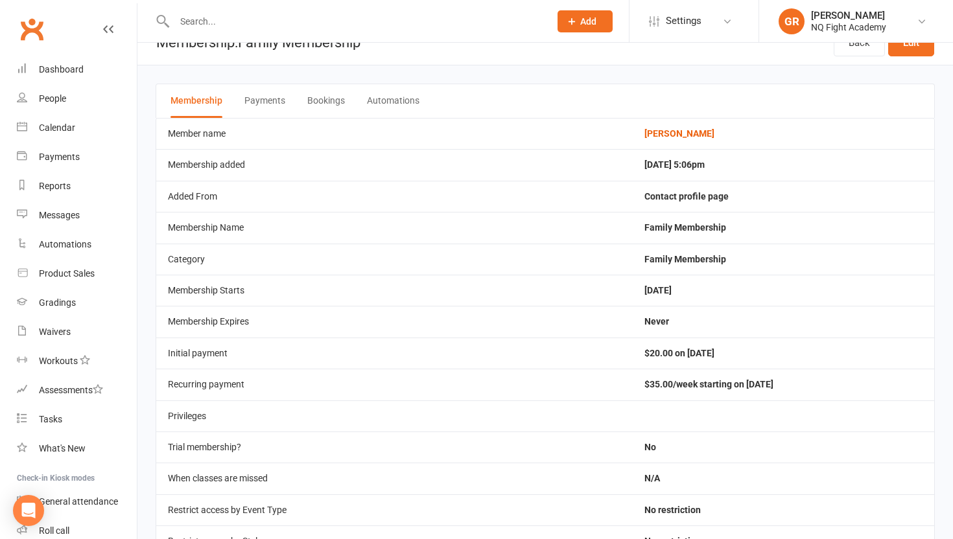
scroll to position [26, 0]
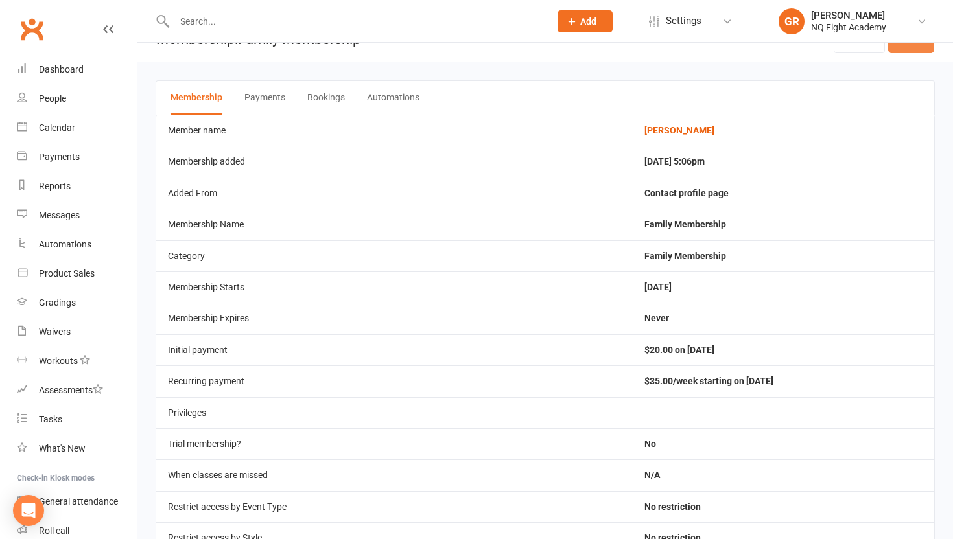
click at [918, 52] on link "Edit" at bounding box center [911, 39] width 46 height 27
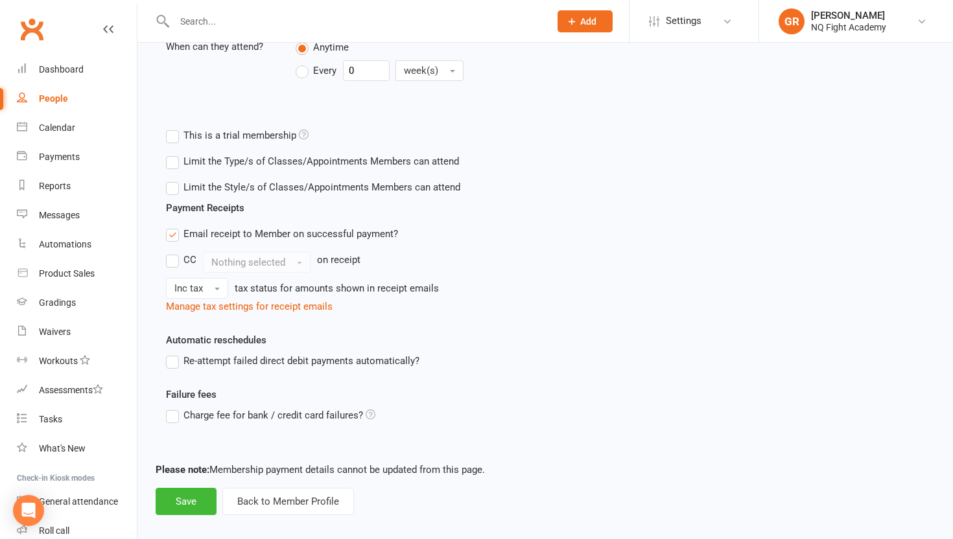
scroll to position [458, 0]
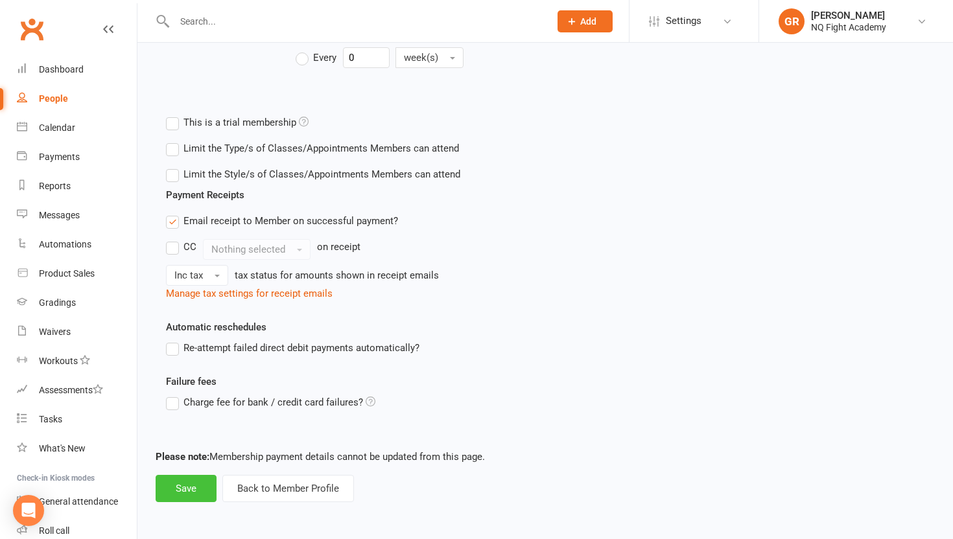
click at [178, 491] on button "Save" at bounding box center [186, 488] width 61 height 27
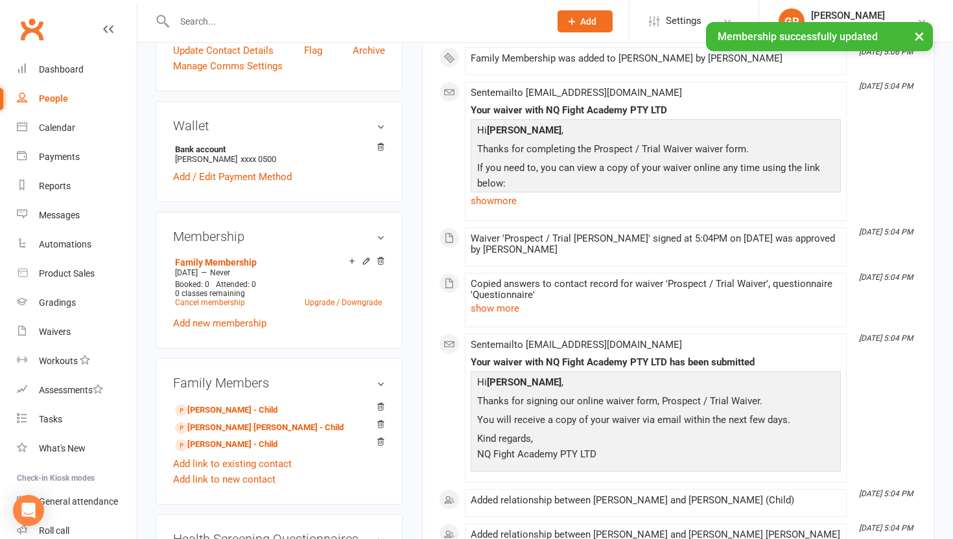
scroll to position [357, 0]
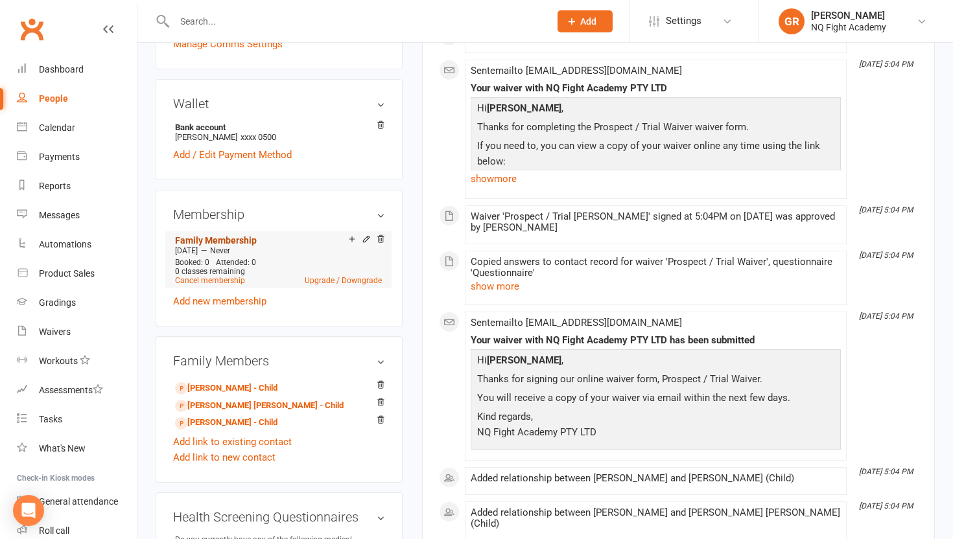
click at [213, 239] on link "Family Membership" at bounding box center [216, 240] width 82 height 10
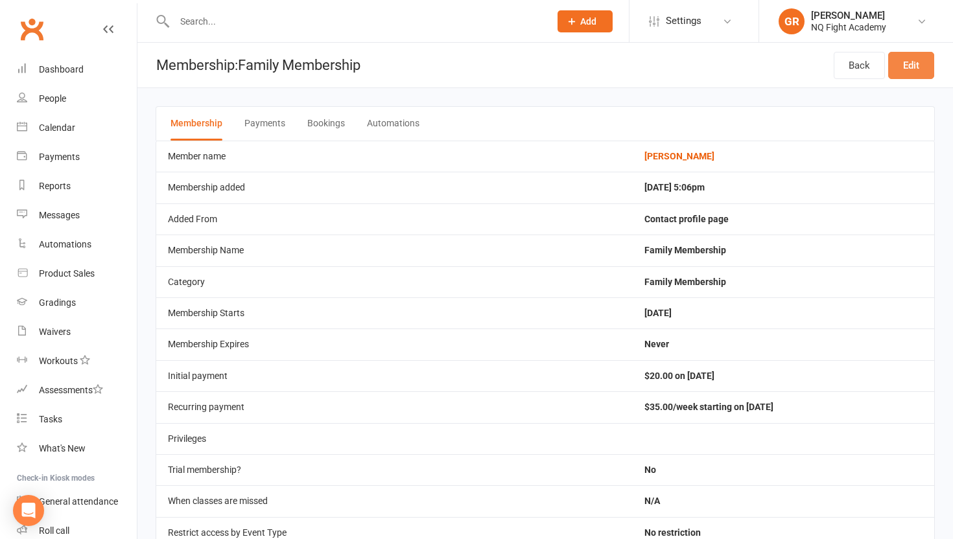
click at [909, 75] on link "Edit" at bounding box center [911, 65] width 46 height 27
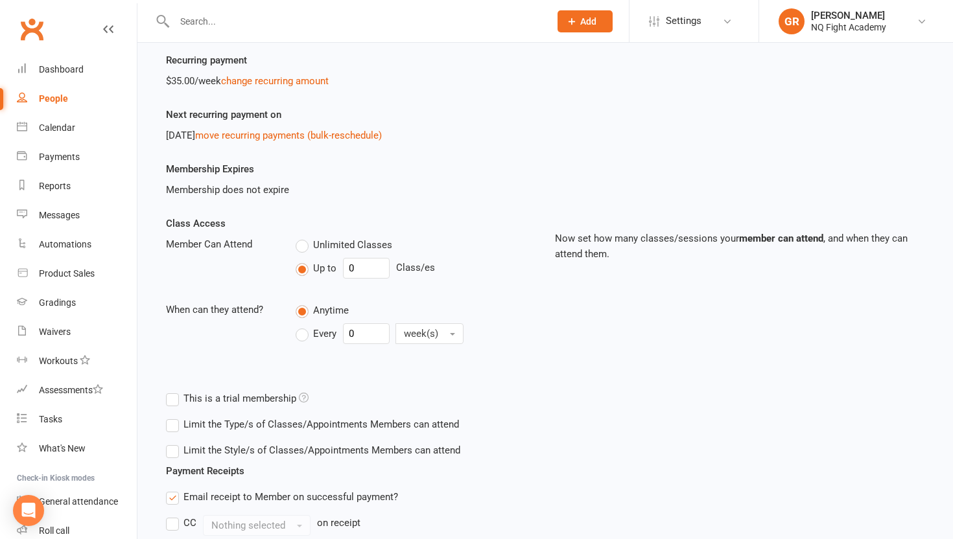
scroll to position [186, 0]
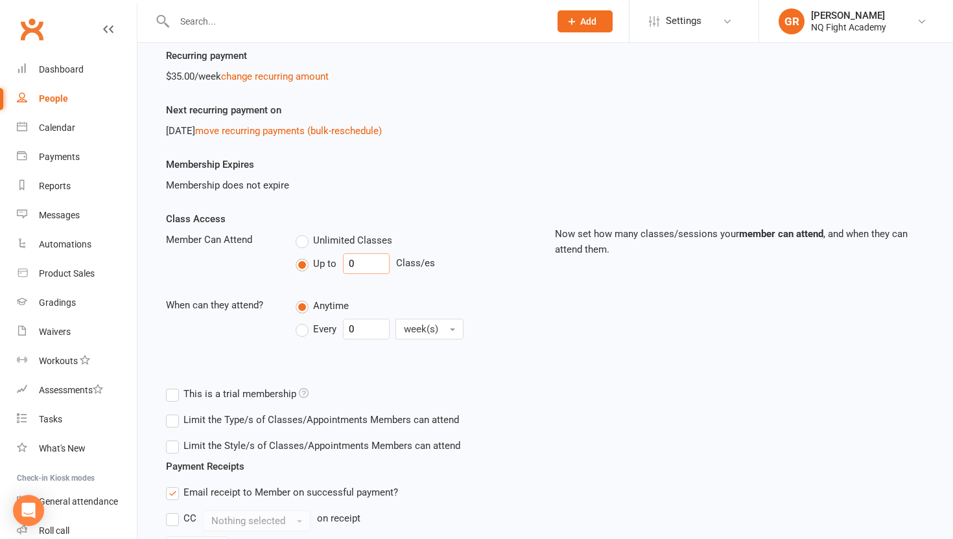
click at [368, 264] on input "0" at bounding box center [366, 264] width 47 height 21
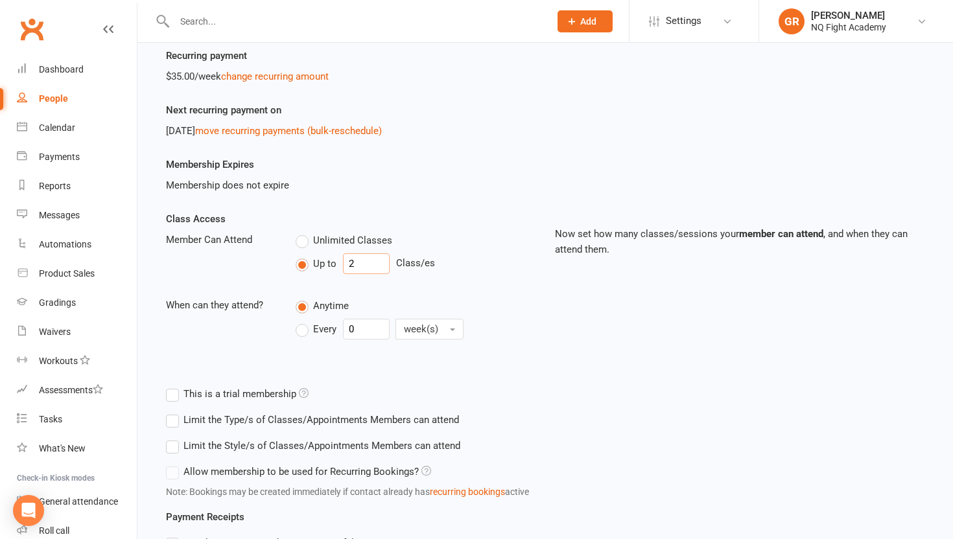
type input "2"
click at [487, 290] on div "Class Access Member Can Attend Unlimited Classes Up to 2 Class/es When can they…" at bounding box center [350, 287] width 389 height 152
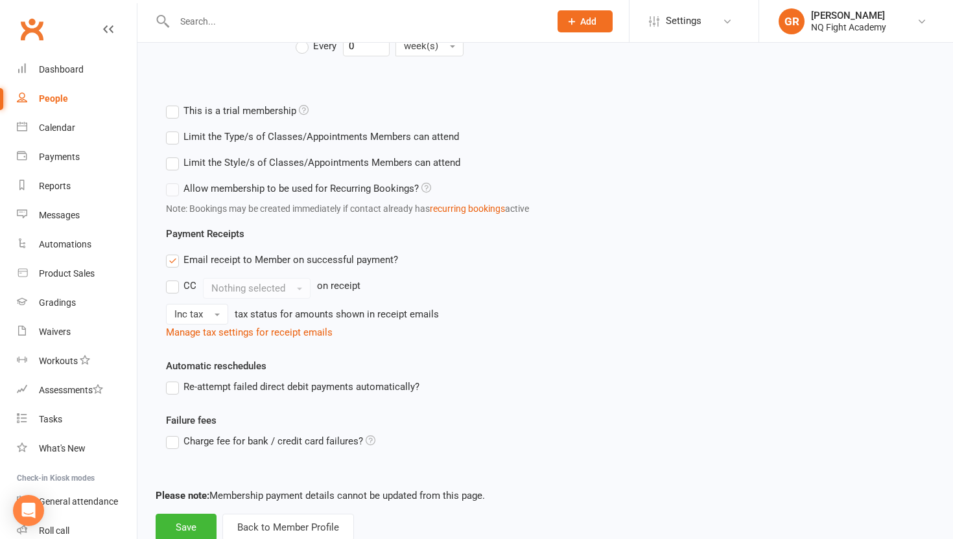
scroll to position [508, 0]
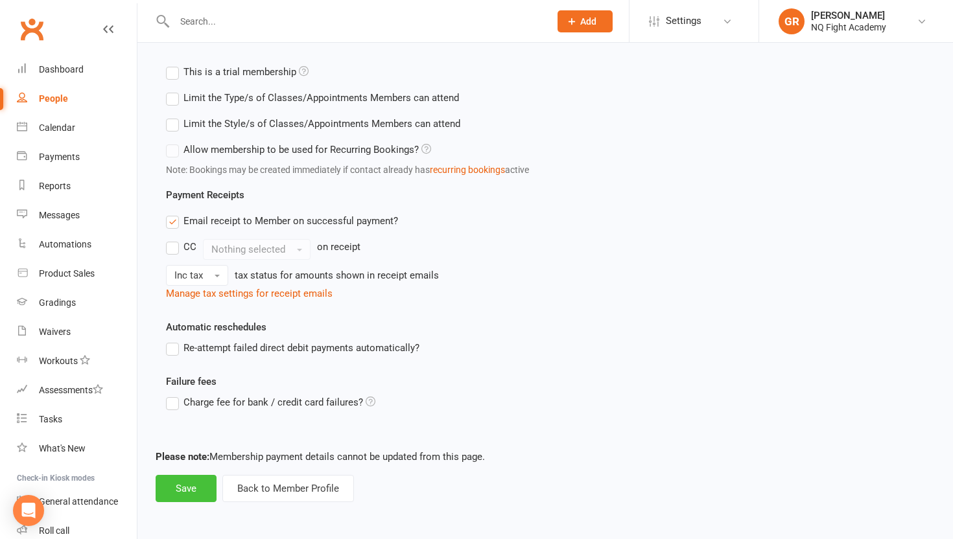
click at [196, 488] on button "Save" at bounding box center [186, 488] width 61 height 27
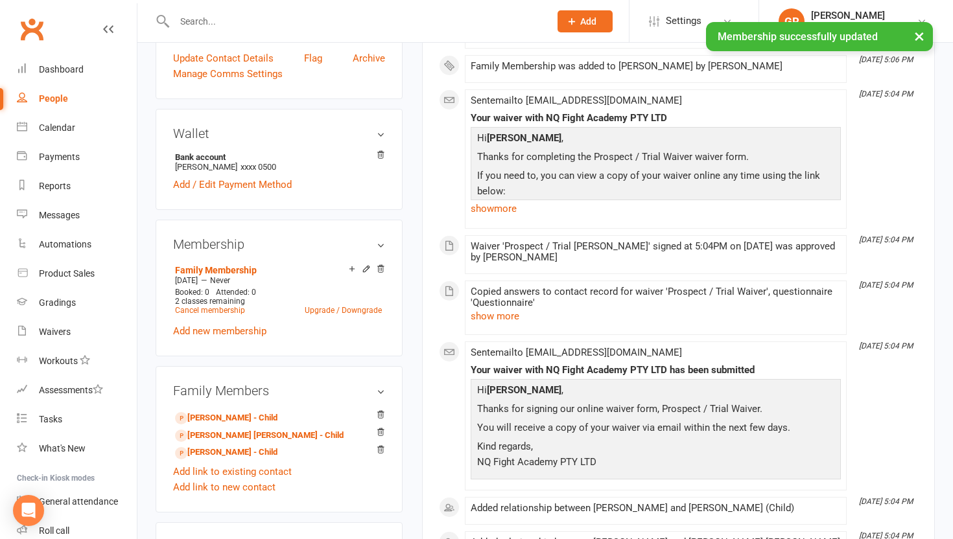
scroll to position [328, 0]
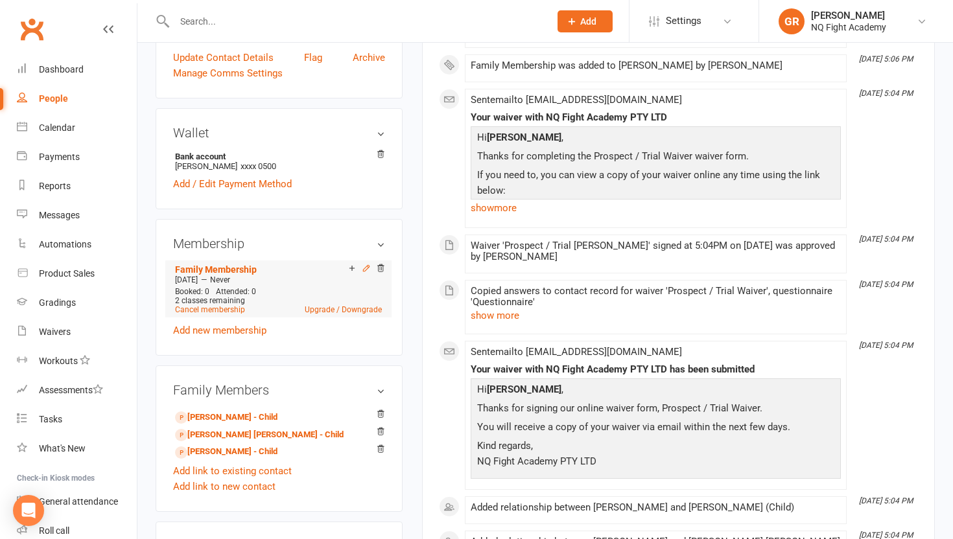
click at [364, 267] on icon at bounding box center [366, 268] width 9 height 9
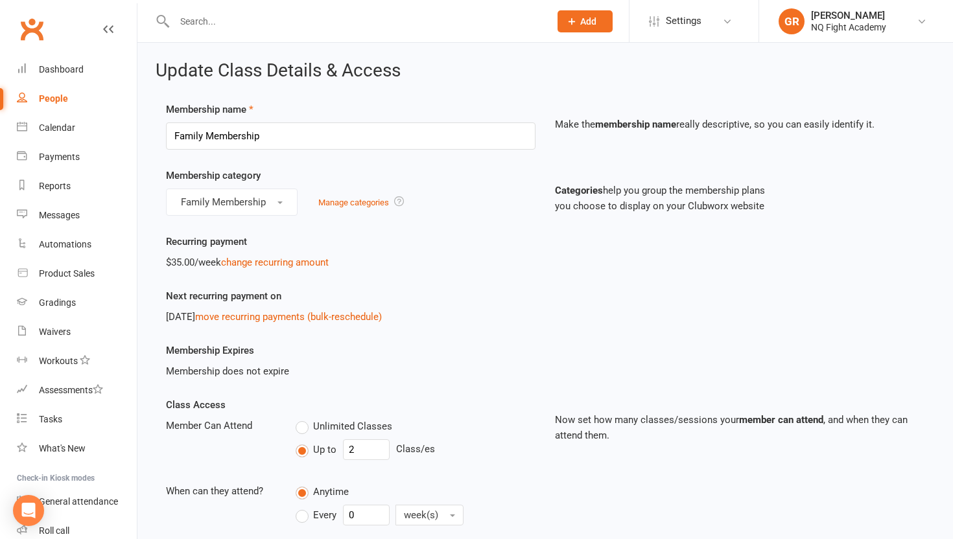
scroll to position [75, 0]
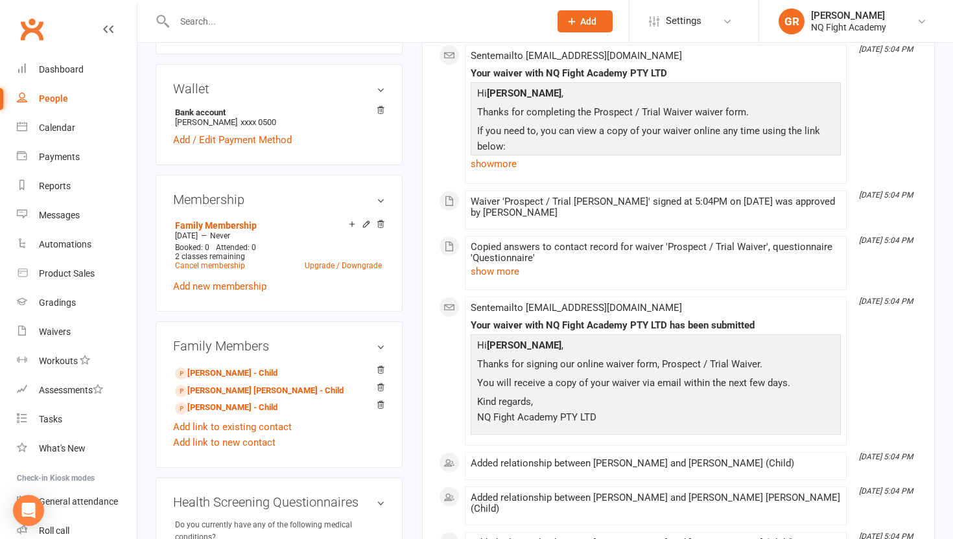
scroll to position [373, 0]
click at [351, 221] on icon at bounding box center [352, 222] width 5 height 5
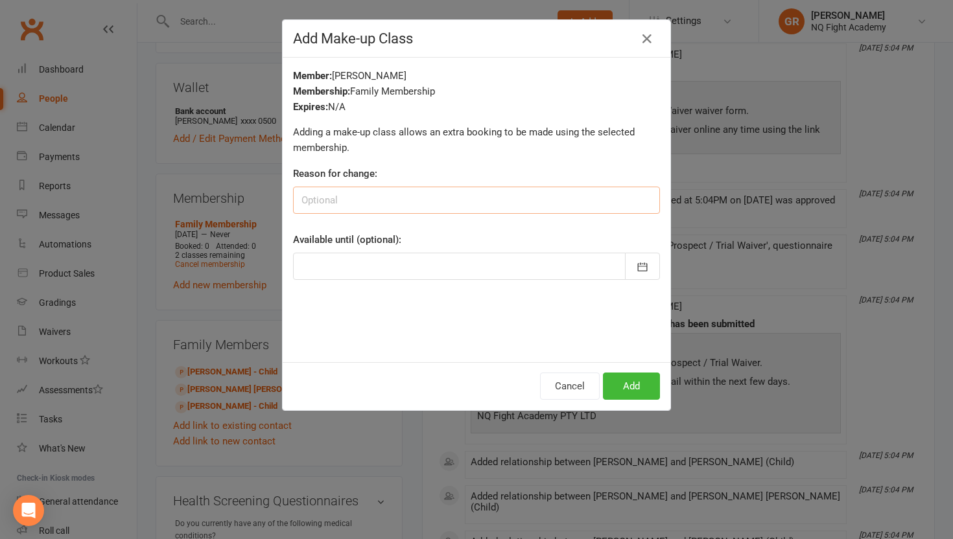
click at [340, 199] on input at bounding box center [476, 200] width 367 height 27
type input "wrong membership added"
click at [640, 43] on icon "button" at bounding box center [647, 39] width 16 height 16
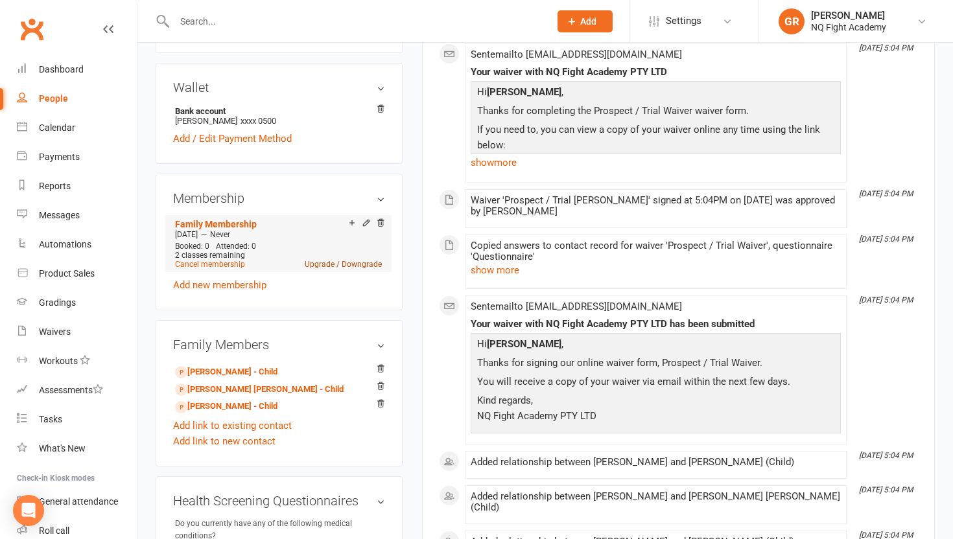
click at [318, 262] on link "Upgrade / Downgrade" at bounding box center [343, 264] width 77 height 9
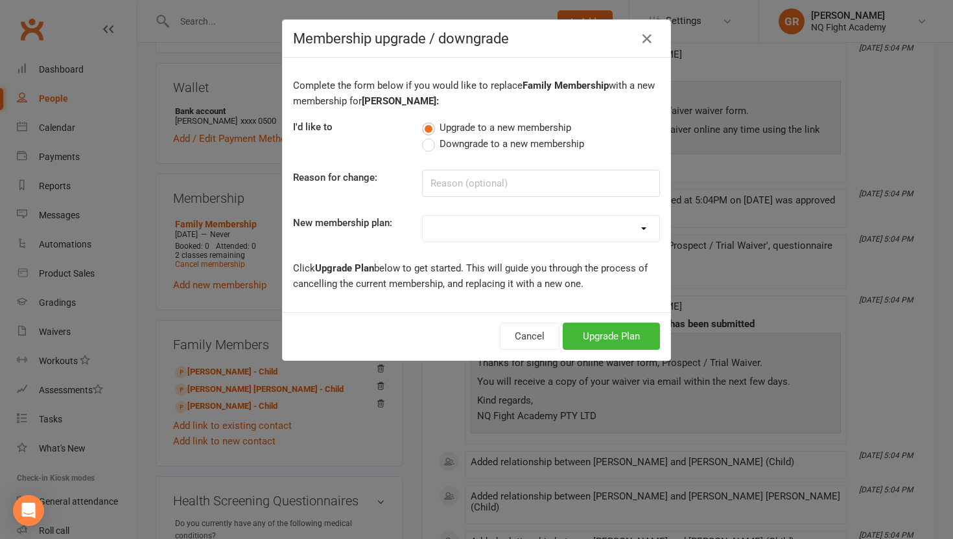
click at [447, 231] on select "Casual $25 Tap or Cash 2 Classes $35 per Week Direct Debit 3 Classes $49 per We…" at bounding box center [541, 229] width 237 height 26
select select "15"
click at [581, 336] on button "Upgrade Plan" at bounding box center [611, 336] width 97 height 27
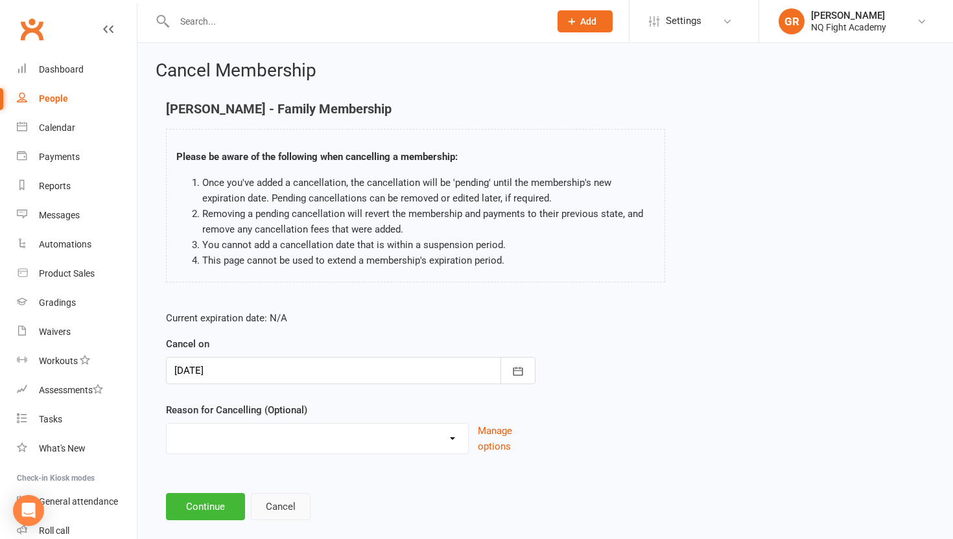
click at [271, 508] on button "Cancel" at bounding box center [281, 506] width 60 height 27
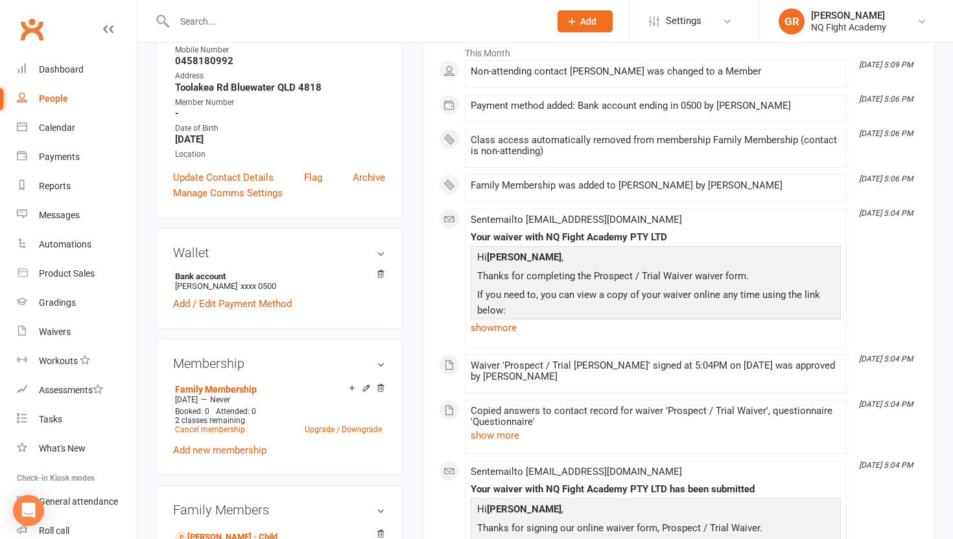
scroll to position [218, 0]
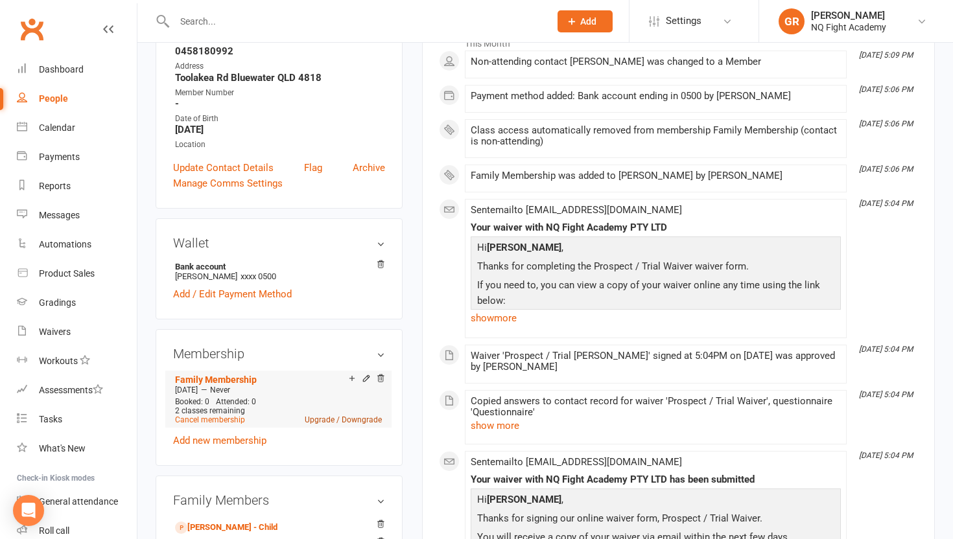
click at [316, 420] on link "Upgrade / Downgrade" at bounding box center [343, 420] width 77 height 9
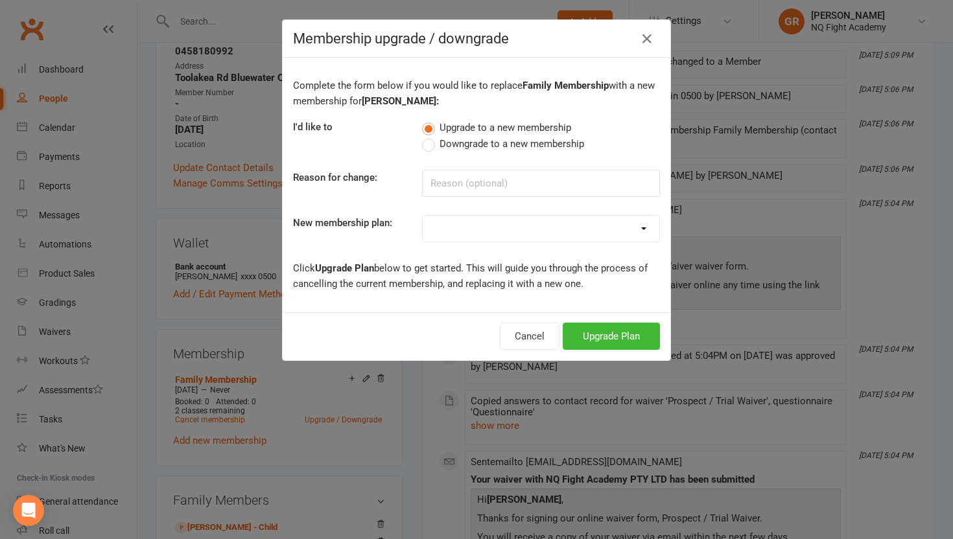
click at [466, 222] on select "Casual $25 Tap or Cash 2 Classes $35 per Week Direct Debit 3 Classes $49 per We…" at bounding box center [541, 229] width 237 height 26
select select "2"
click at [591, 341] on button "Upgrade Plan" at bounding box center [611, 336] width 97 height 27
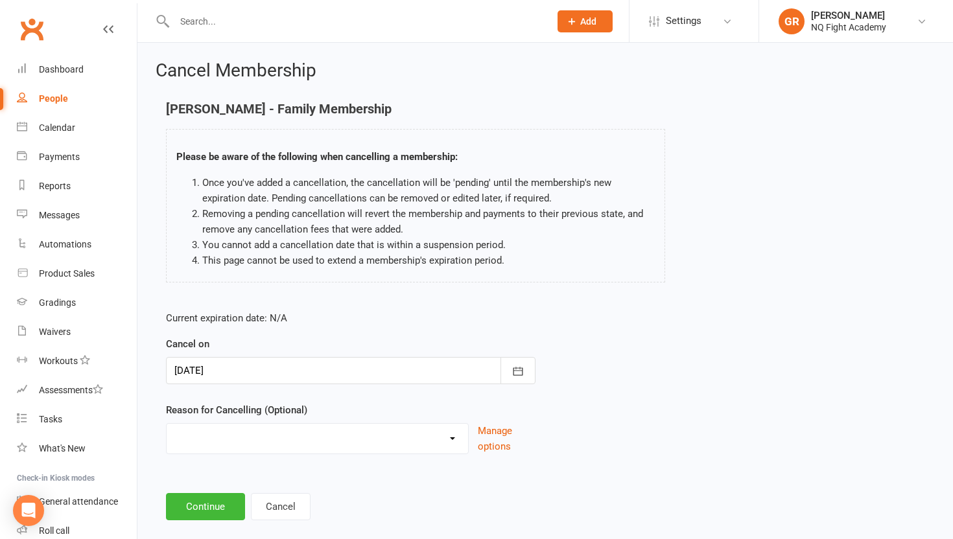
click at [270, 438] on select "Holiday Injury Other reason" at bounding box center [318, 437] width 302 height 26
select select "2"
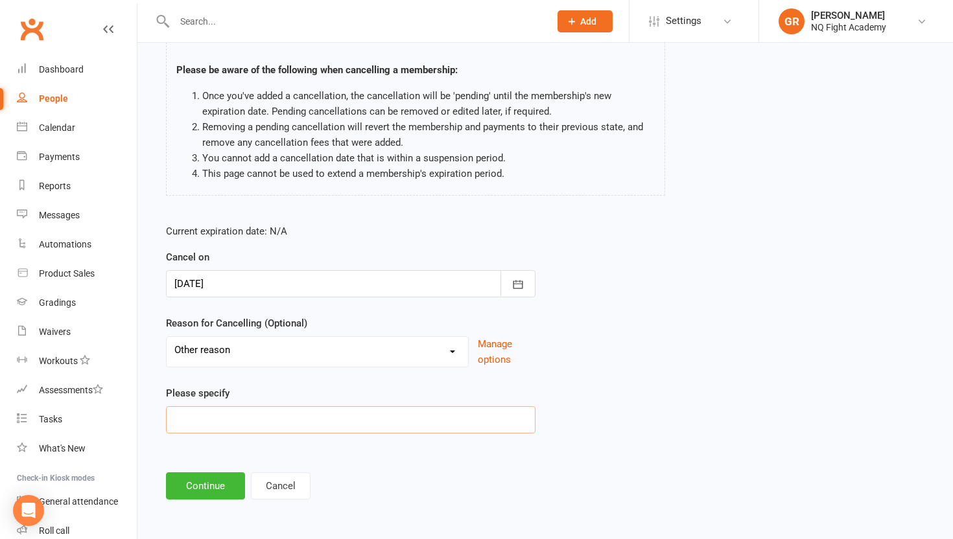
click at [231, 414] on input at bounding box center [351, 420] width 370 height 27
type input "wrong membership selected"
click at [187, 483] on button "Continue" at bounding box center [205, 486] width 79 height 27
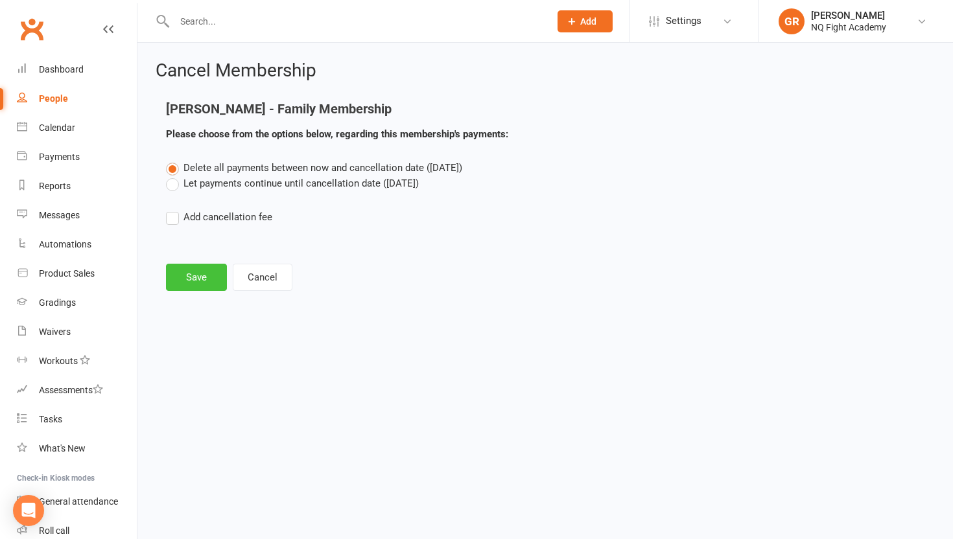
click at [200, 279] on button "Save" at bounding box center [196, 277] width 61 height 27
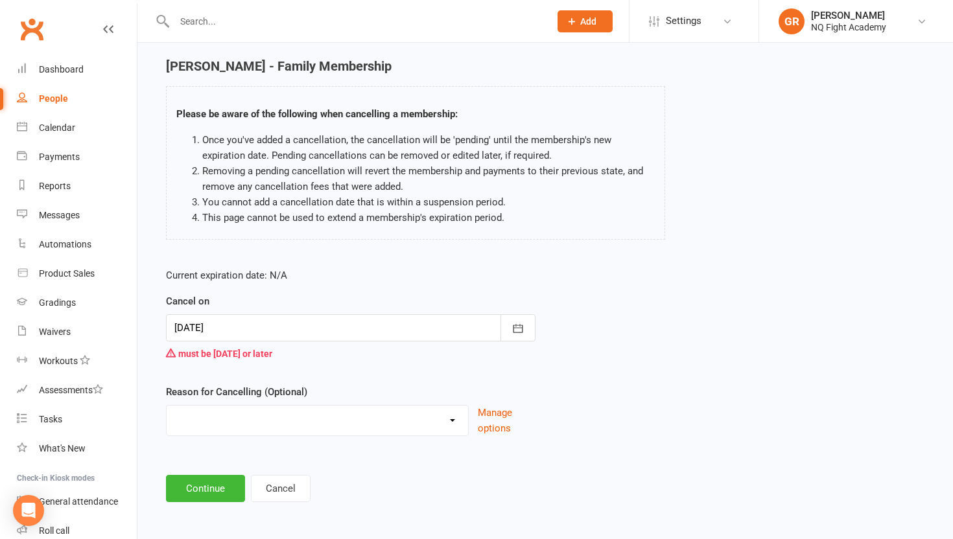
scroll to position [45, 0]
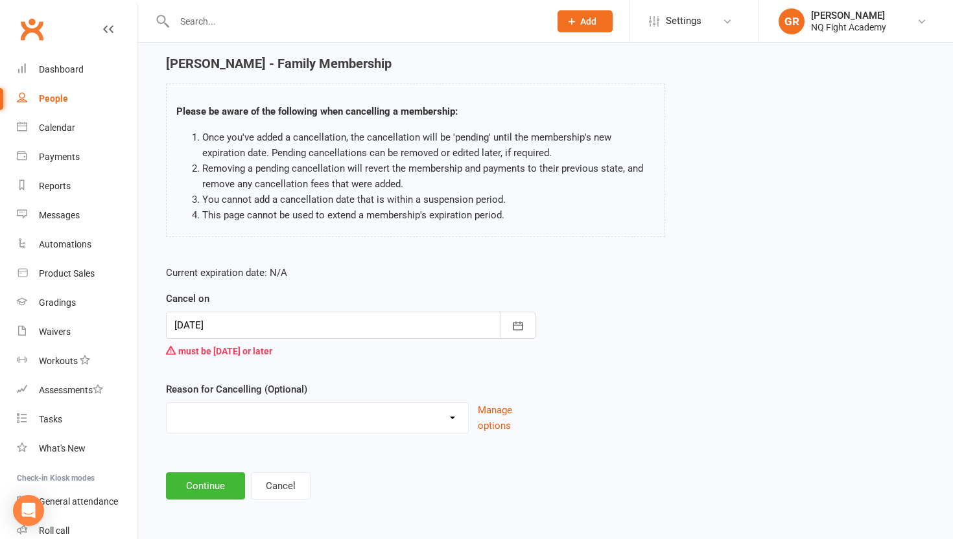
click at [324, 418] on select "Holiday Injury Other reason" at bounding box center [318, 416] width 302 height 26
click at [387, 419] on select "Holiday Injury Other reason" at bounding box center [318, 416] width 302 height 26
select select "2"
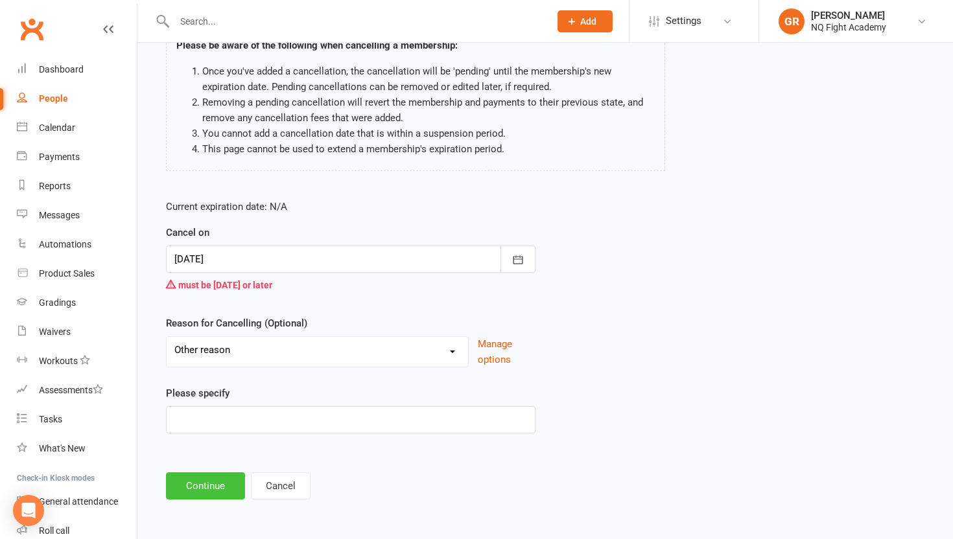
click at [208, 493] on button "Continue" at bounding box center [205, 486] width 79 height 27
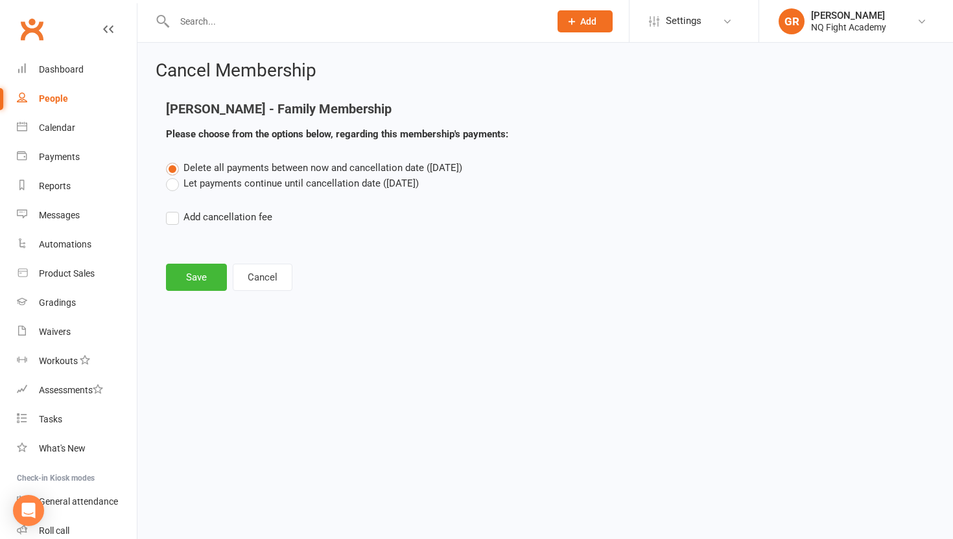
scroll to position [0, 0]
click at [259, 276] on button "Cancel" at bounding box center [263, 277] width 60 height 27
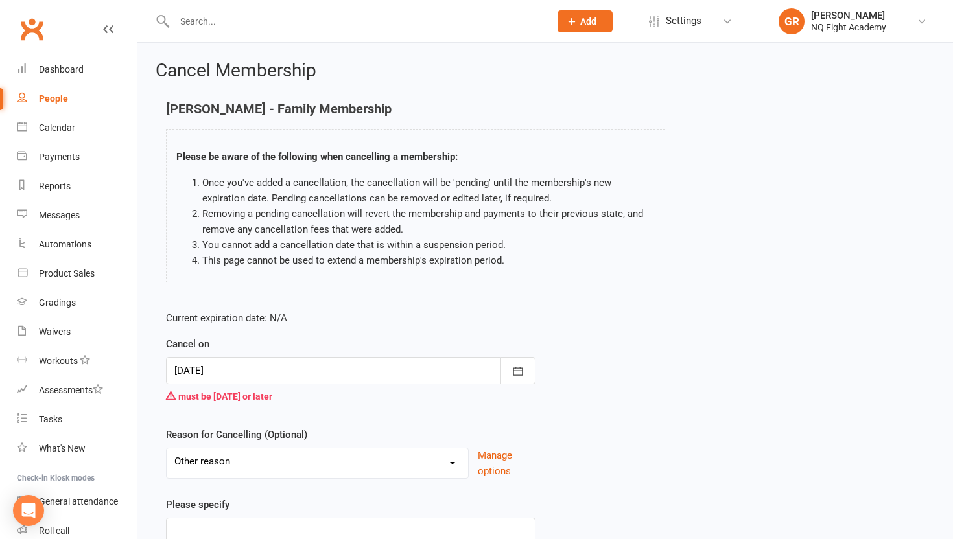
click at [53, 97] on div "People" at bounding box center [53, 98] width 29 height 10
select select "100"
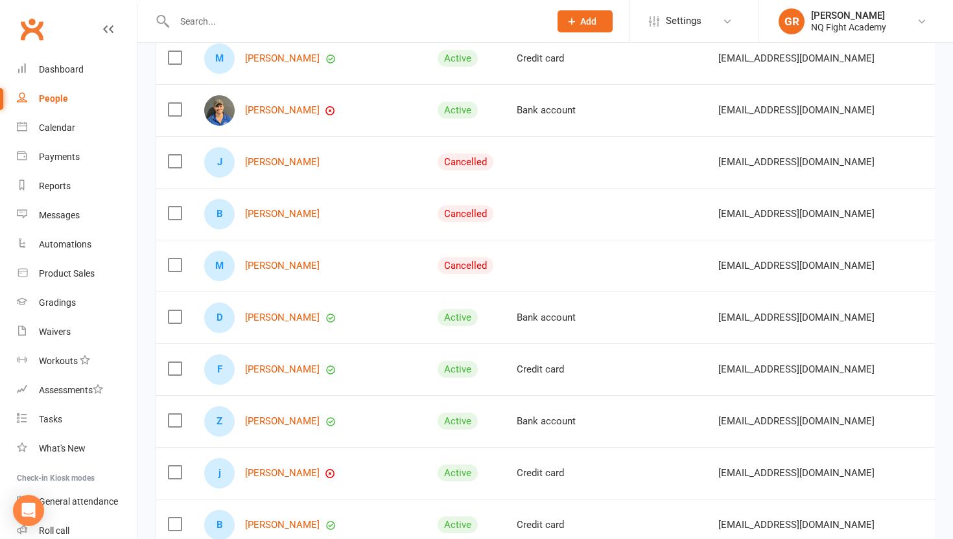
scroll to position [575, 0]
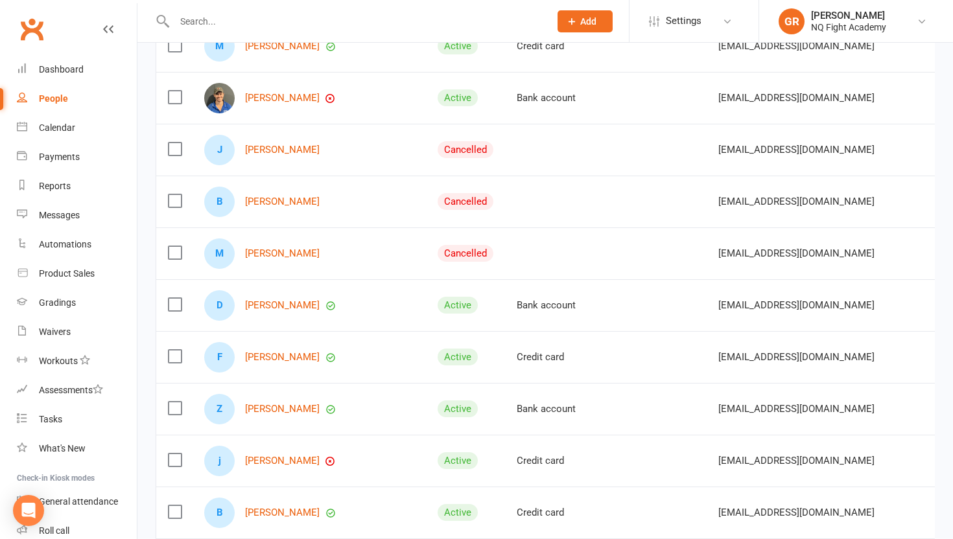
click at [254, 32] on div at bounding box center [348, 21] width 385 height 42
click at [224, 11] on div at bounding box center [348, 21] width 385 height 42
click at [212, 14] on input "text" at bounding box center [356, 21] width 370 height 18
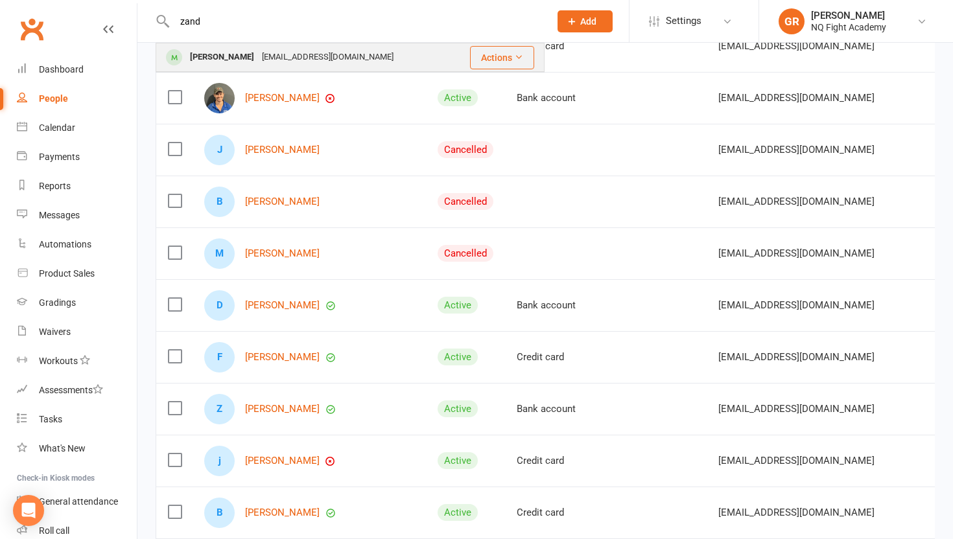
type input "zand"
click at [237, 58] on div "[PERSON_NAME]" at bounding box center [222, 57] width 72 height 19
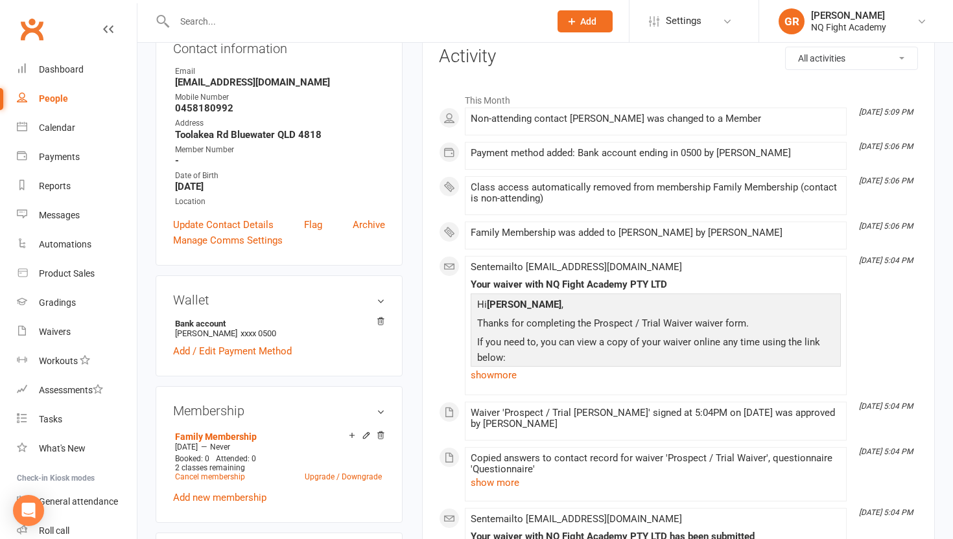
scroll to position [197, 0]
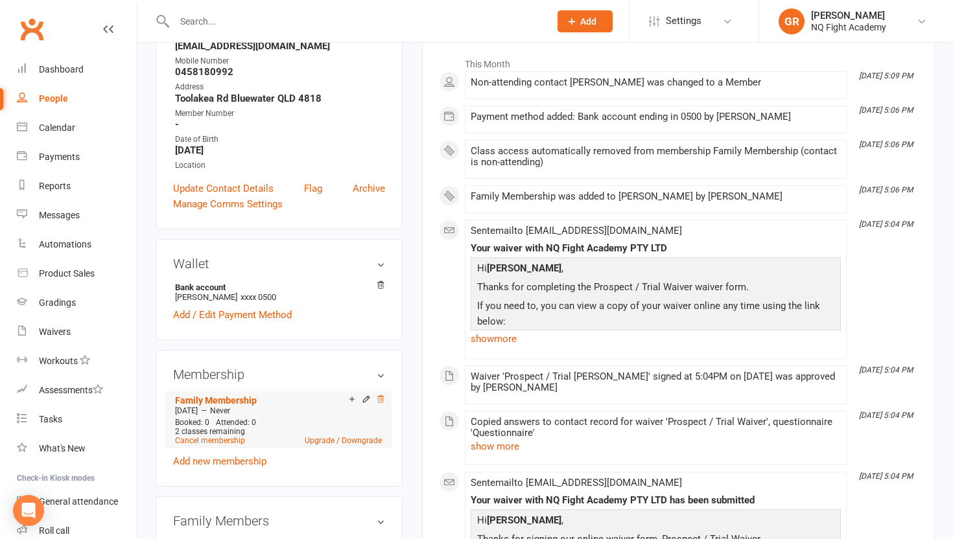
click at [379, 397] on icon at bounding box center [380, 399] width 6 height 7
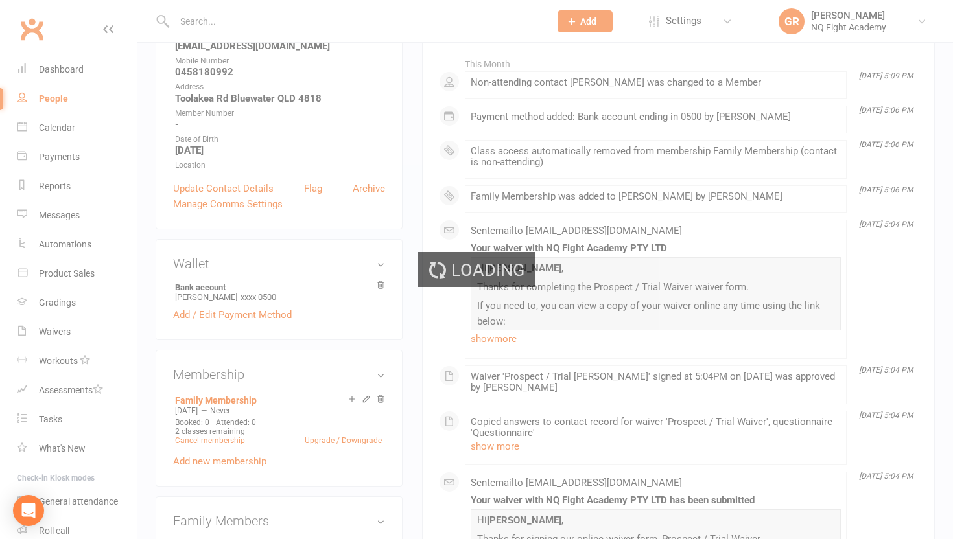
scroll to position [195, 0]
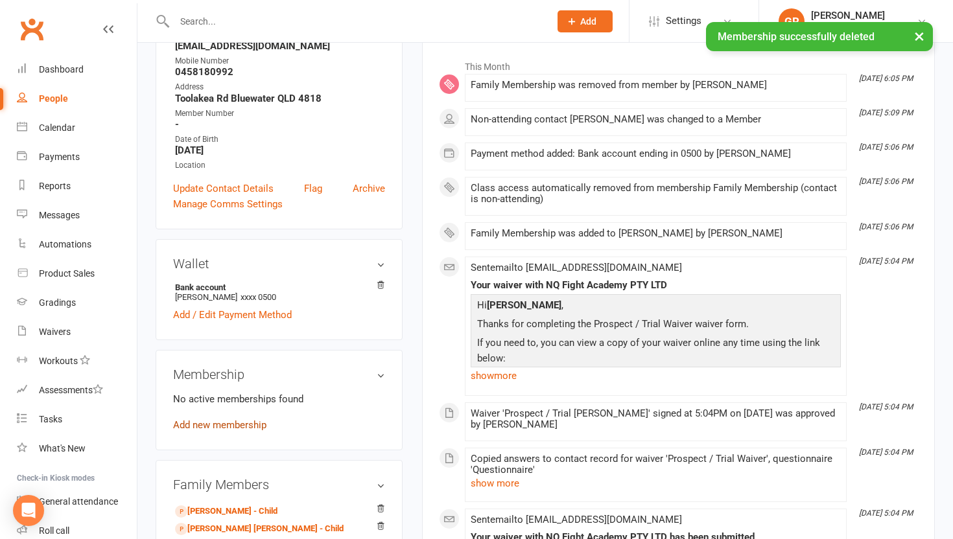
click at [188, 425] on link "Add new membership" at bounding box center [219, 426] width 93 height 12
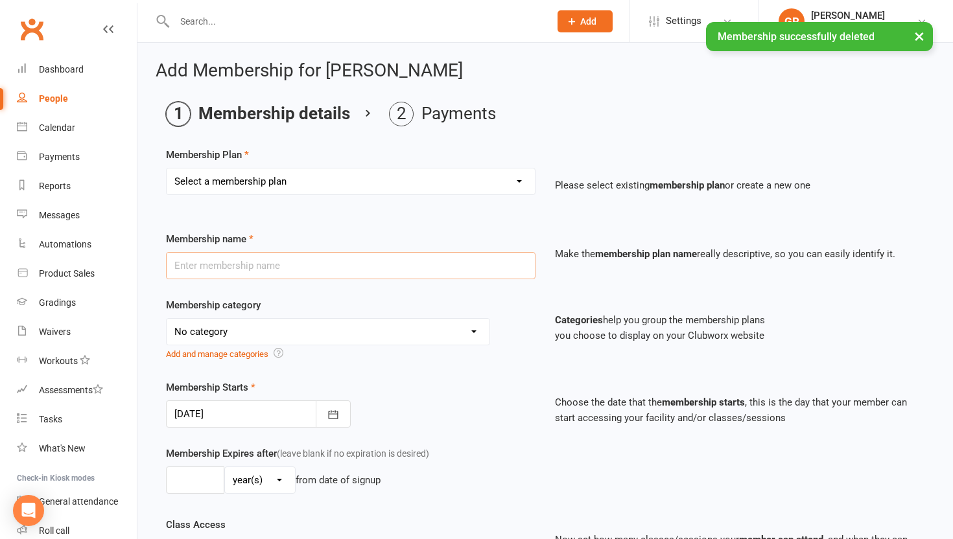
click at [213, 274] on input "text" at bounding box center [351, 265] width 370 height 27
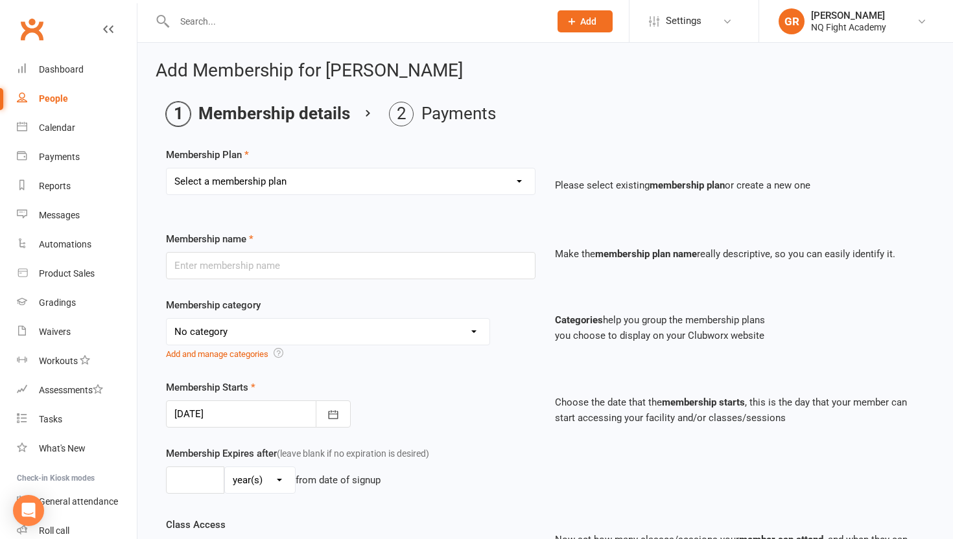
click at [228, 182] on select "Select a membership plan Create new Membership Plan Casual $25 Tap or Cash 2 Cl…" at bounding box center [351, 182] width 368 height 26
select select "16"
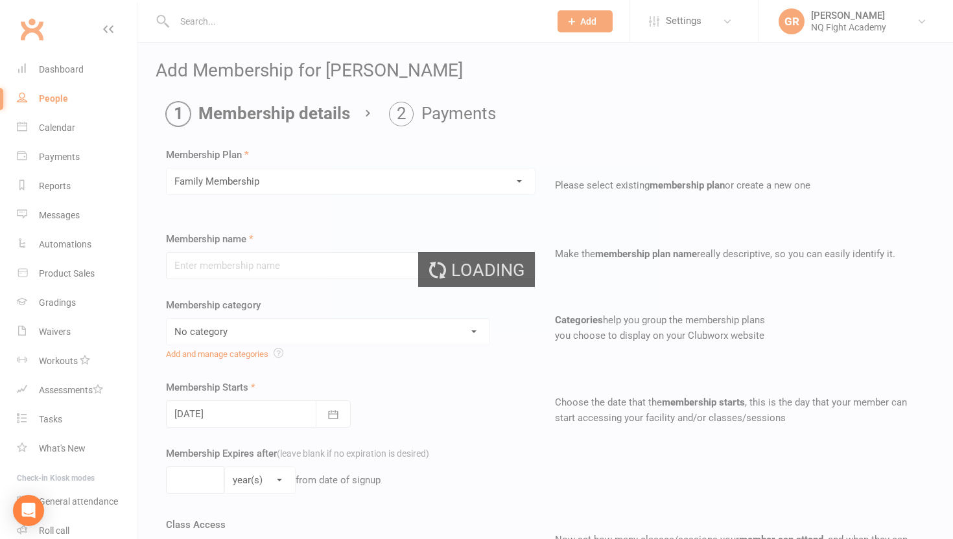
type input "Family Membership"
select select "5"
type input "0"
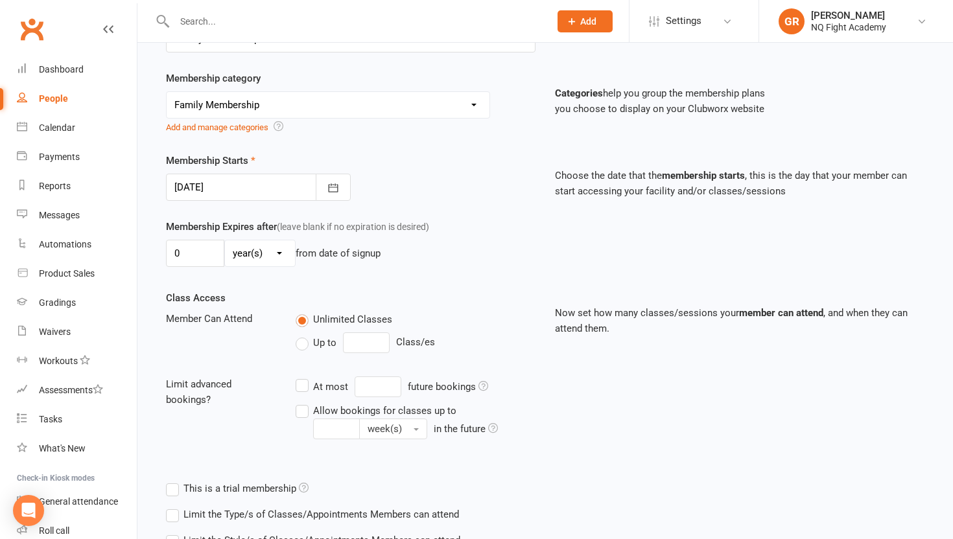
scroll to position [331, 0]
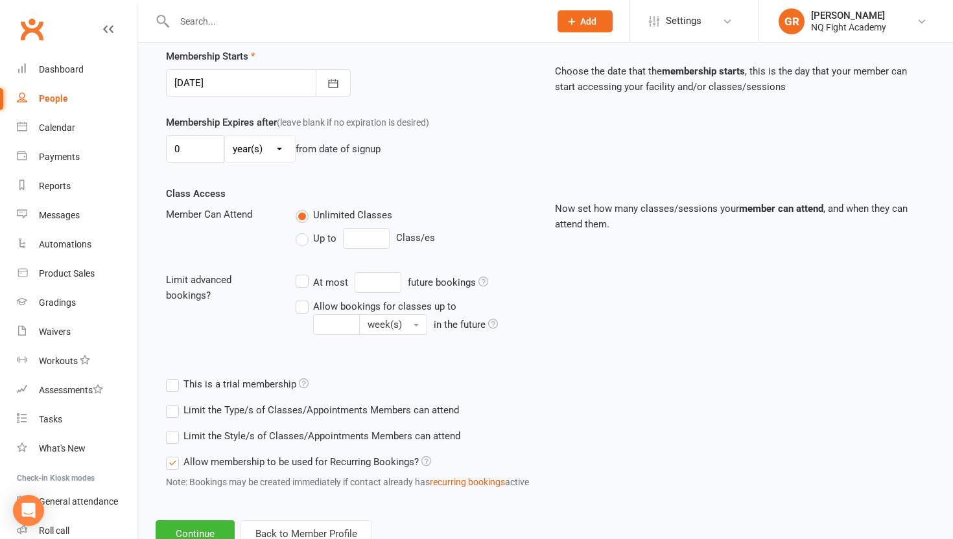
click at [300, 240] on label "Up to" at bounding box center [316, 239] width 41 height 16
click at [300, 231] on input "Up to" at bounding box center [300, 231] width 8 height 0
type input "0"
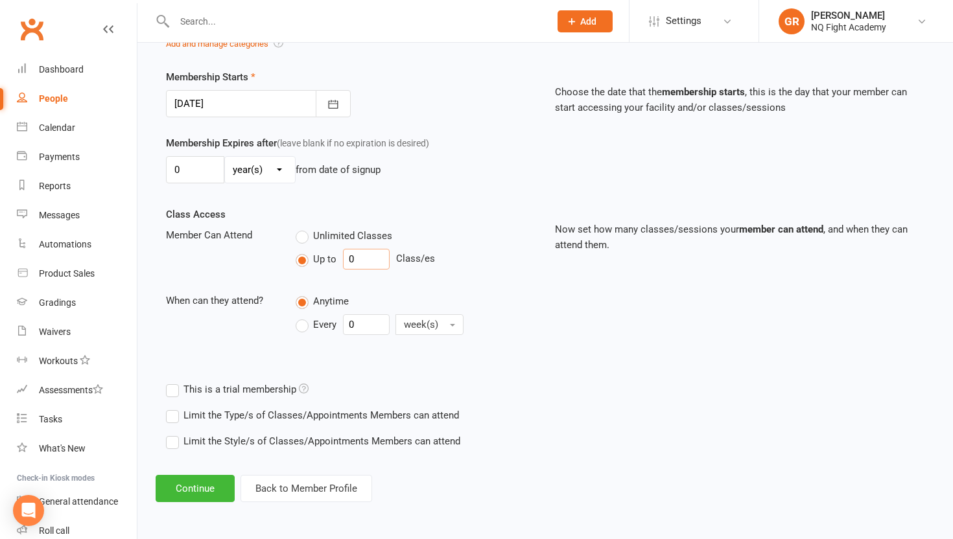
click at [359, 261] on input "0" at bounding box center [366, 259] width 47 height 21
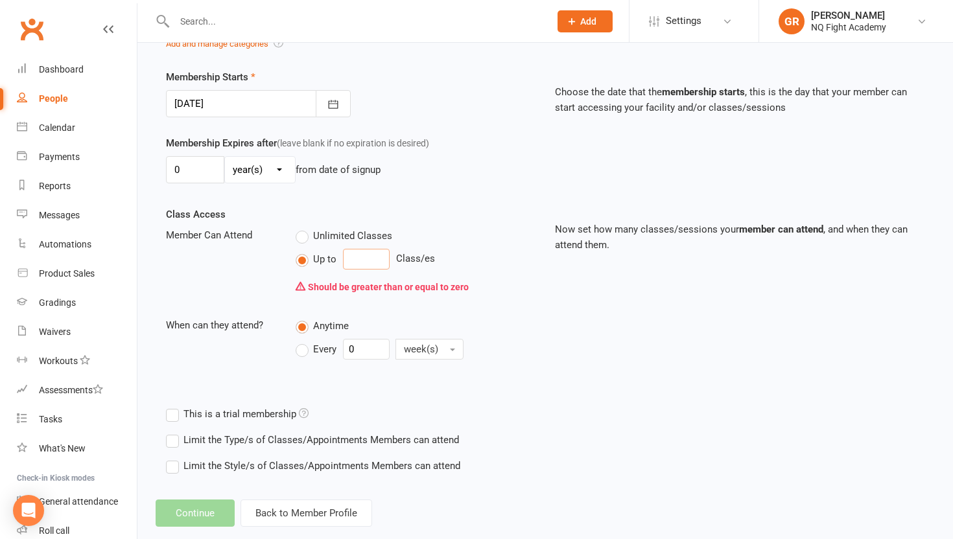
type input "3"
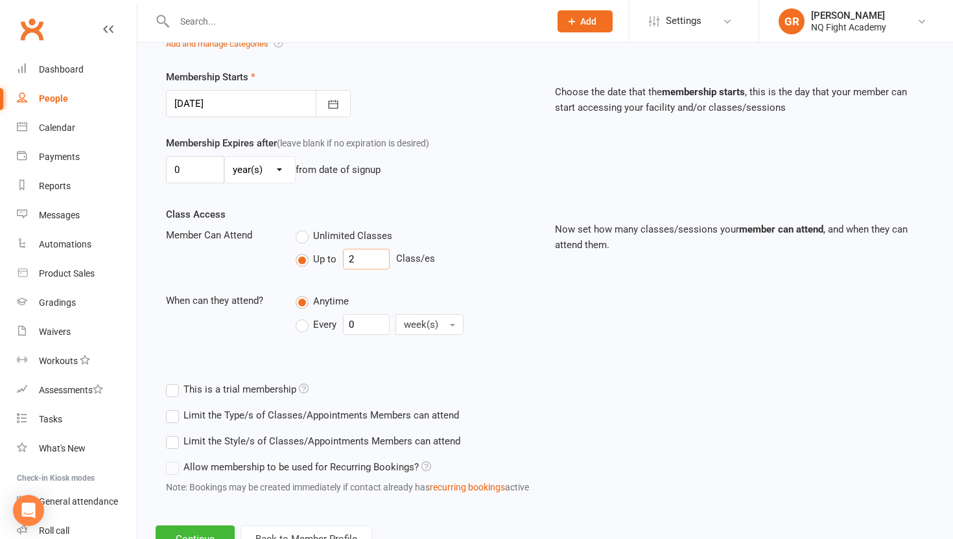
scroll to position [361, 0]
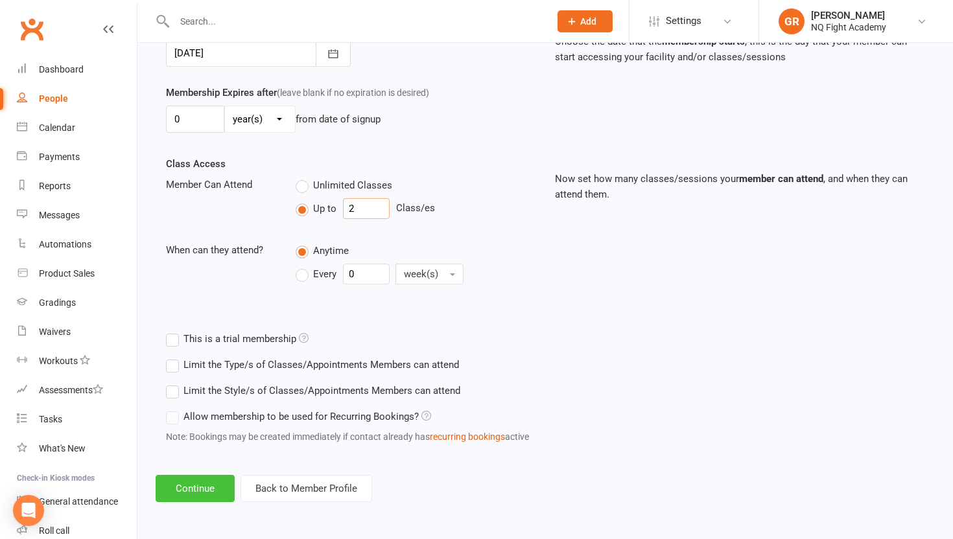
type input "2"
click at [194, 488] on button "Continue" at bounding box center [195, 488] width 79 height 27
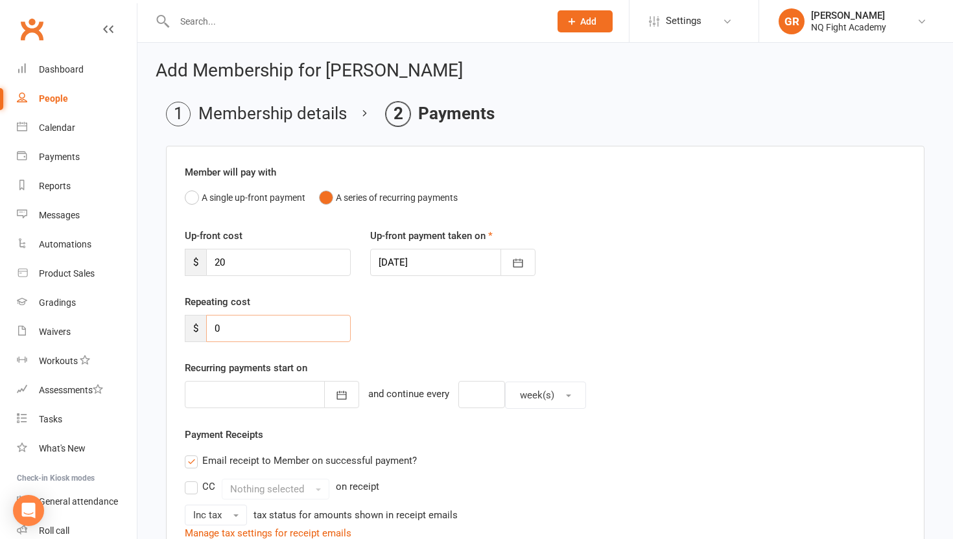
click at [273, 326] on input "0" at bounding box center [278, 328] width 145 height 27
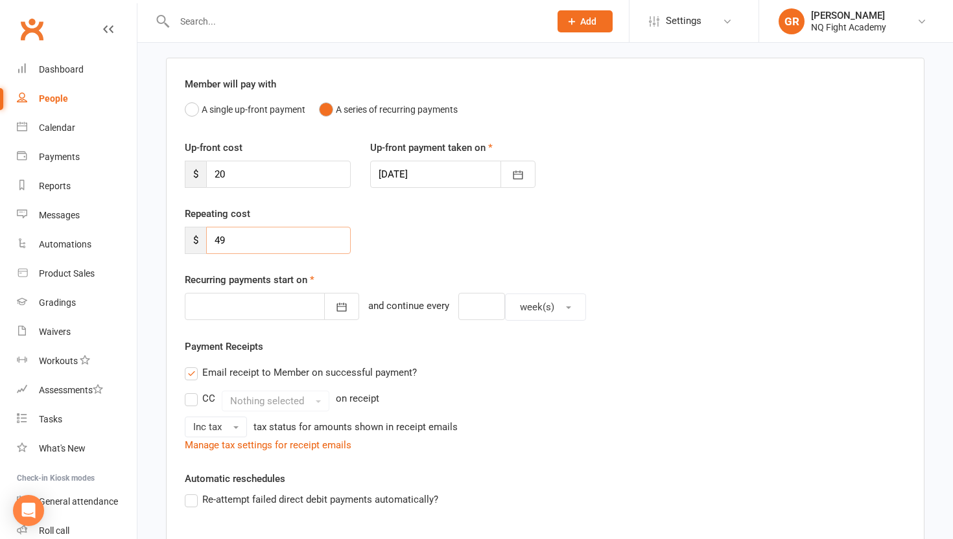
scroll to position [97, 0]
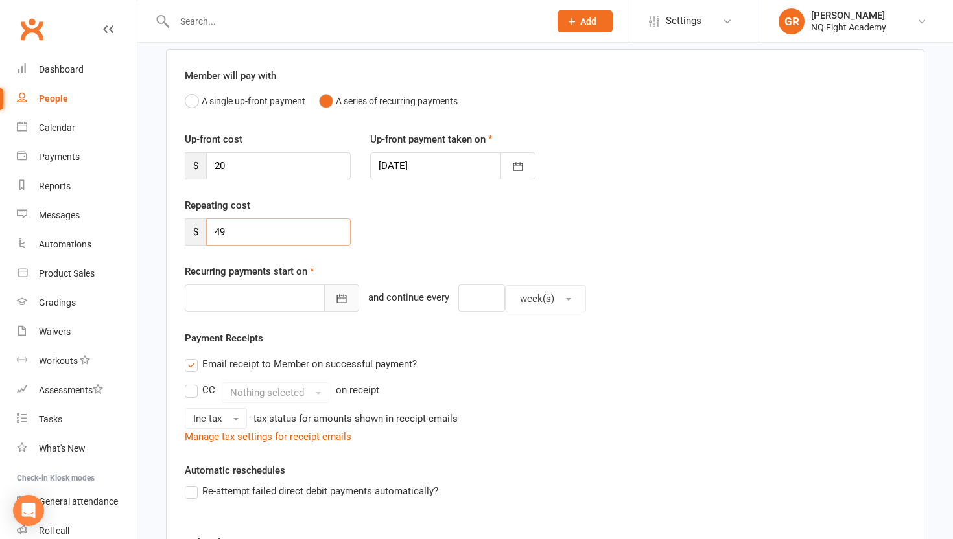
type input "49"
click at [335, 300] on icon "button" at bounding box center [341, 298] width 13 height 13
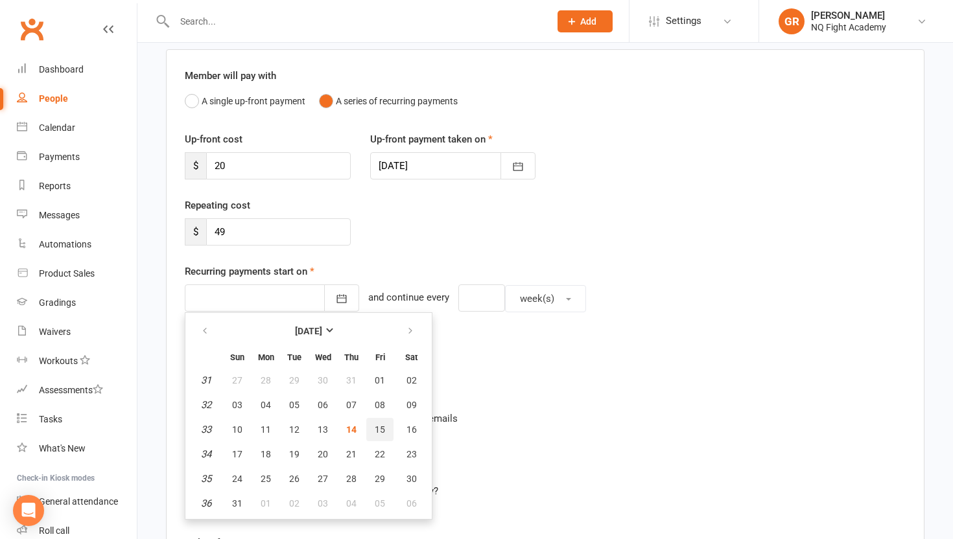
click at [377, 427] on span "15" at bounding box center [380, 430] width 10 height 10
type input "[DATE]"
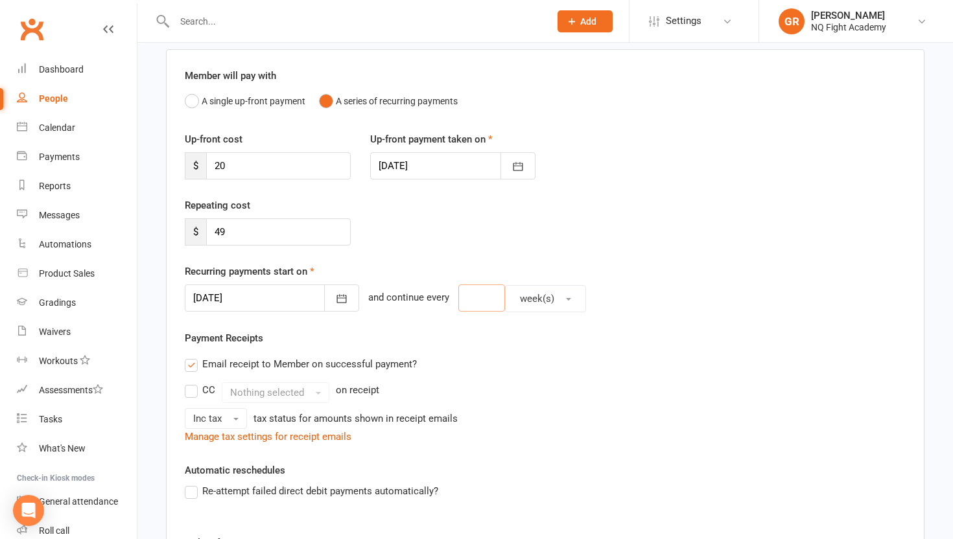
click at [458, 294] on input "number" at bounding box center [481, 298] width 47 height 27
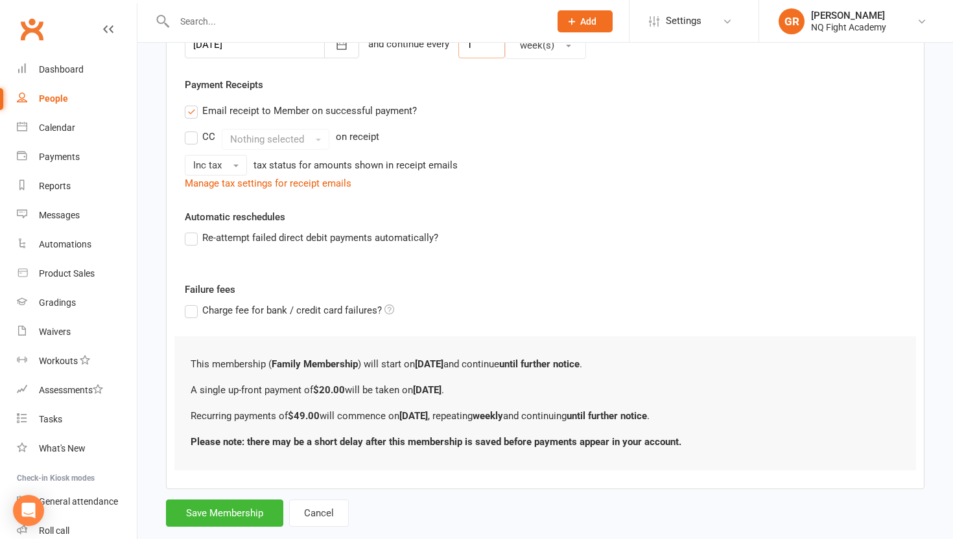
scroll to position [377, 0]
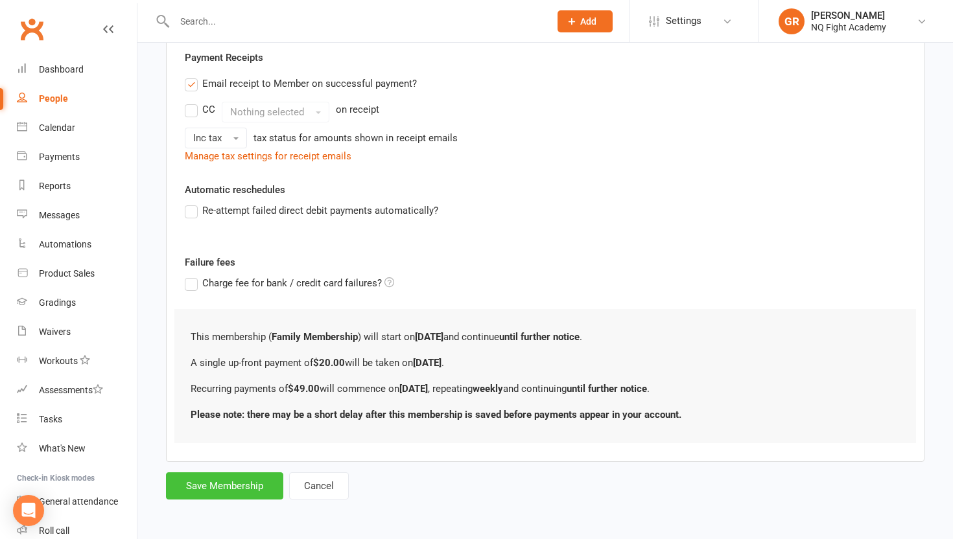
type input "1"
click at [222, 487] on button "Save Membership" at bounding box center [224, 486] width 117 height 27
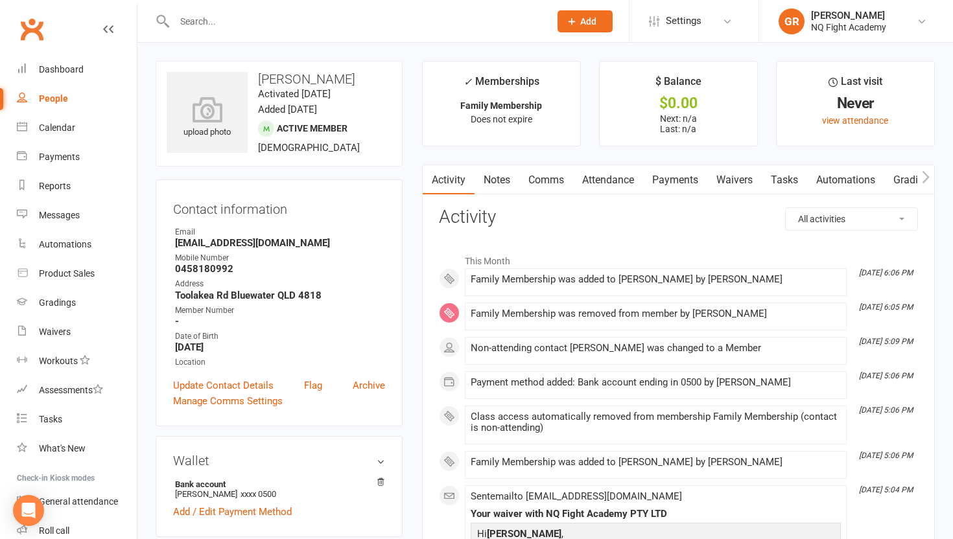
click at [41, 104] on div "People" at bounding box center [53, 98] width 29 height 10
select select "100"
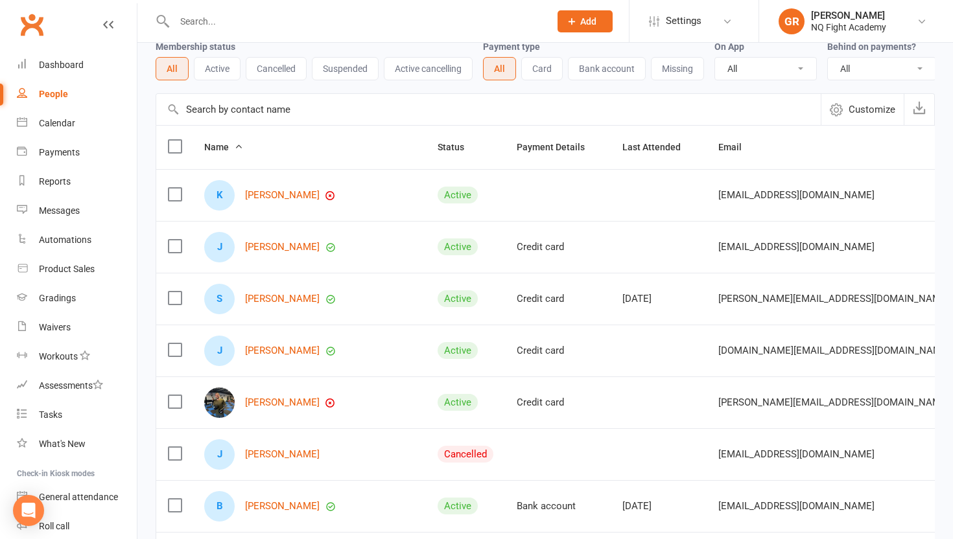
scroll to position [64, 0]
click at [267, 198] on link "[PERSON_NAME]" at bounding box center [282, 194] width 75 height 11
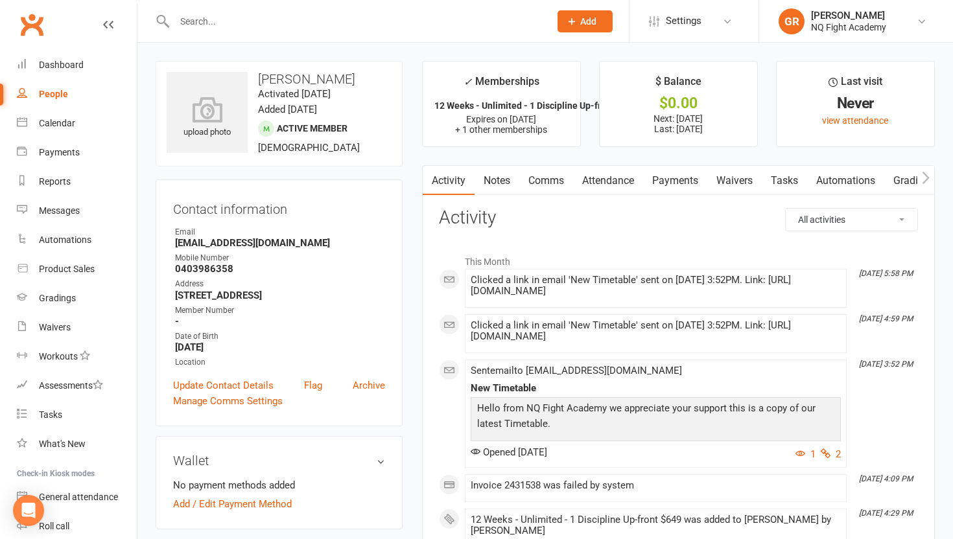
click at [58, 92] on div "People" at bounding box center [53, 94] width 29 height 10
select select "100"
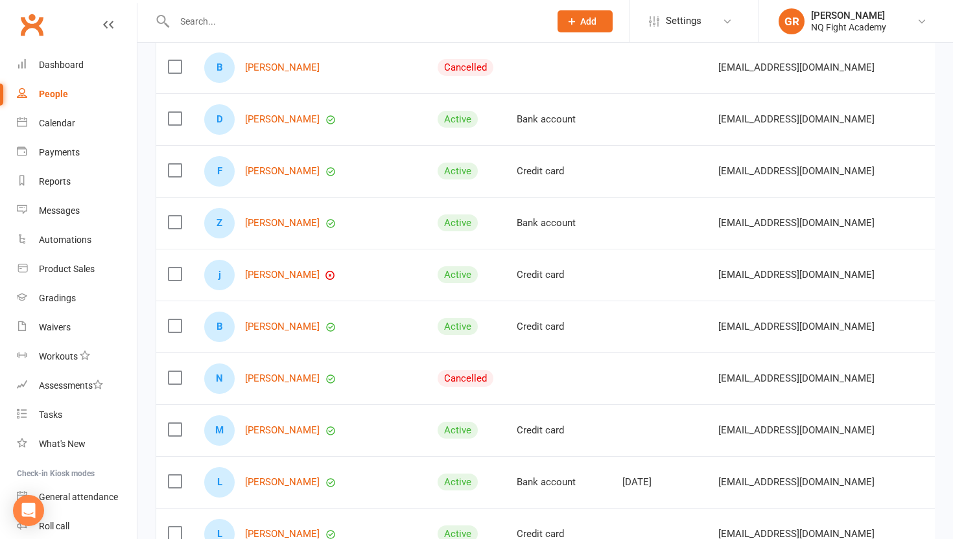
scroll to position [772, 0]
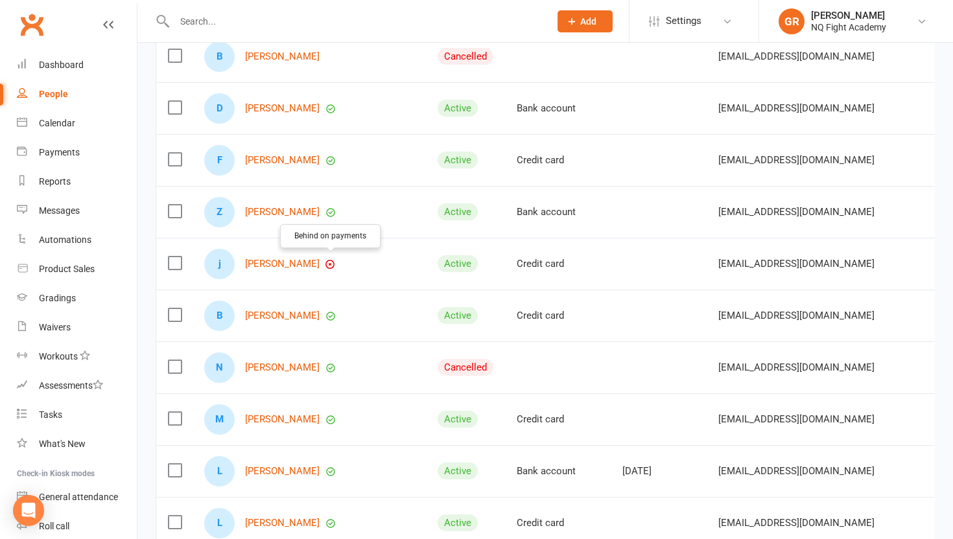
click at [330, 265] on icon "button" at bounding box center [330, 265] width 2 height 2
click at [305, 263] on link "[PERSON_NAME]" at bounding box center [282, 264] width 75 height 11
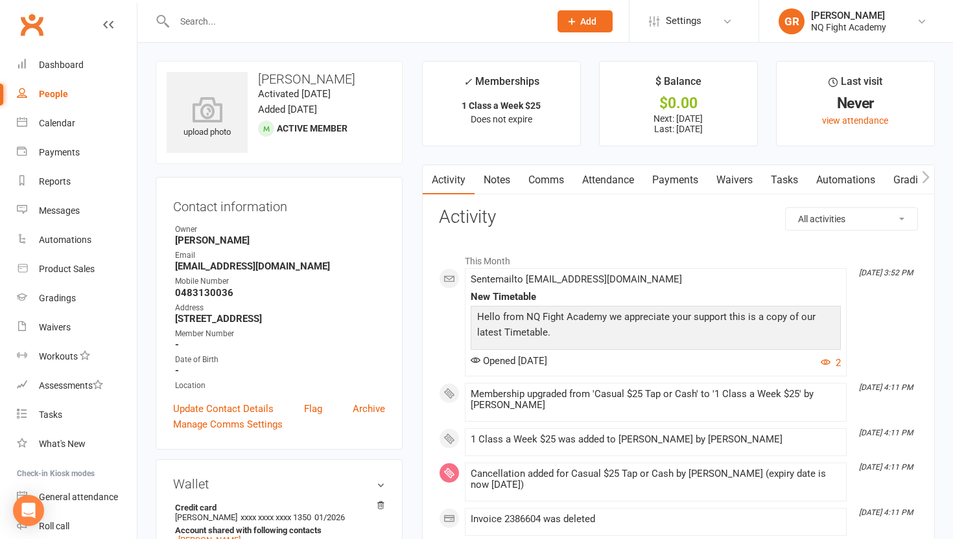
click at [670, 186] on link "Payments" at bounding box center [675, 180] width 64 height 30
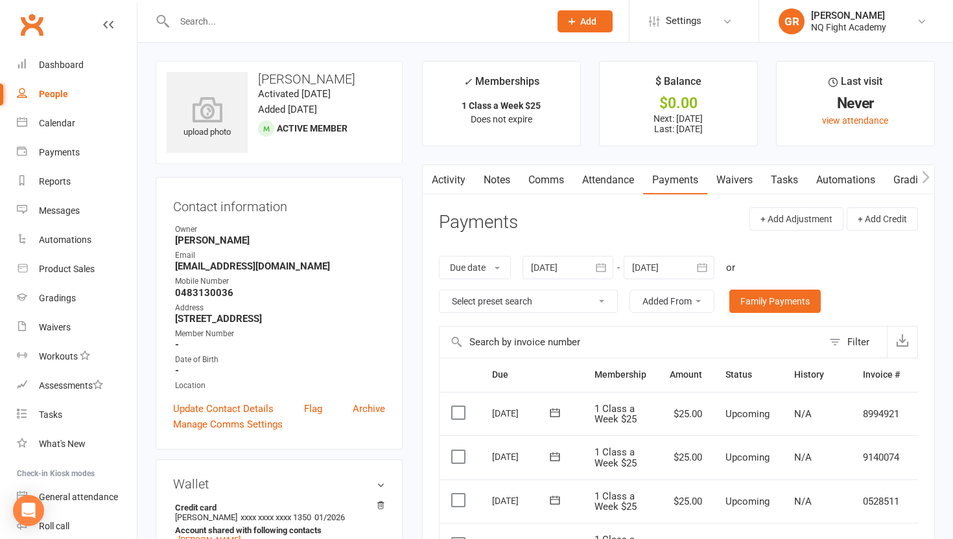
click at [56, 94] on div "People" at bounding box center [53, 94] width 29 height 10
select select "100"
